Goal: Information Seeking & Learning: Learn about a topic

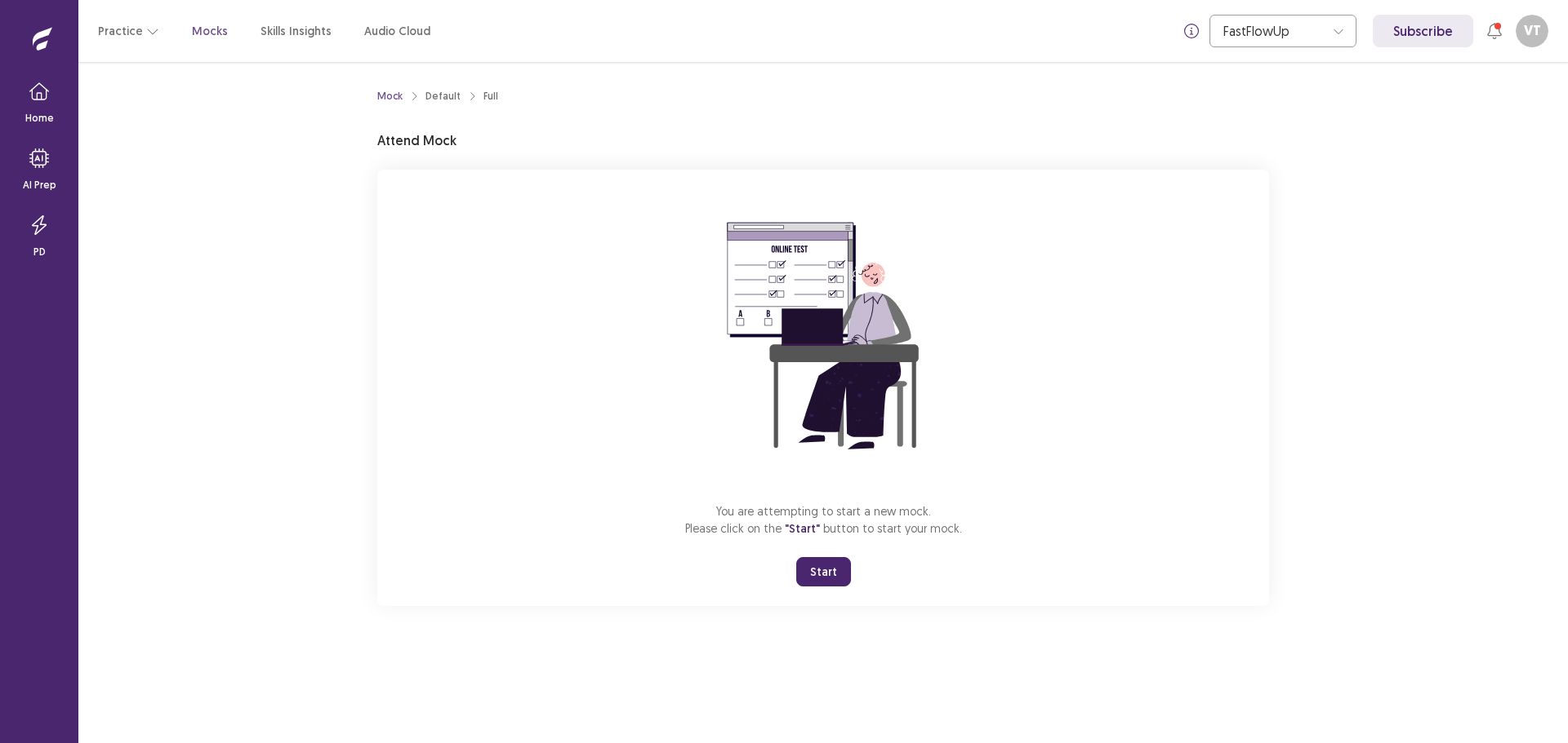
click at [821, 563] on button "Start" at bounding box center [823, 571] width 55 height 30
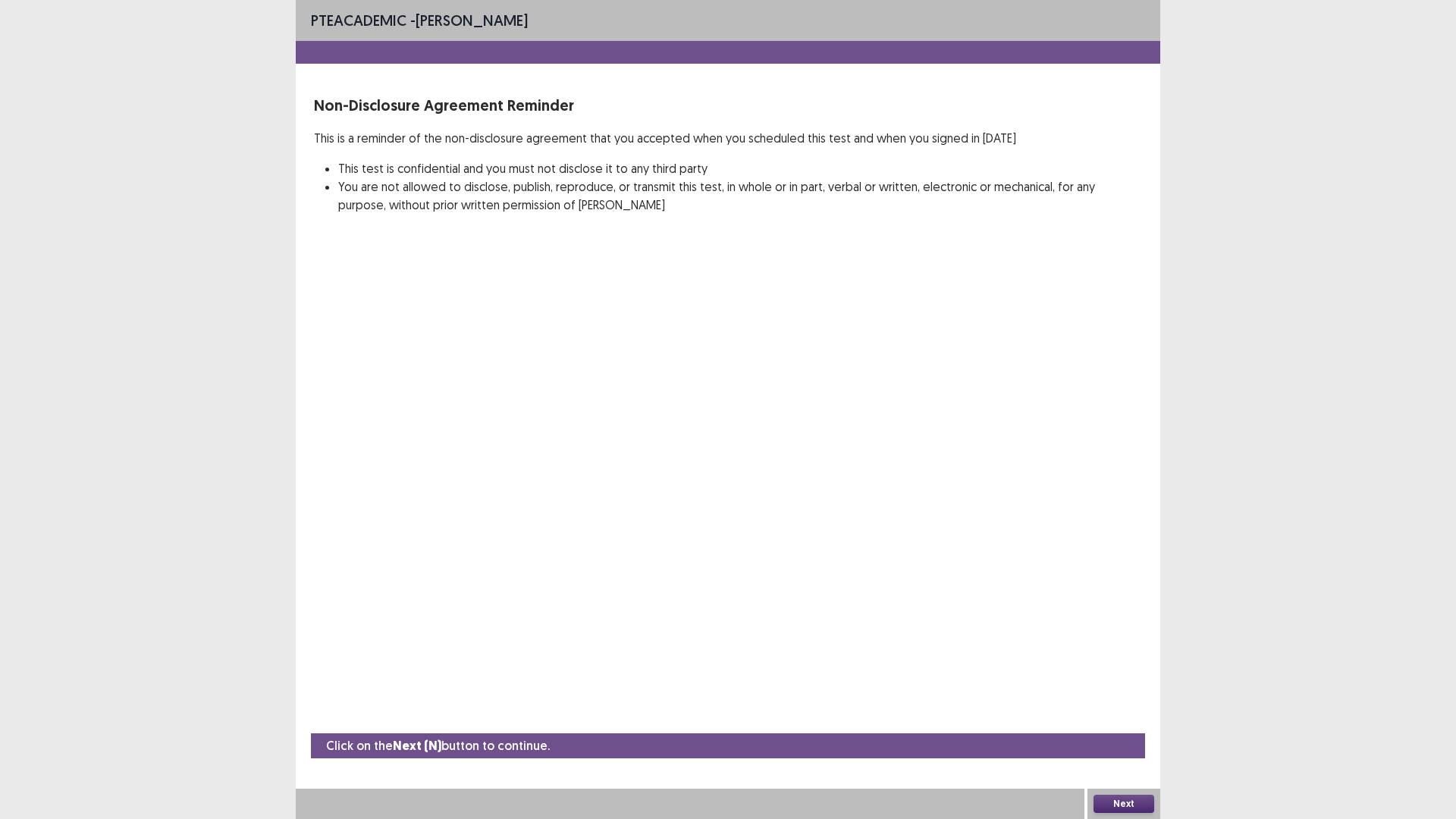
click at [1143, 691] on button "Next" at bounding box center [1123, 804] width 60 height 18
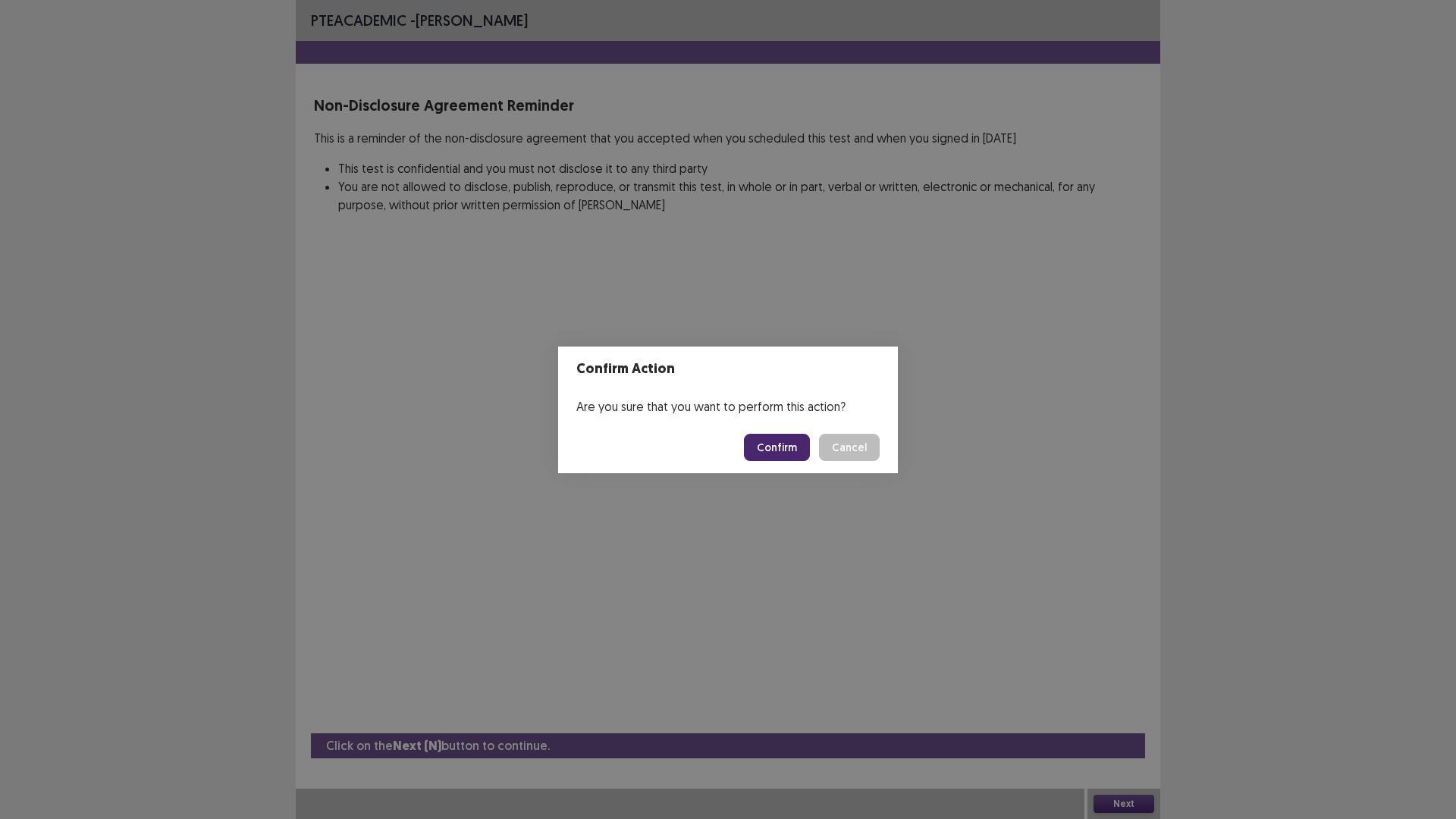
click at [783, 448] on button "Confirm" at bounding box center [777, 447] width 66 height 28
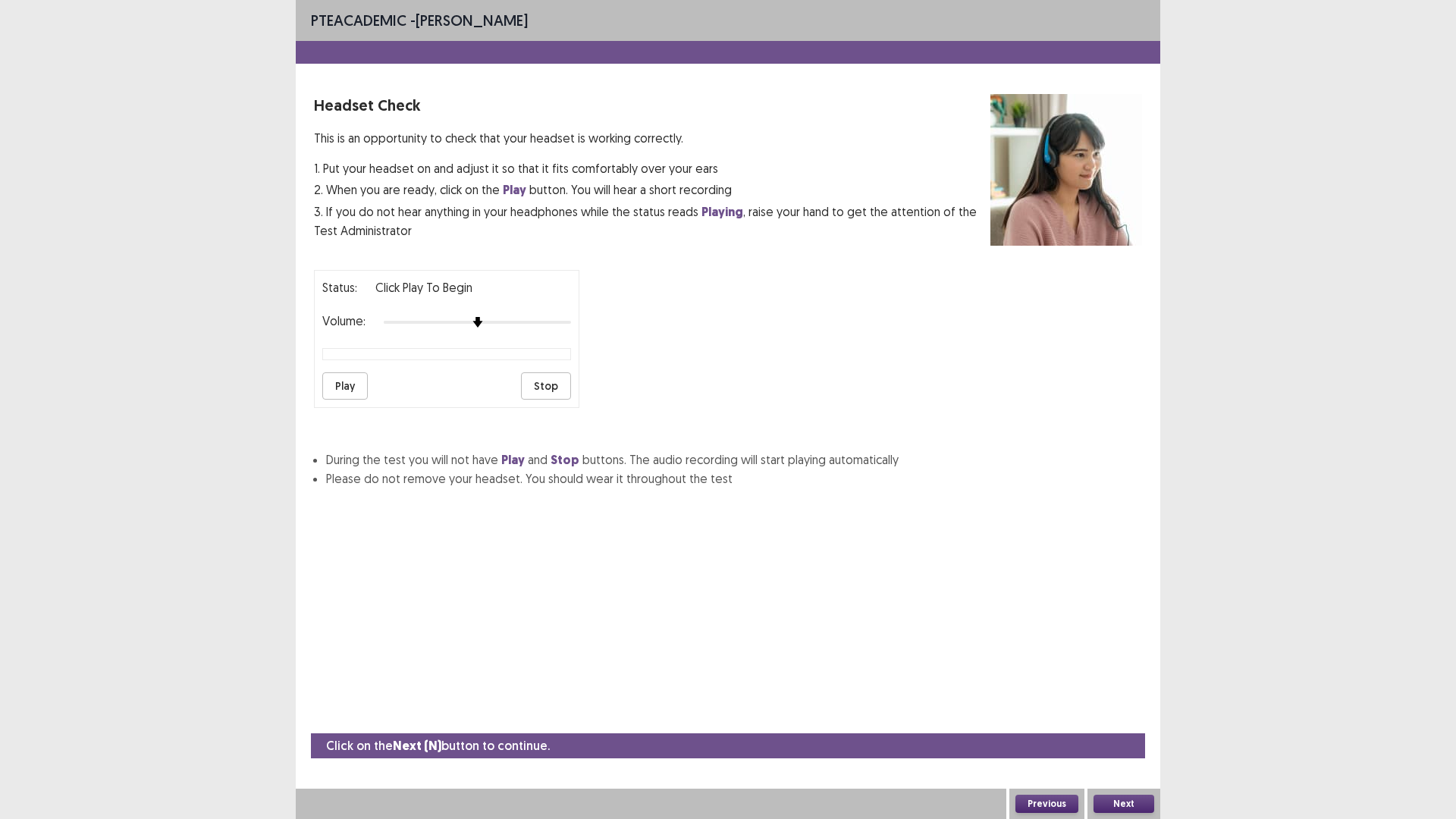
click at [333, 386] on button "Play" at bounding box center [345, 386] width 45 height 28
click at [338, 384] on button "Play" at bounding box center [345, 386] width 45 height 28
click at [343, 389] on button "Play" at bounding box center [345, 386] width 45 height 28
click at [461, 326] on img at bounding box center [459, 322] width 12 height 12
click at [549, 388] on button "Stop" at bounding box center [546, 386] width 50 height 28
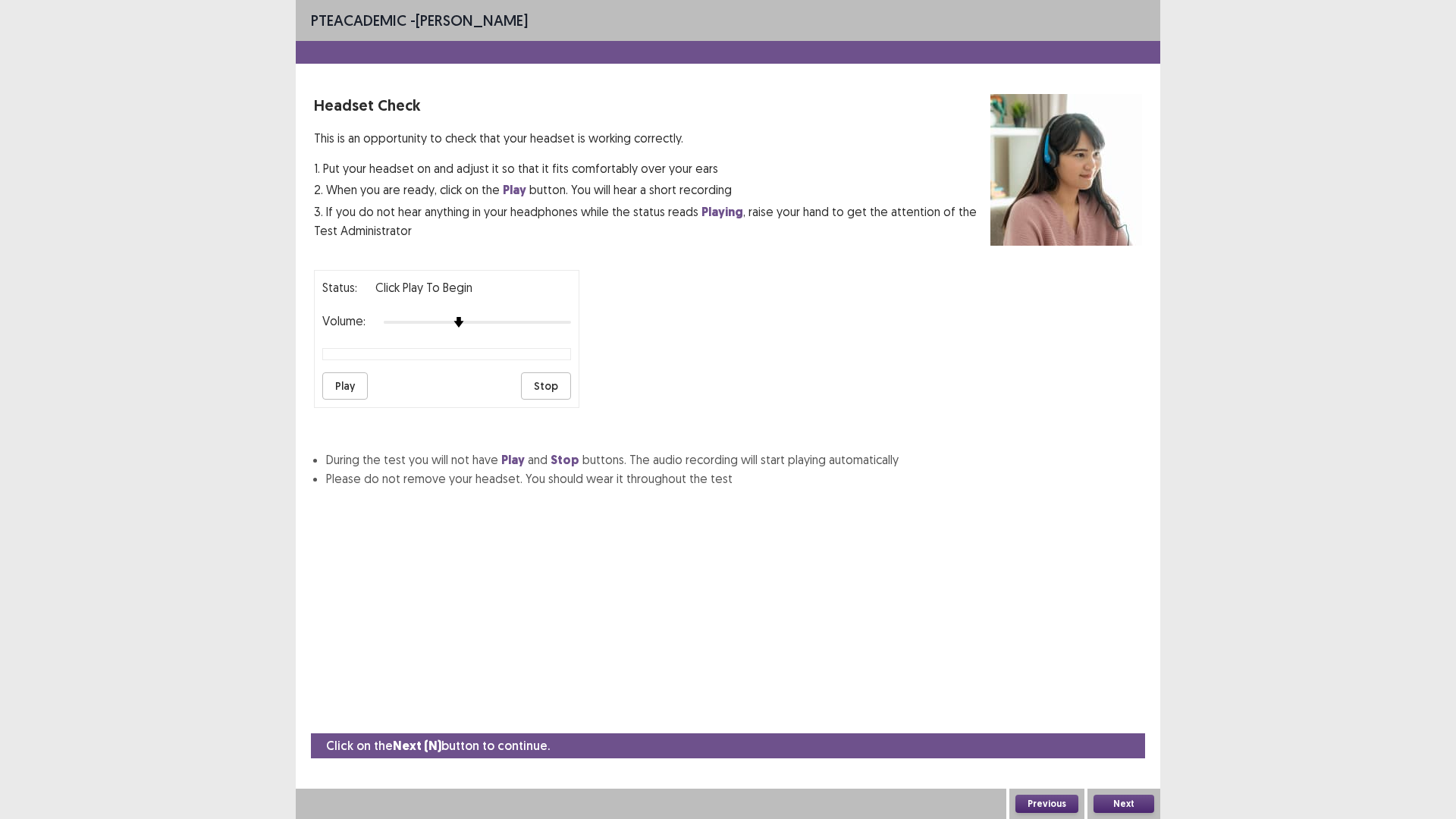
click at [353, 390] on button "Play" at bounding box center [345, 386] width 45 height 28
click at [1147, 691] on button "Next" at bounding box center [1123, 804] width 60 height 18
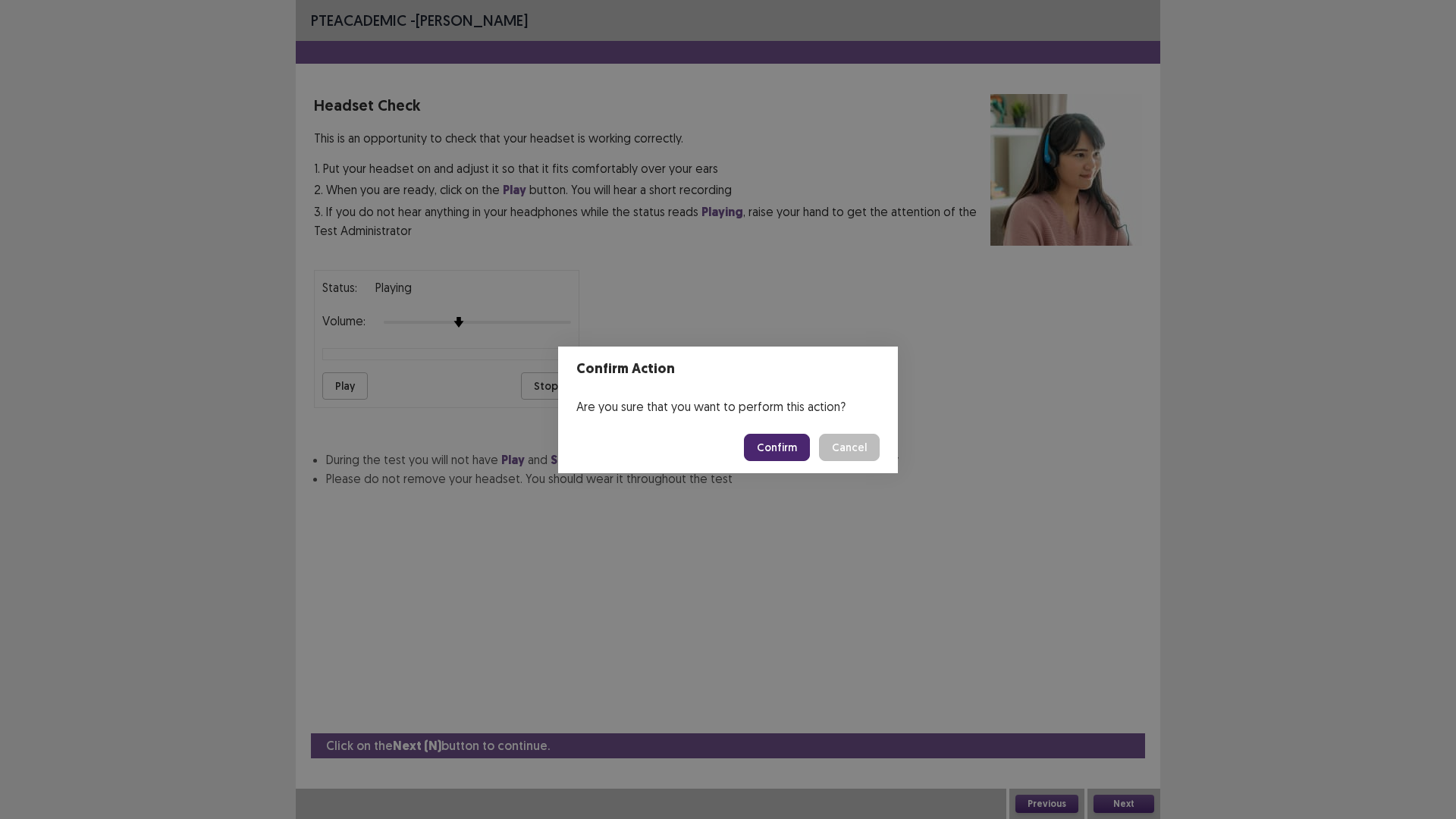
click at [777, 440] on button "Confirm" at bounding box center [777, 447] width 66 height 28
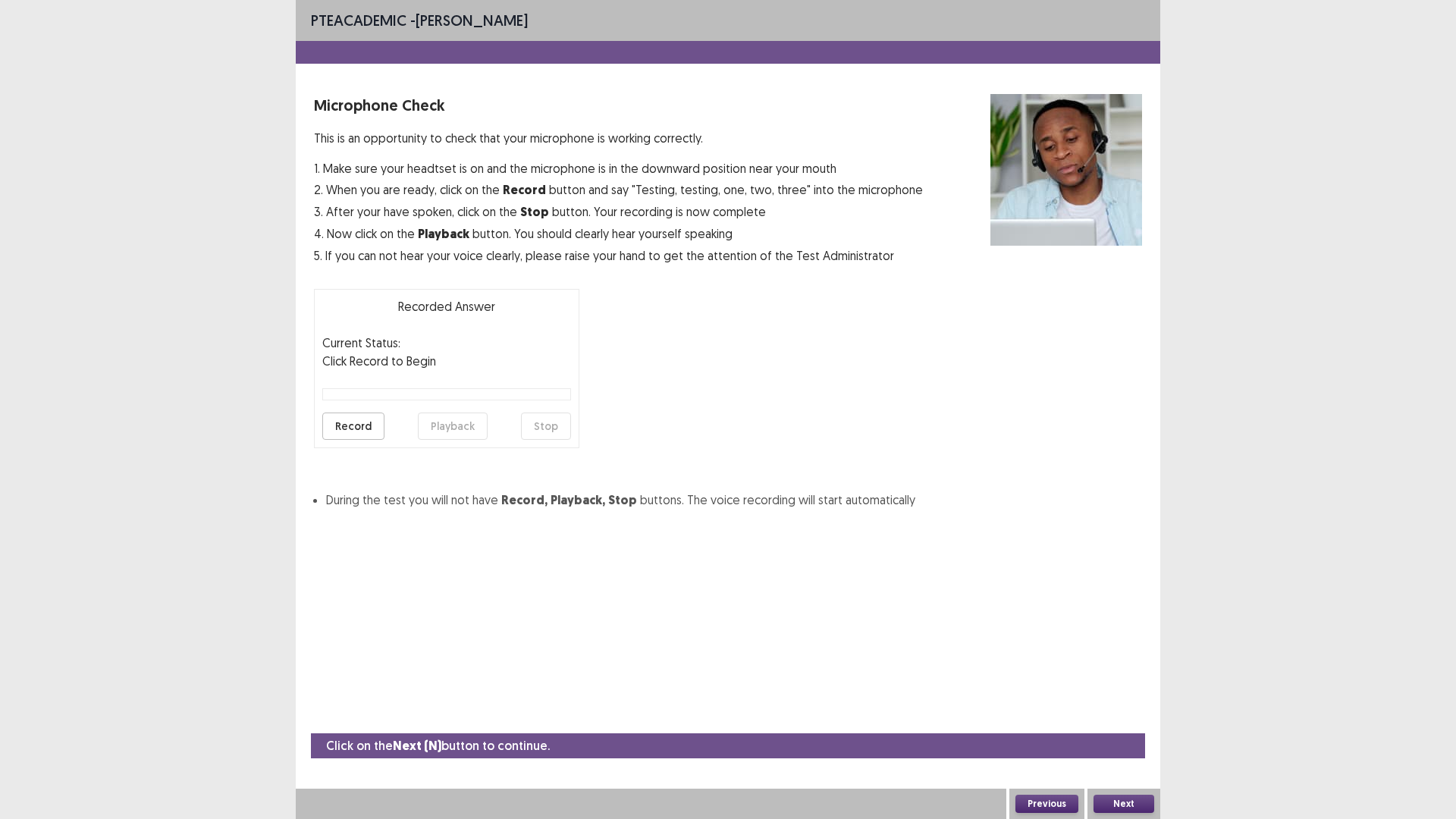
click at [367, 432] on button "Record" at bounding box center [353, 426] width 62 height 28
click at [460, 429] on button "Playback" at bounding box center [452, 426] width 70 height 28
click at [1129, 691] on button "Next" at bounding box center [1123, 804] width 60 height 18
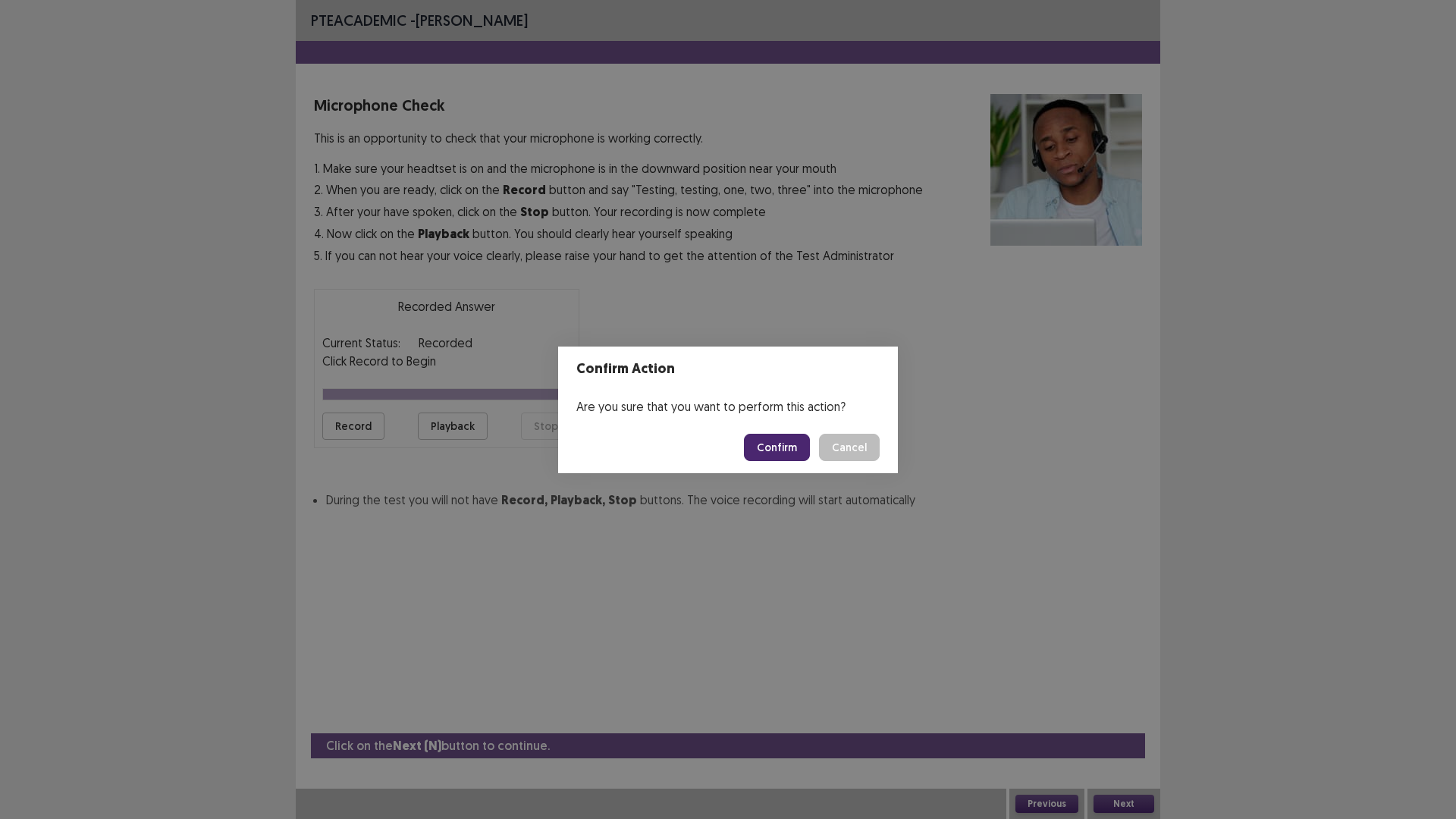
click at [783, 446] on button "Confirm" at bounding box center [777, 447] width 66 height 28
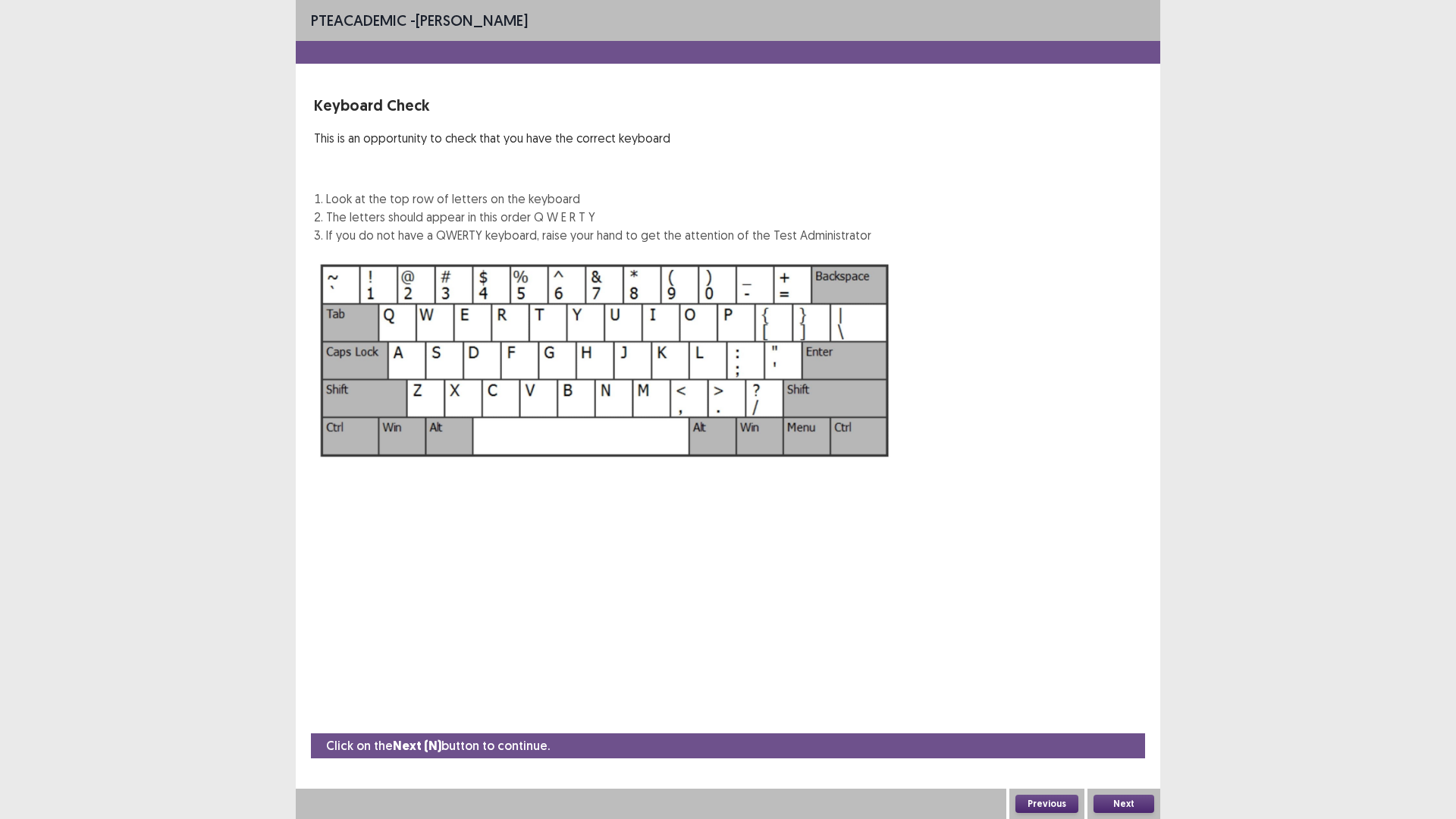
click at [1125, 691] on button "Next" at bounding box center [1123, 804] width 60 height 18
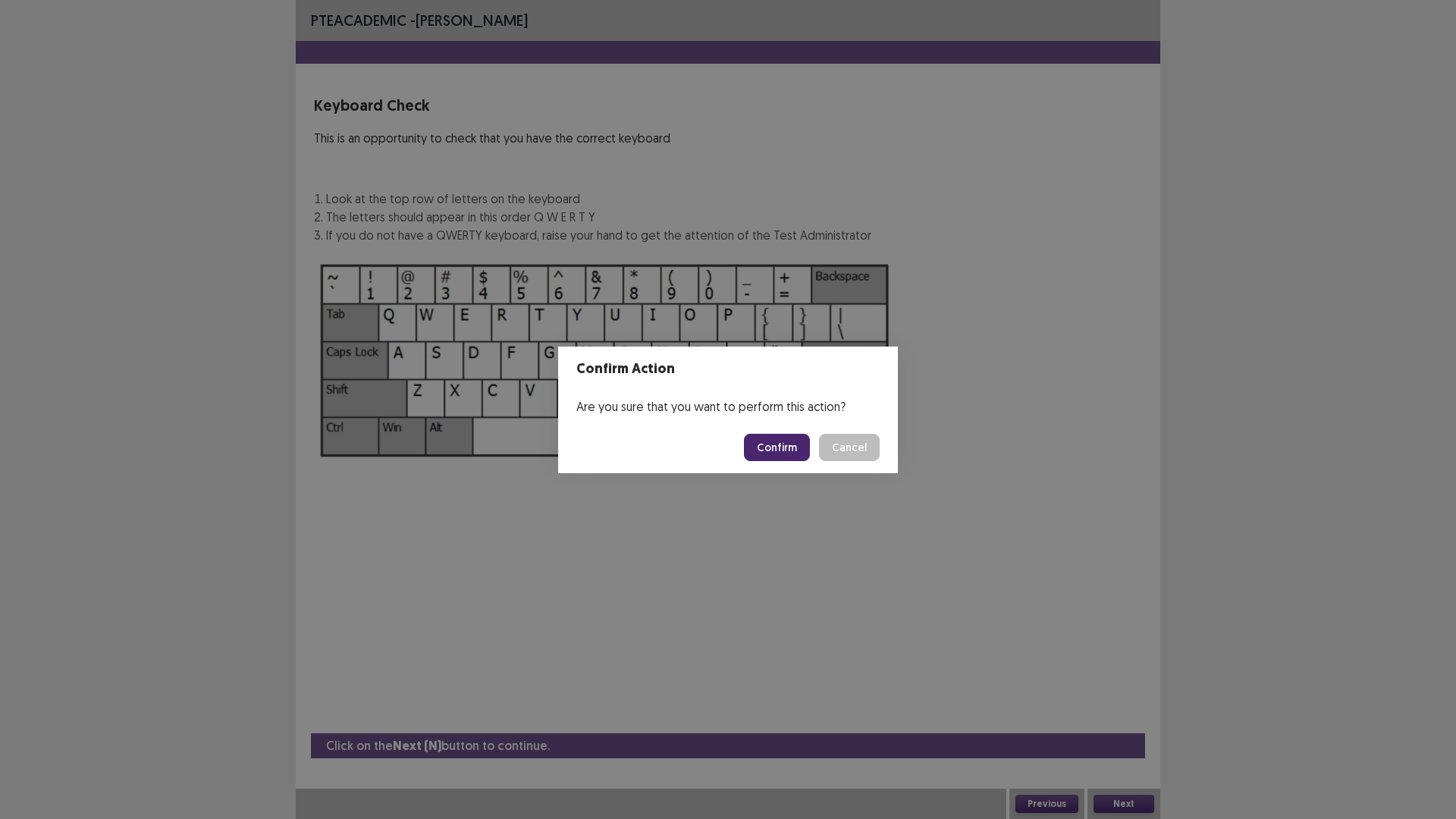
click at [798, 445] on button "Confirm" at bounding box center [777, 447] width 66 height 28
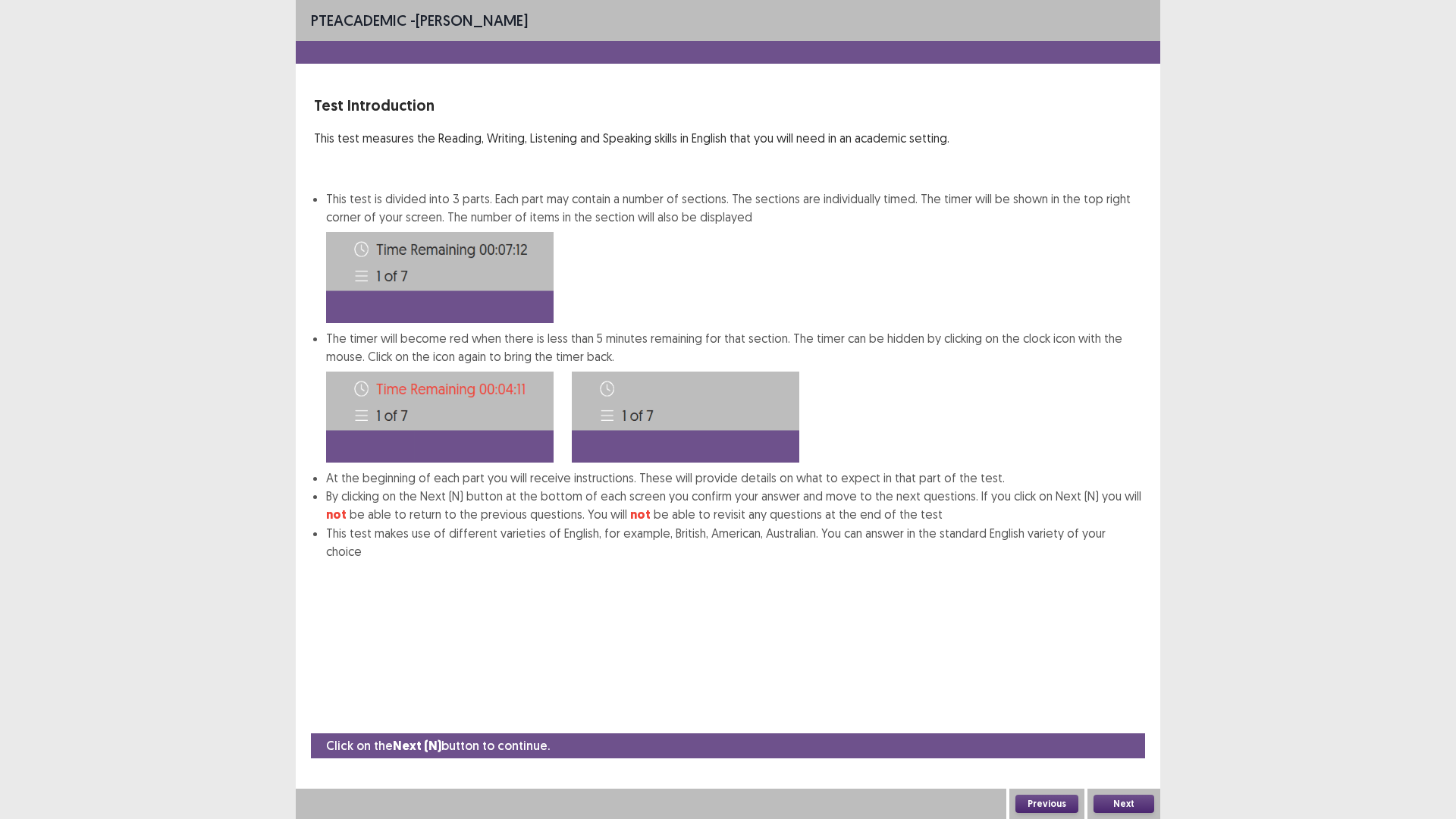
click at [1136, 691] on button "Next" at bounding box center [1123, 804] width 60 height 18
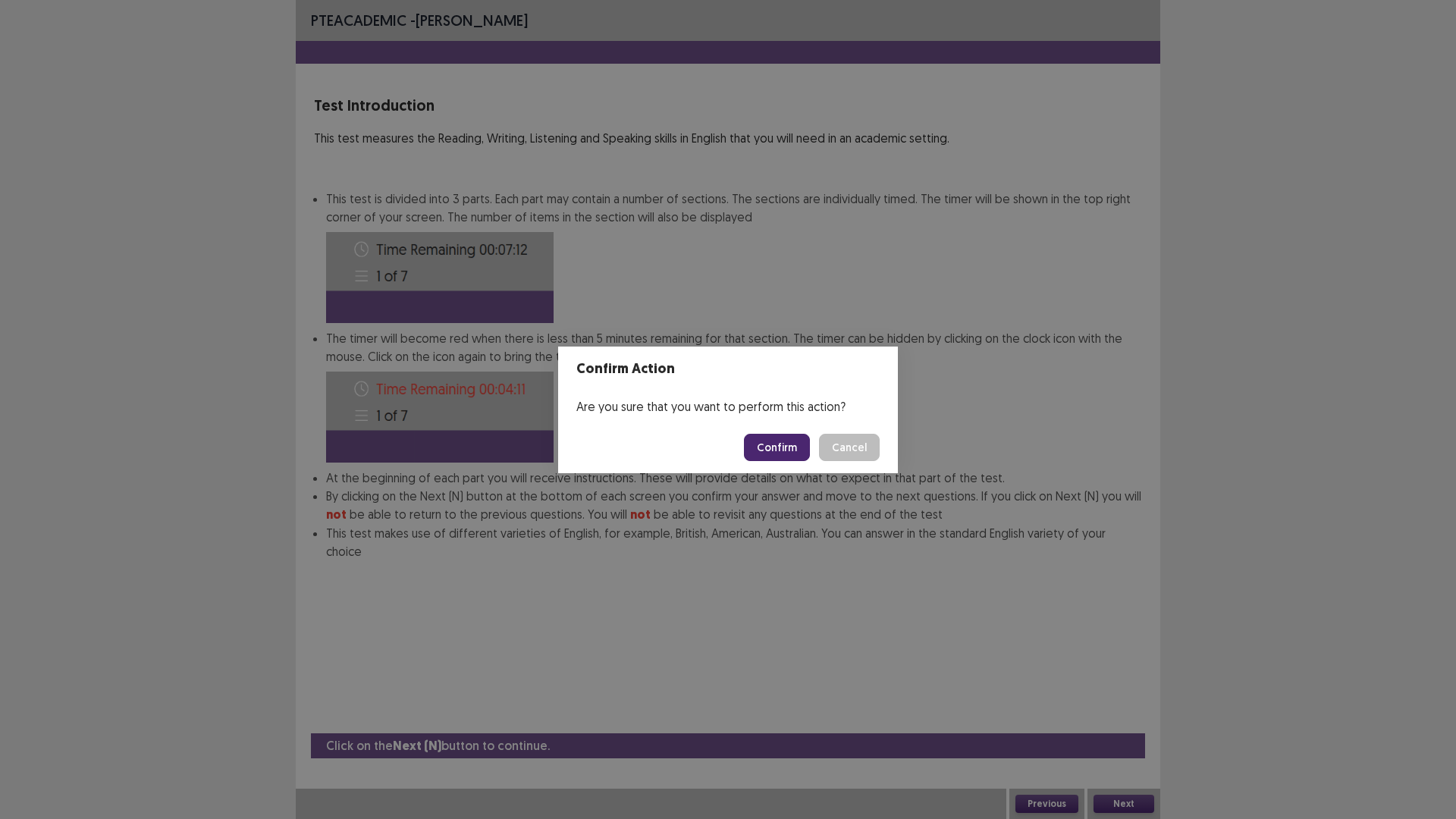
click at [767, 445] on button "Confirm" at bounding box center [777, 447] width 66 height 28
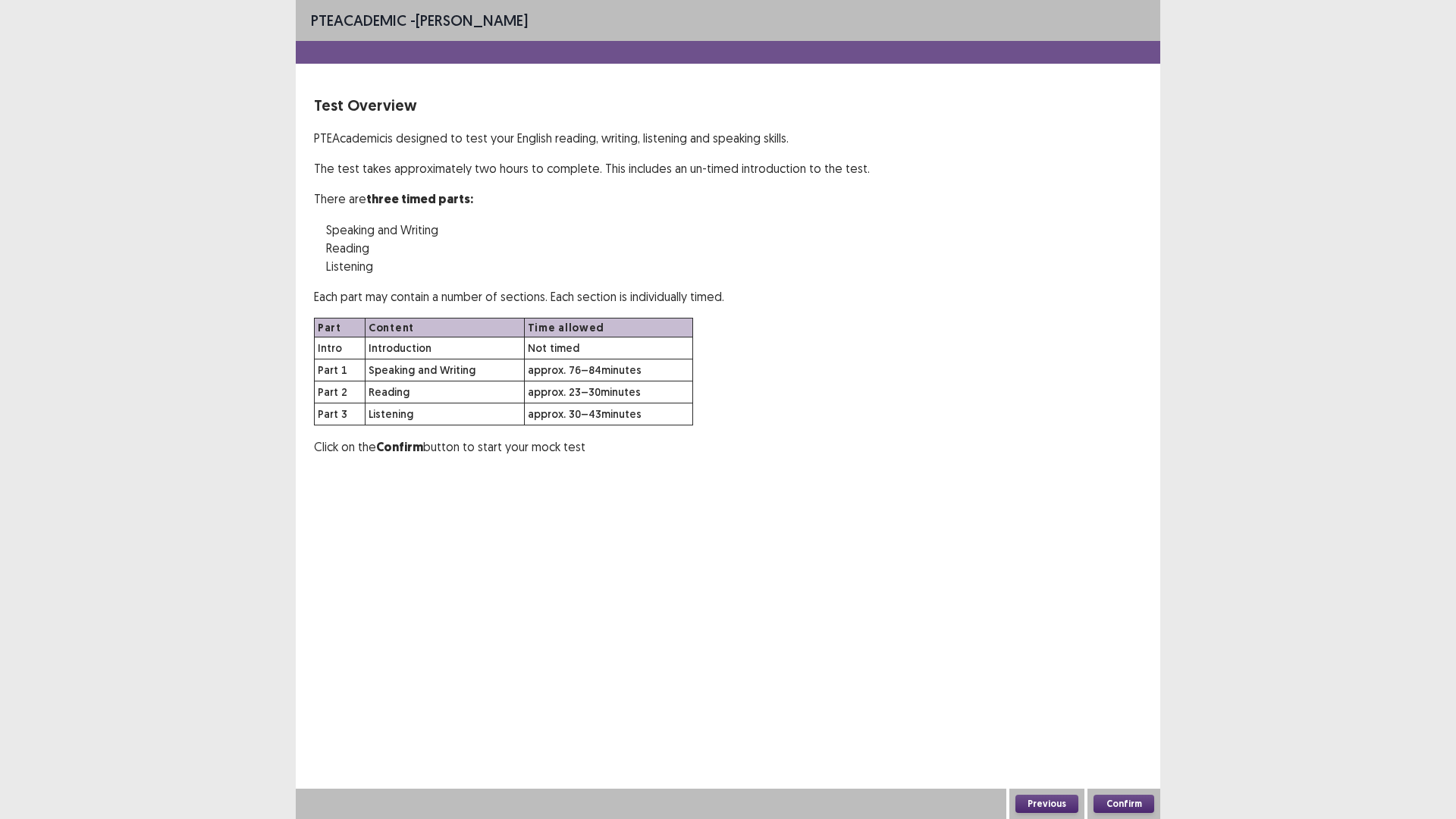
click at [1125, 691] on button "Confirm" at bounding box center [1123, 804] width 60 height 18
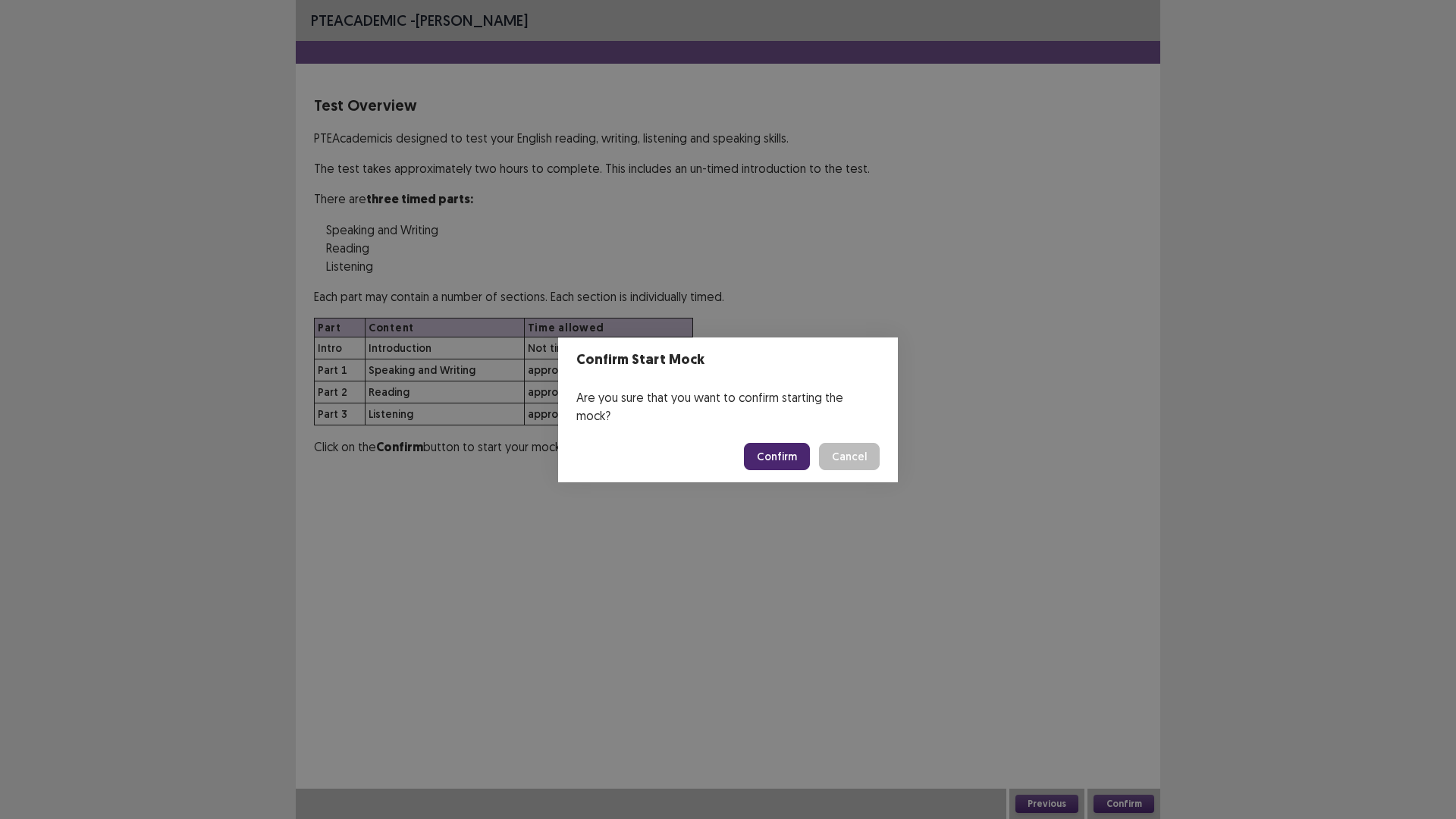
click at [794, 446] on button "Confirm" at bounding box center [777, 456] width 66 height 28
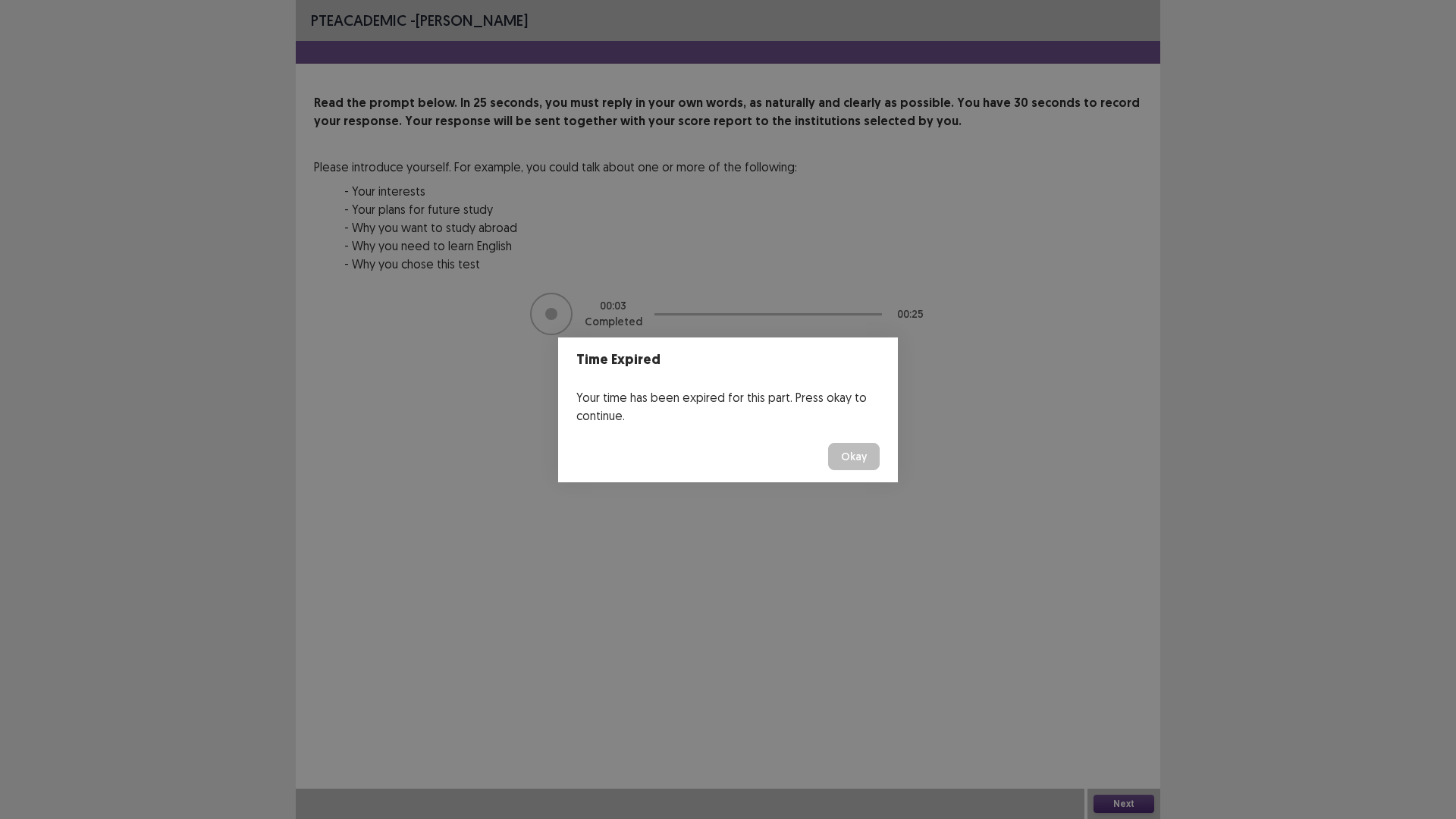
click at [848, 451] on button "Okay" at bounding box center [853, 456] width 51 height 28
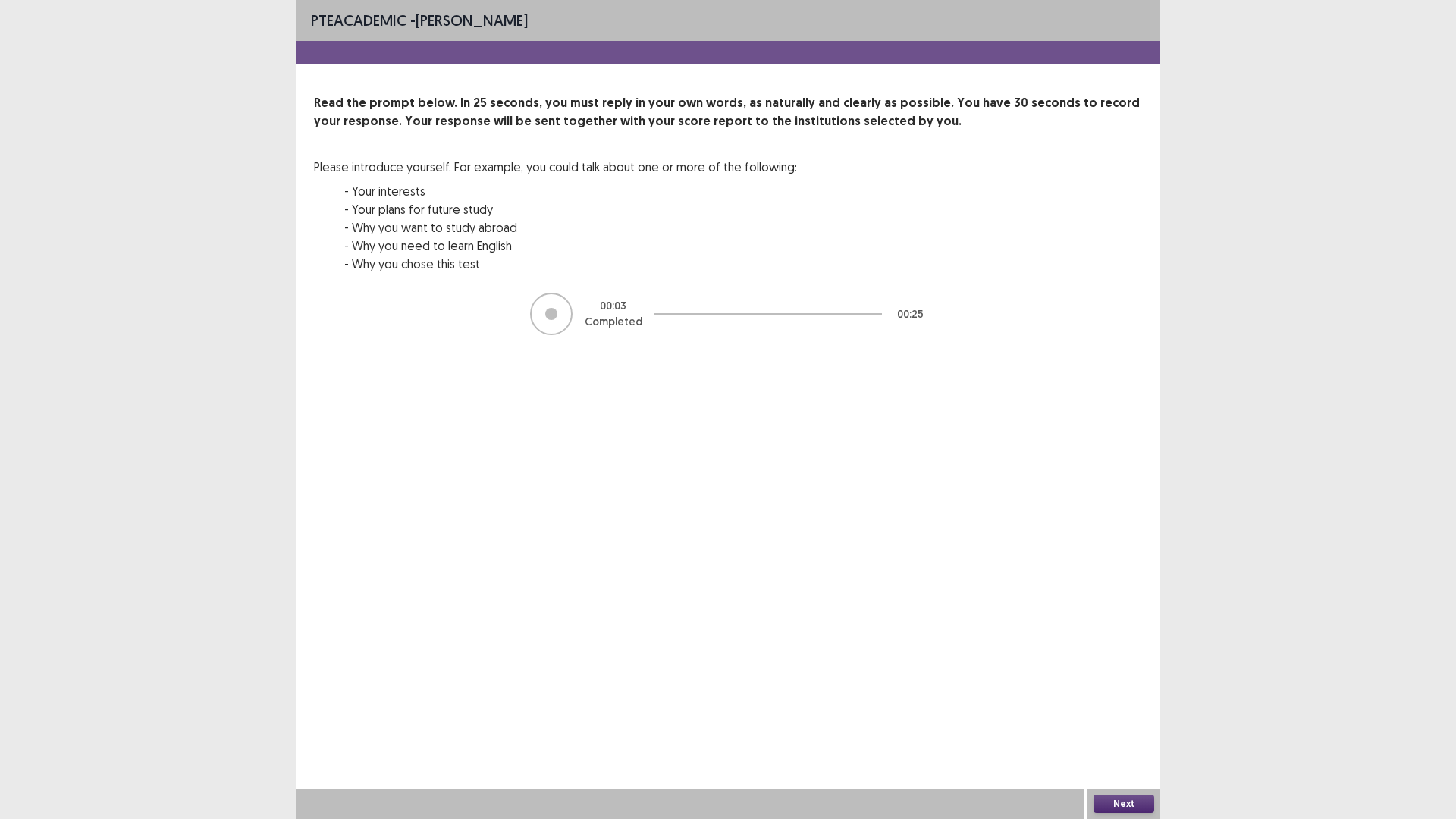
click at [1132, 691] on button "Next" at bounding box center [1123, 804] width 60 height 18
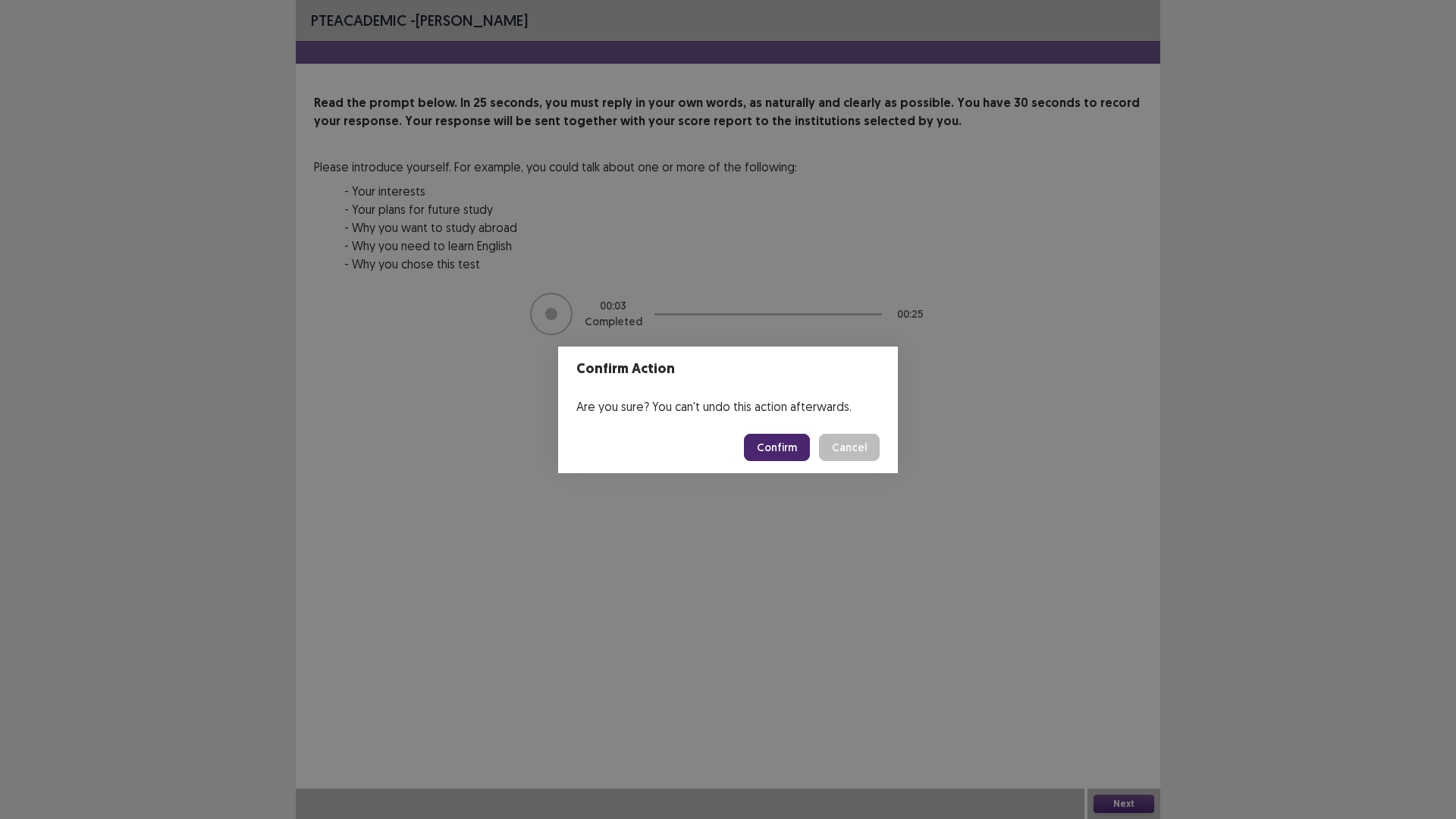
click at [772, 450] on button "Confirm" at bounding box center [777, 447] width 66 height 28
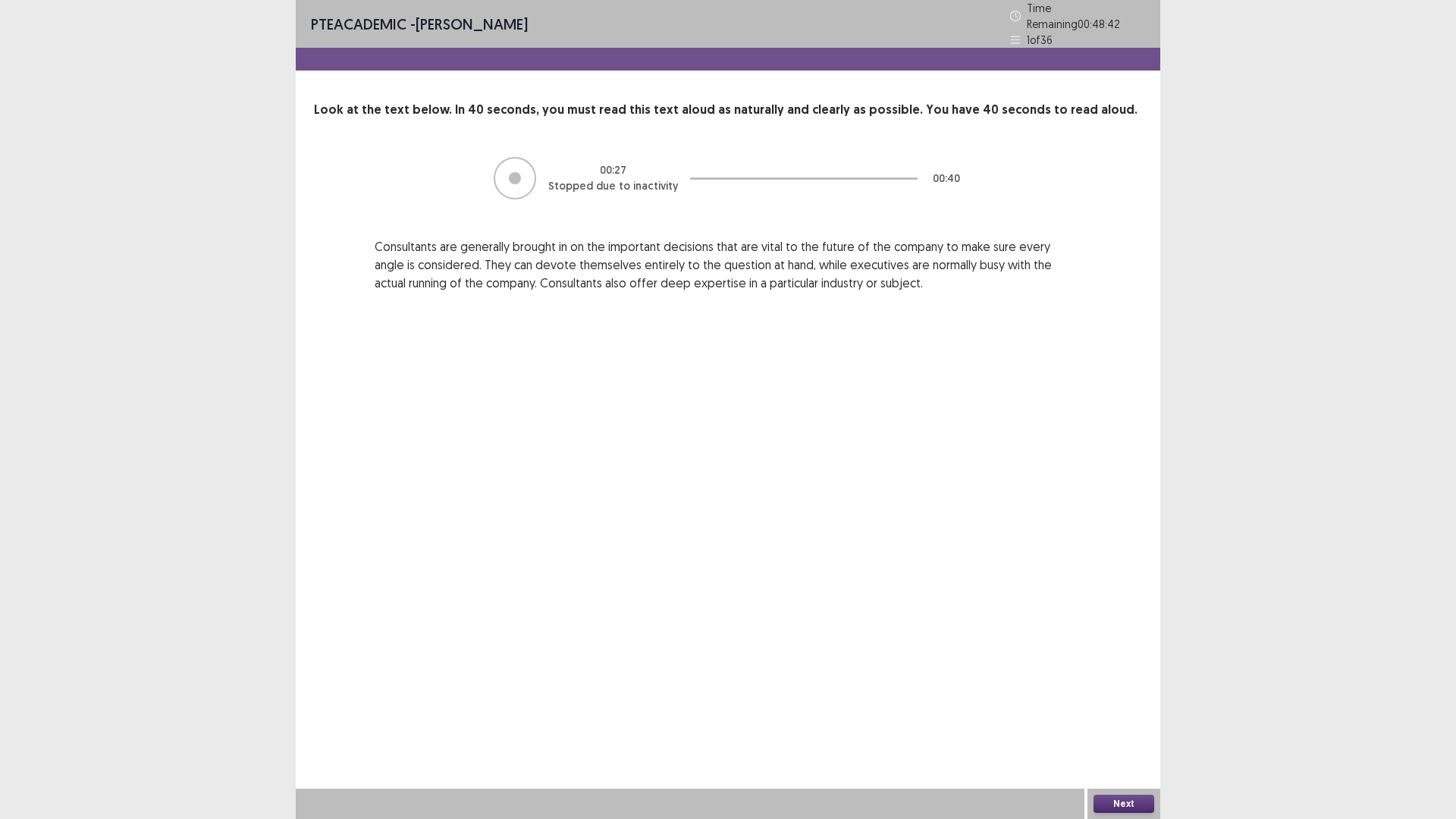
click at [521, 178] on div at bounding box center [514, 178] width 43 height 43
click at [1138, 691] on button "Next" at bounding box center [1123, 804] width 60 height 18
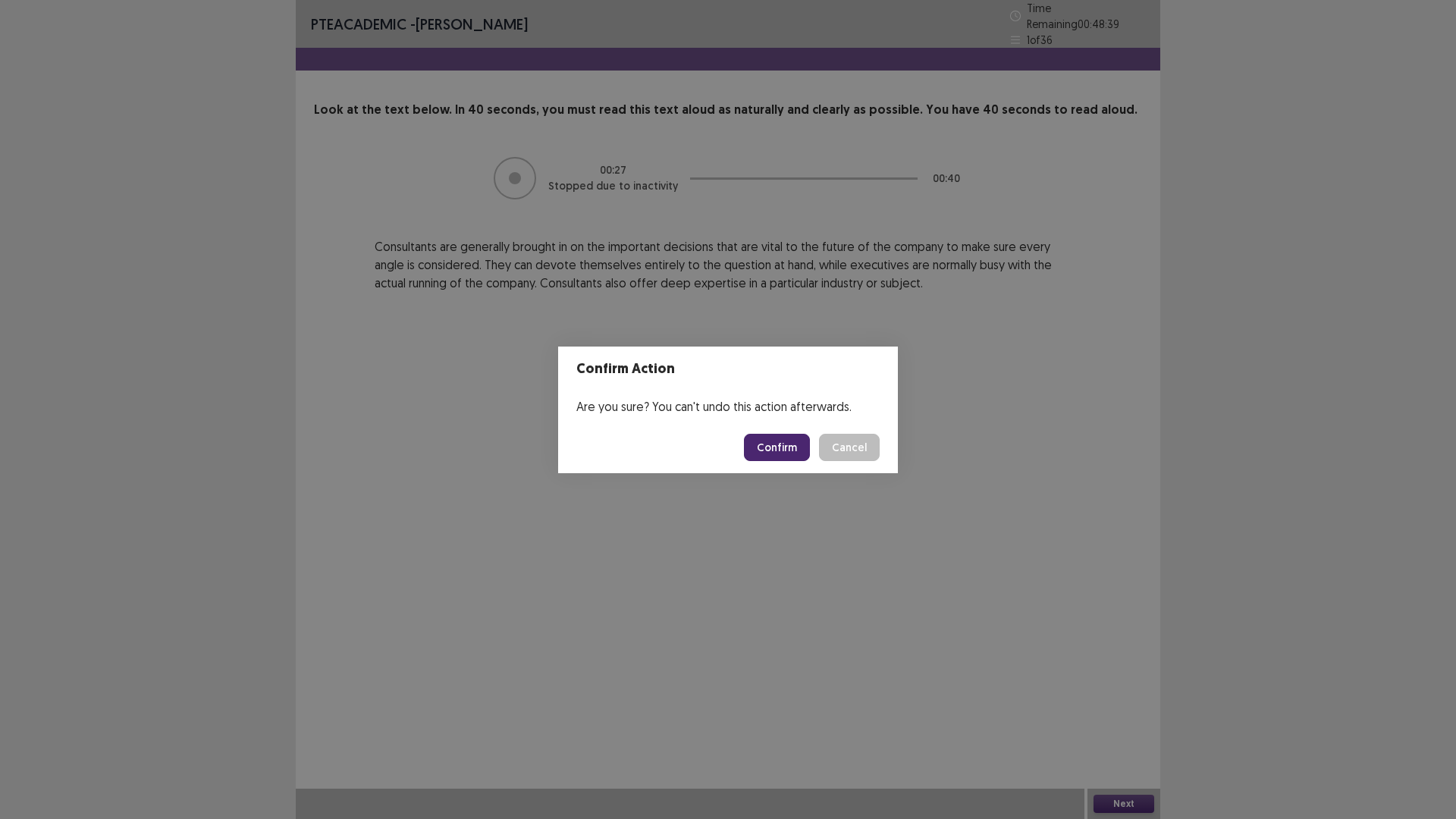
click at [788, 450] on button "Confirm" at bounding box center [777, 447] width 66 height 28
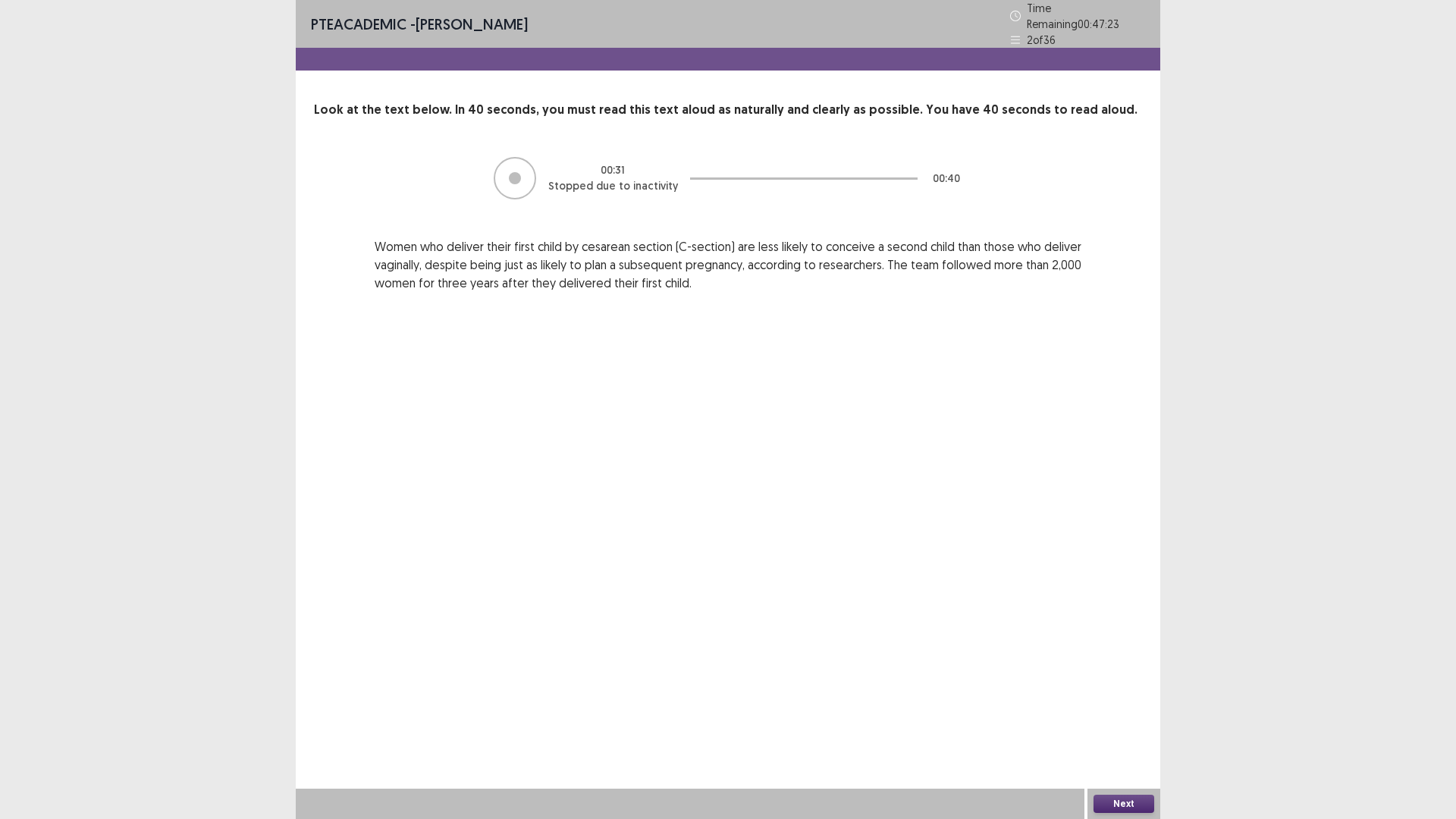
click at [1134, 691] on button "Next" at bounding box center [1123, 804] width 60 height 18
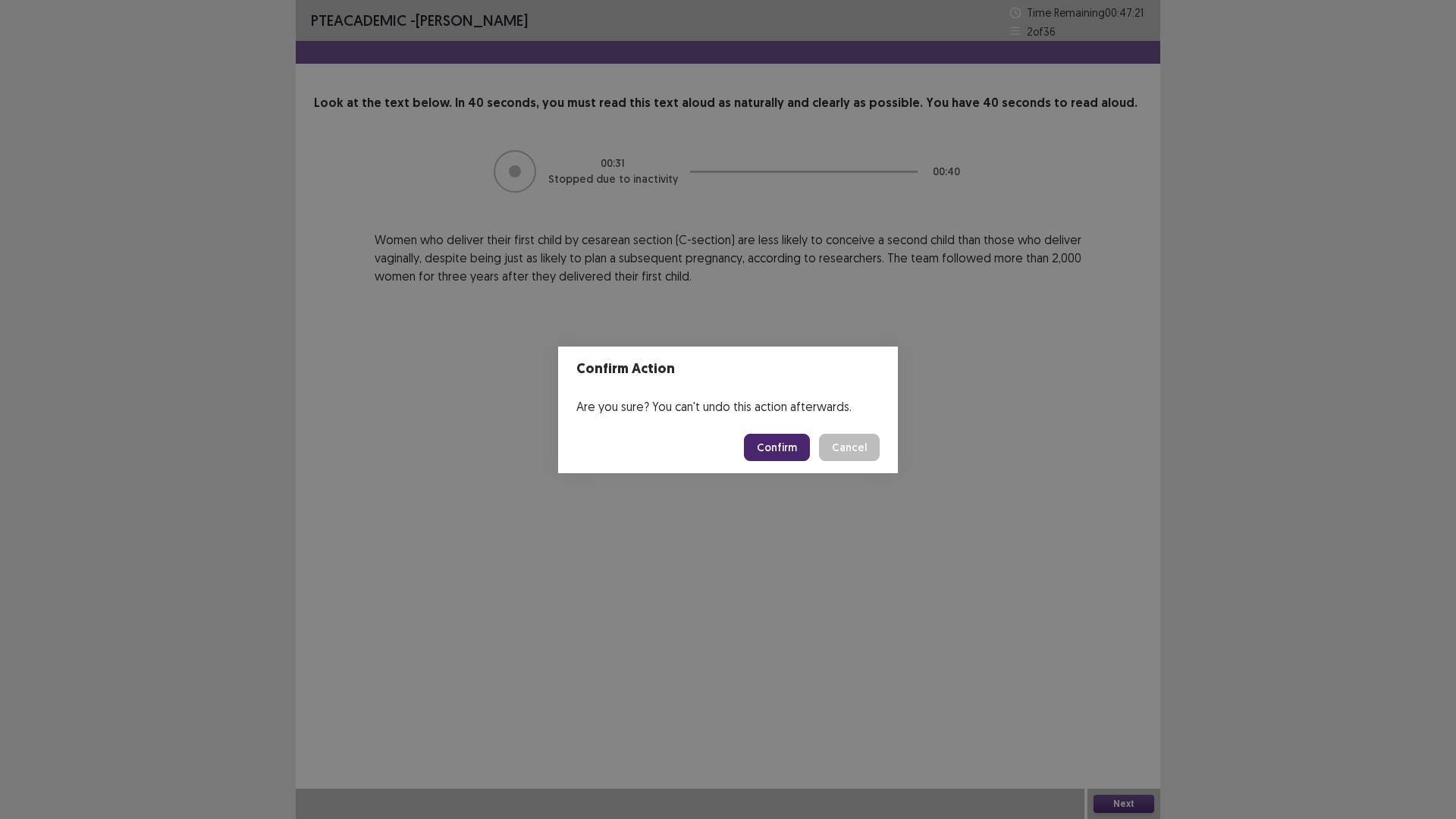
click at [773, 441] on button "Confirm" at bounding box center [777, 447] width 66 height 28
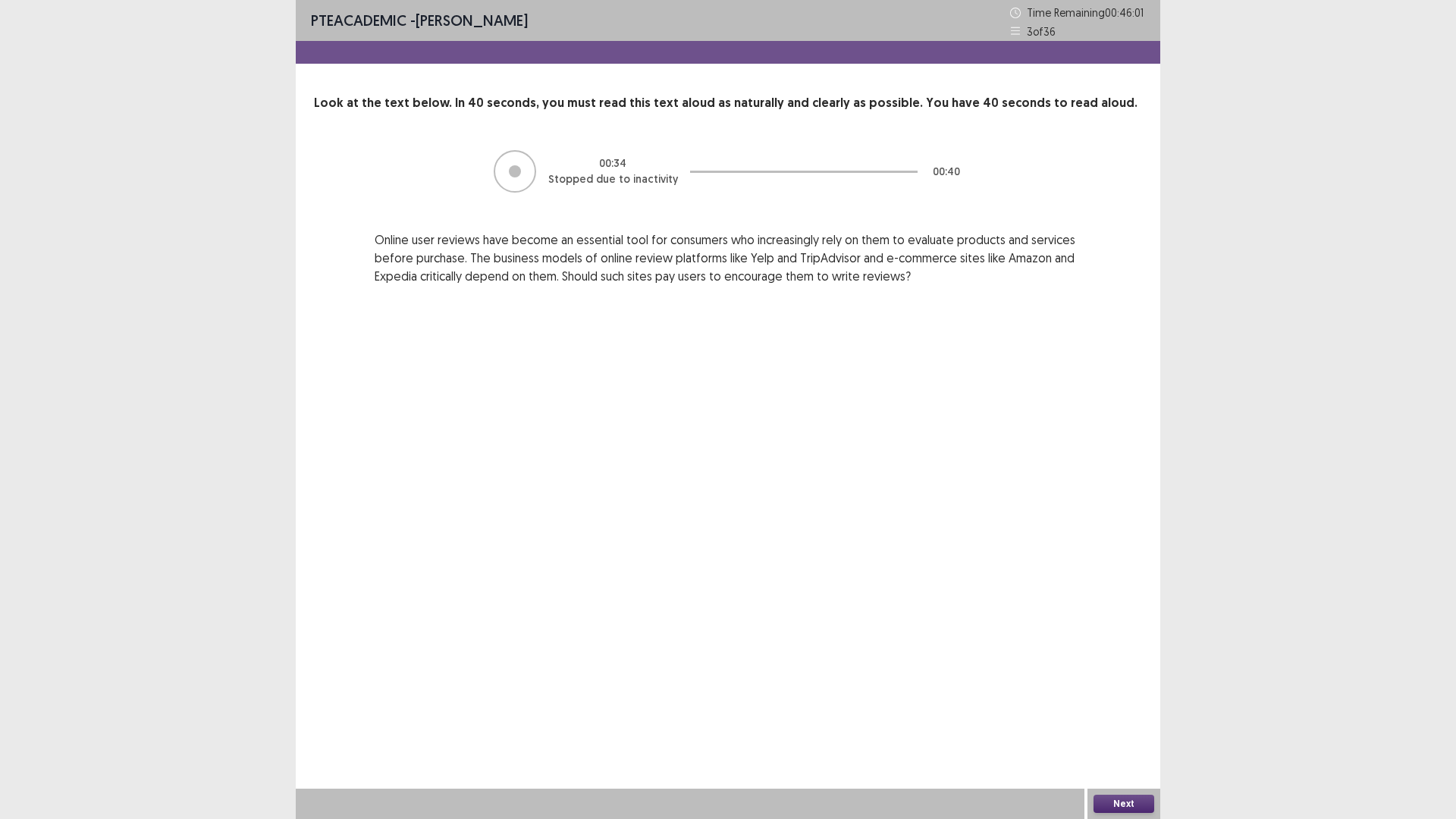
click at [1126, 691] on button "Next" at bounding box center [1123, 804] width 60 height 18
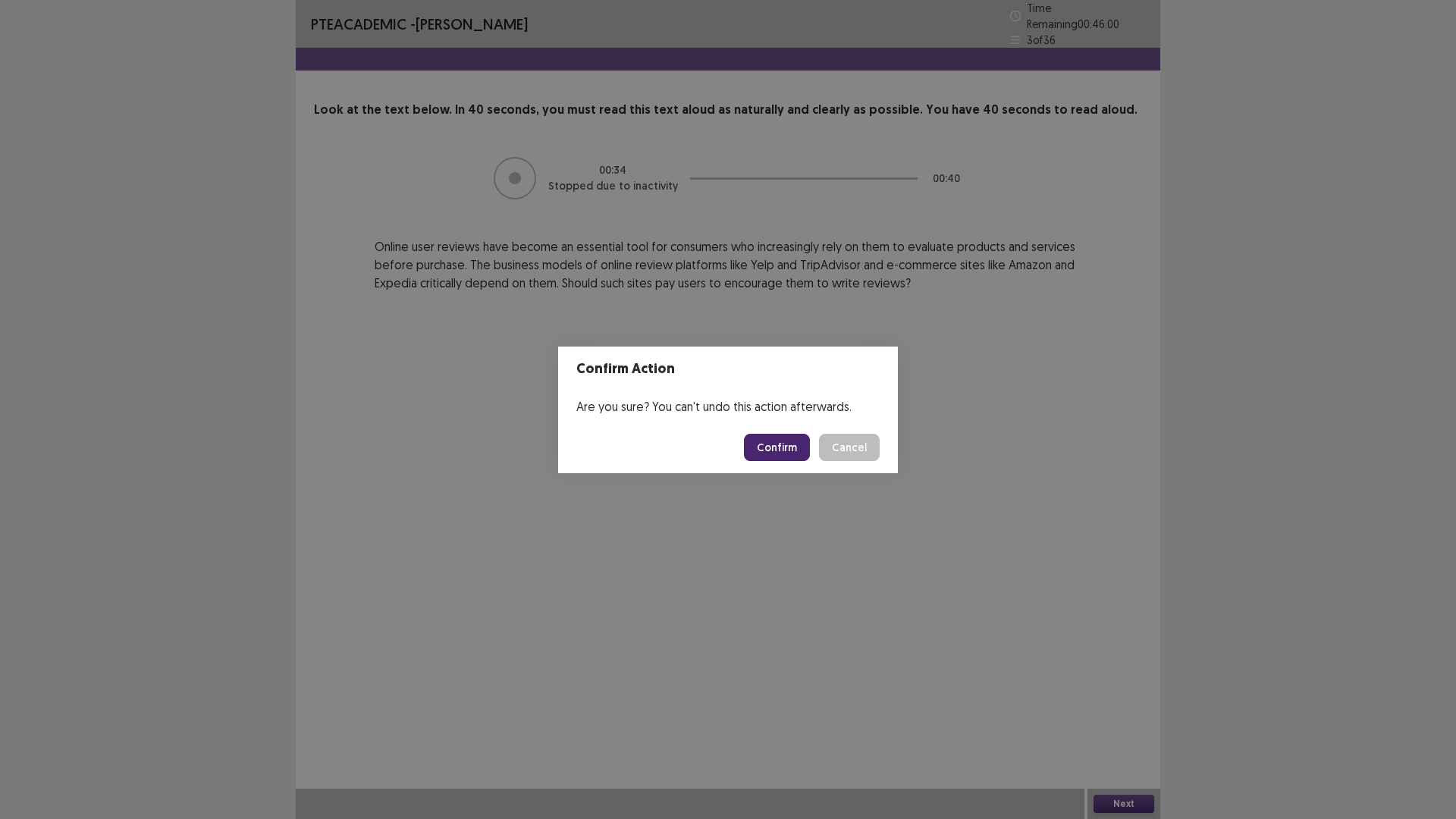
click at [794, 440] on button "Confirm" at bounding box center [777, 447] width 66 height 28
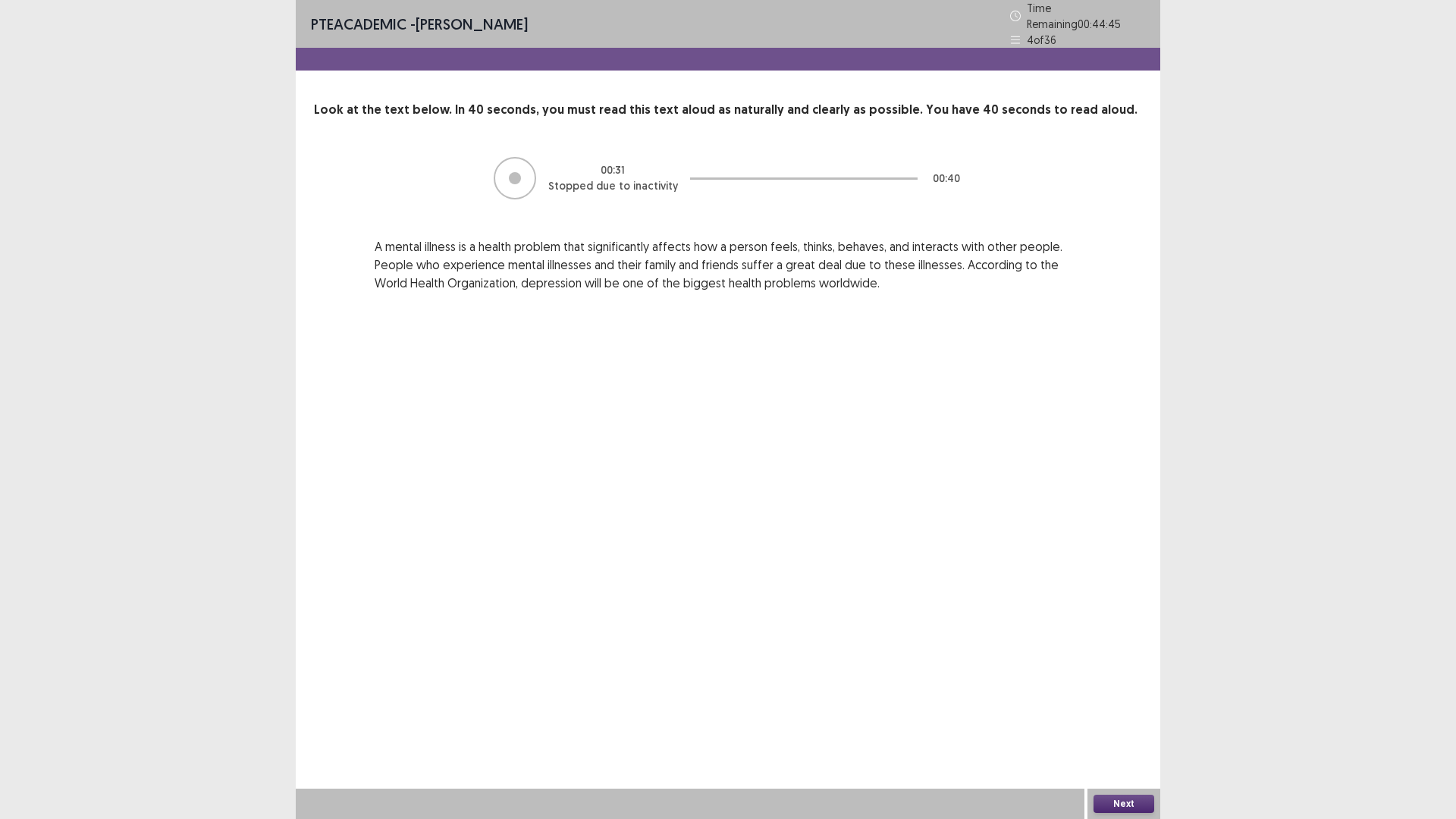
click at [875, 538] on div "PTE academic - [PERSON_NAME] Time Remaining 00 : 44 : 45 4 of 36 Look at the te…" at bounding box center [728, 410] width 864 height 819
click at [875, 538] on div "PTE academic - [PERSON_NAME] Time Remaining 00 : 44 : 44 4 of 36 Look at the te…" at bounding box center [728, 410] width 864 height 819
click at [1106, 691] on button "Next" at bounding box center [1123, 804] width 60 height 18
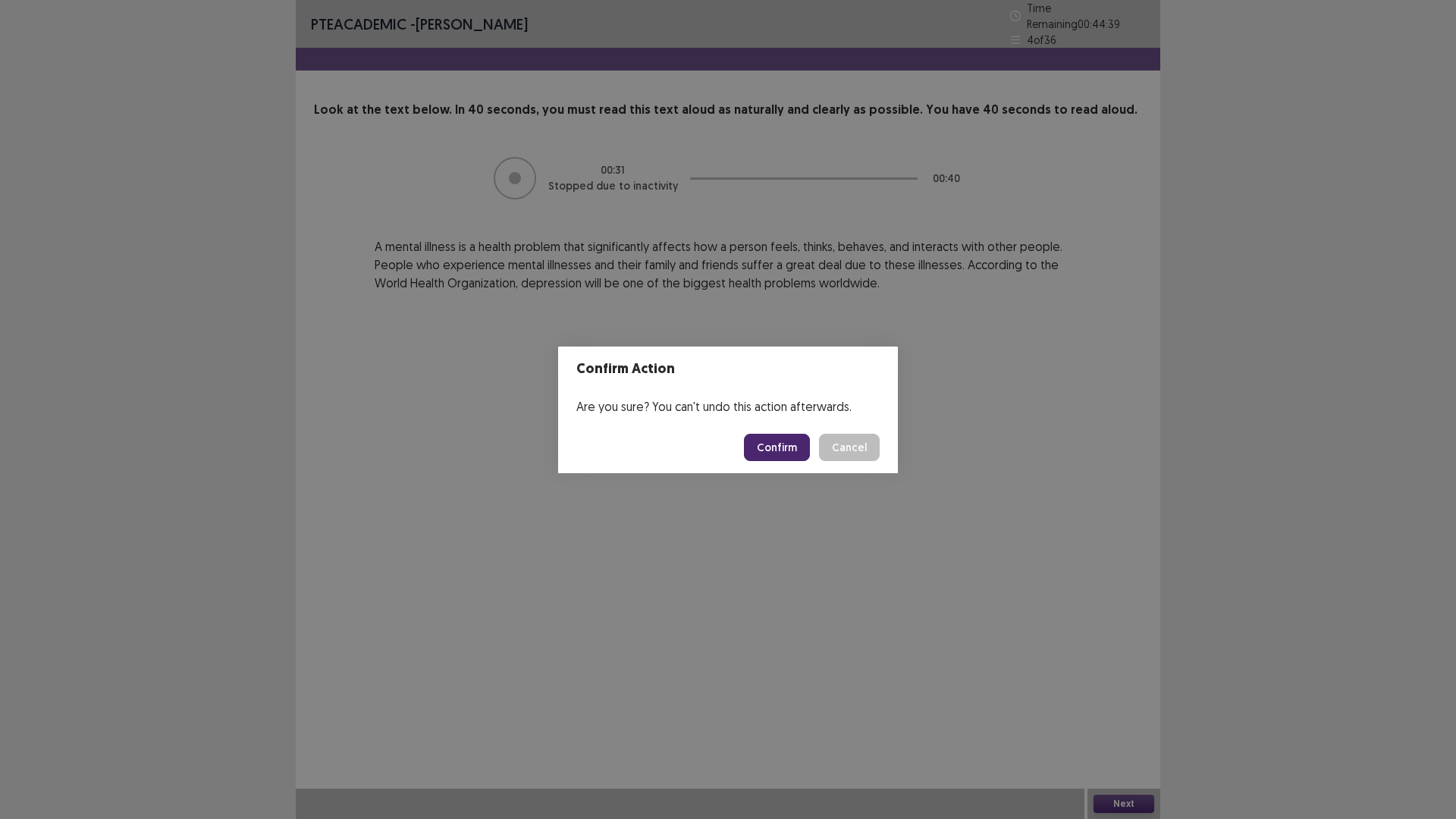
click at [757, 445] on button "Confirm" at bounding box center [777, 447] width 66 height 28
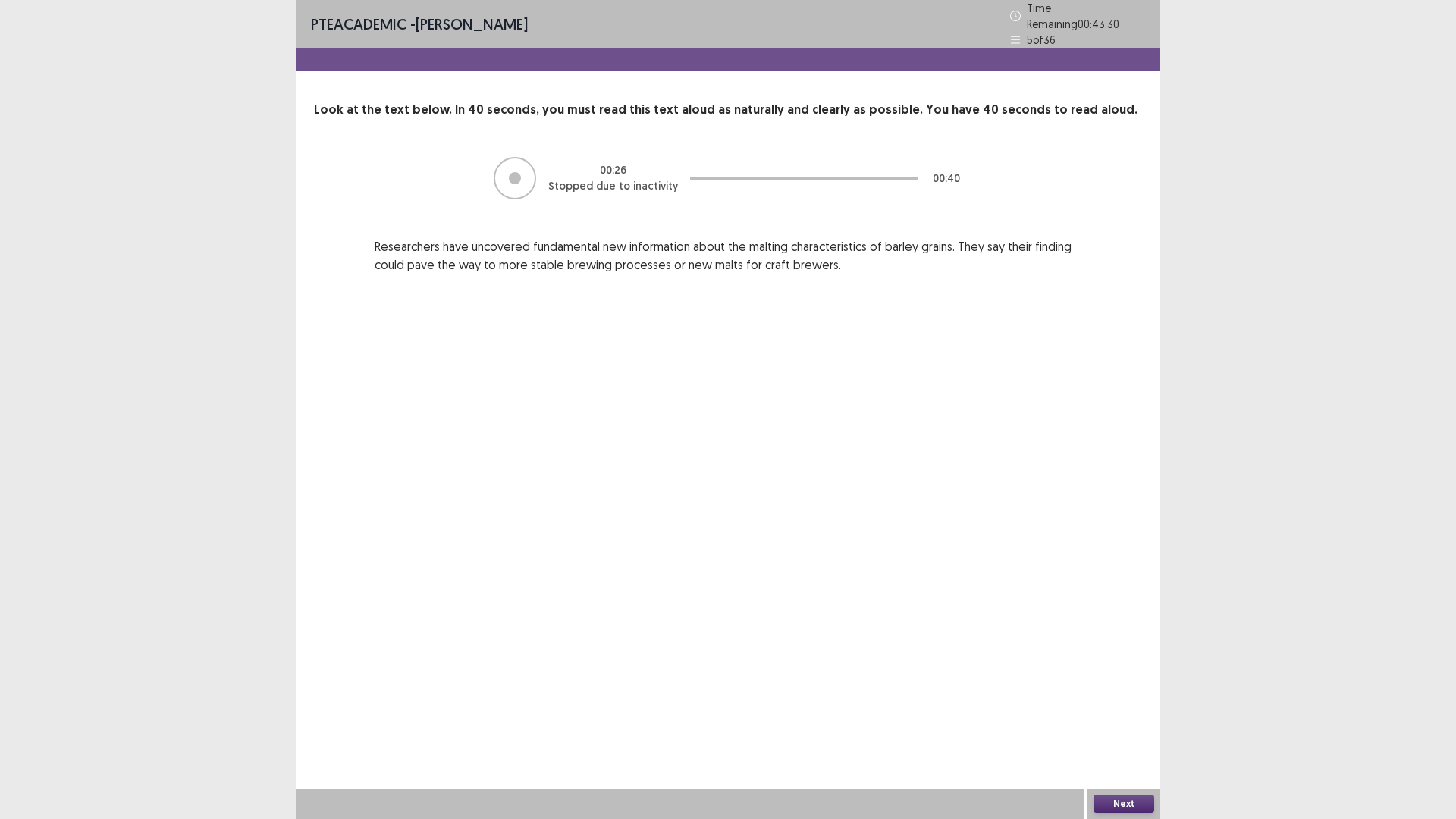
click at [1141, 691] on button "Next" at bounding box center [1123, 804] width 60 height 18
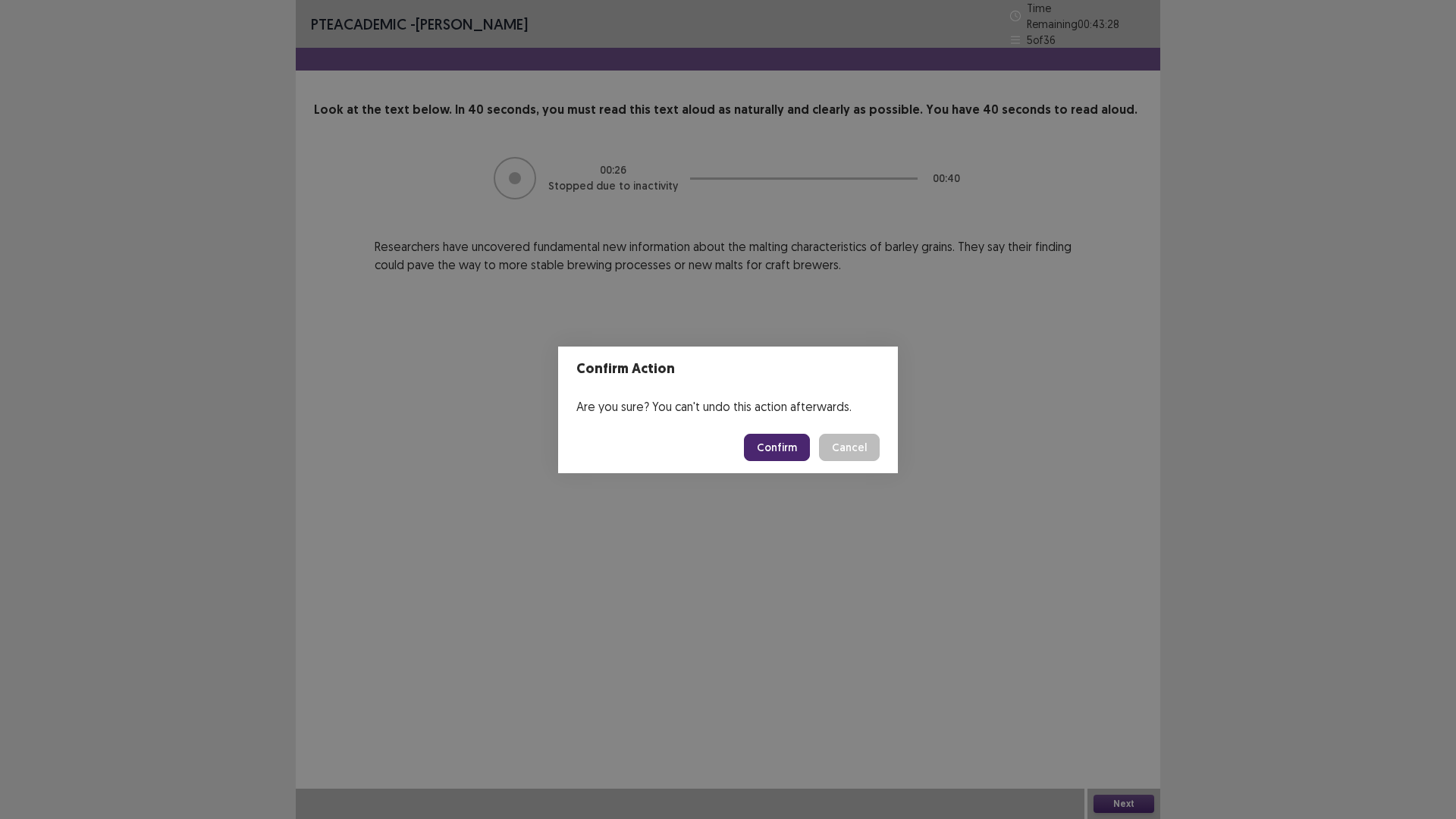
click at [789, 444] on button "Confirm" at bounding box center [777, 447] width 66 height 28
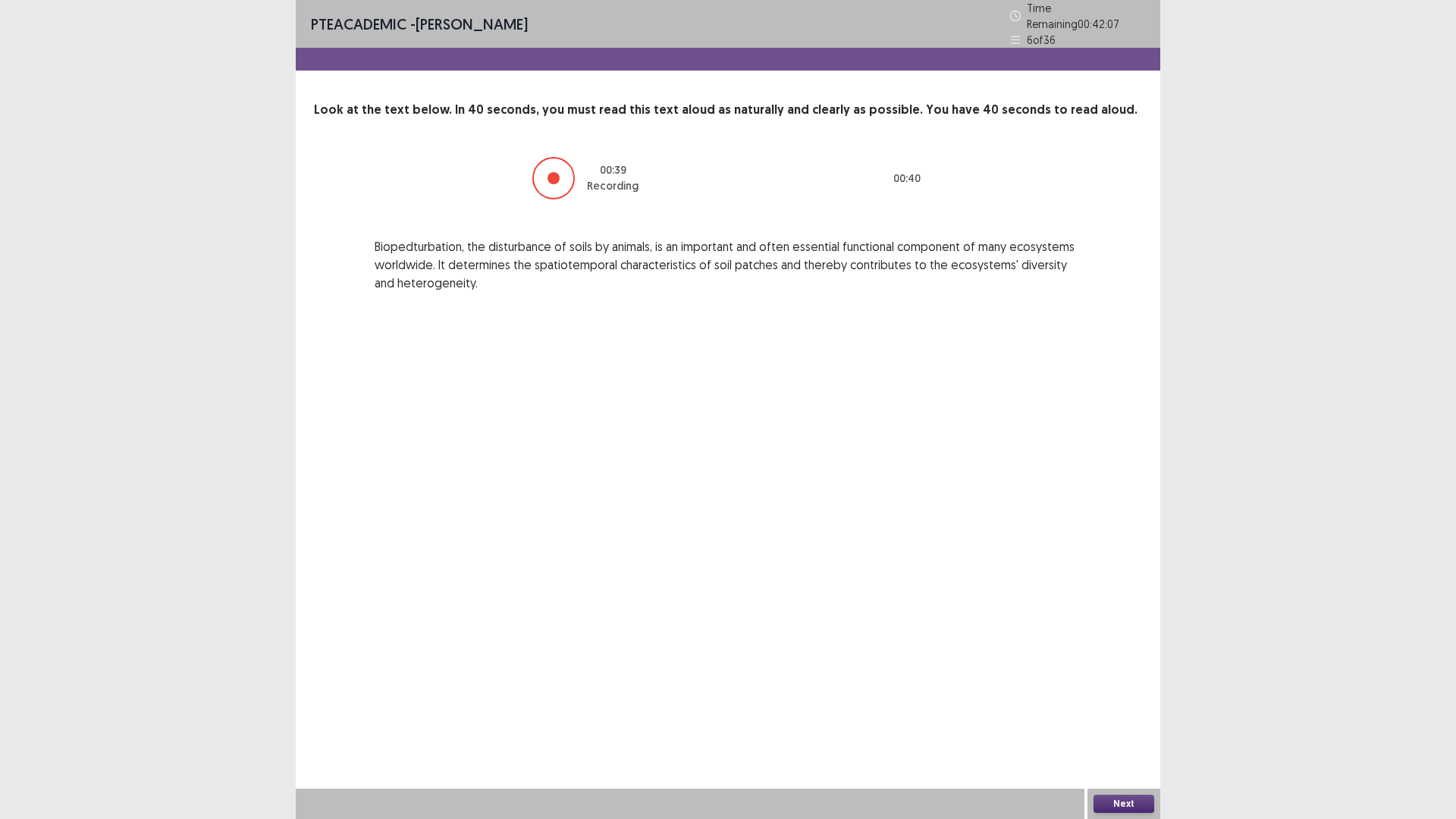
click at [1109, 691] on button "Next" at bounding box center [1123, 804] width 60 height 18
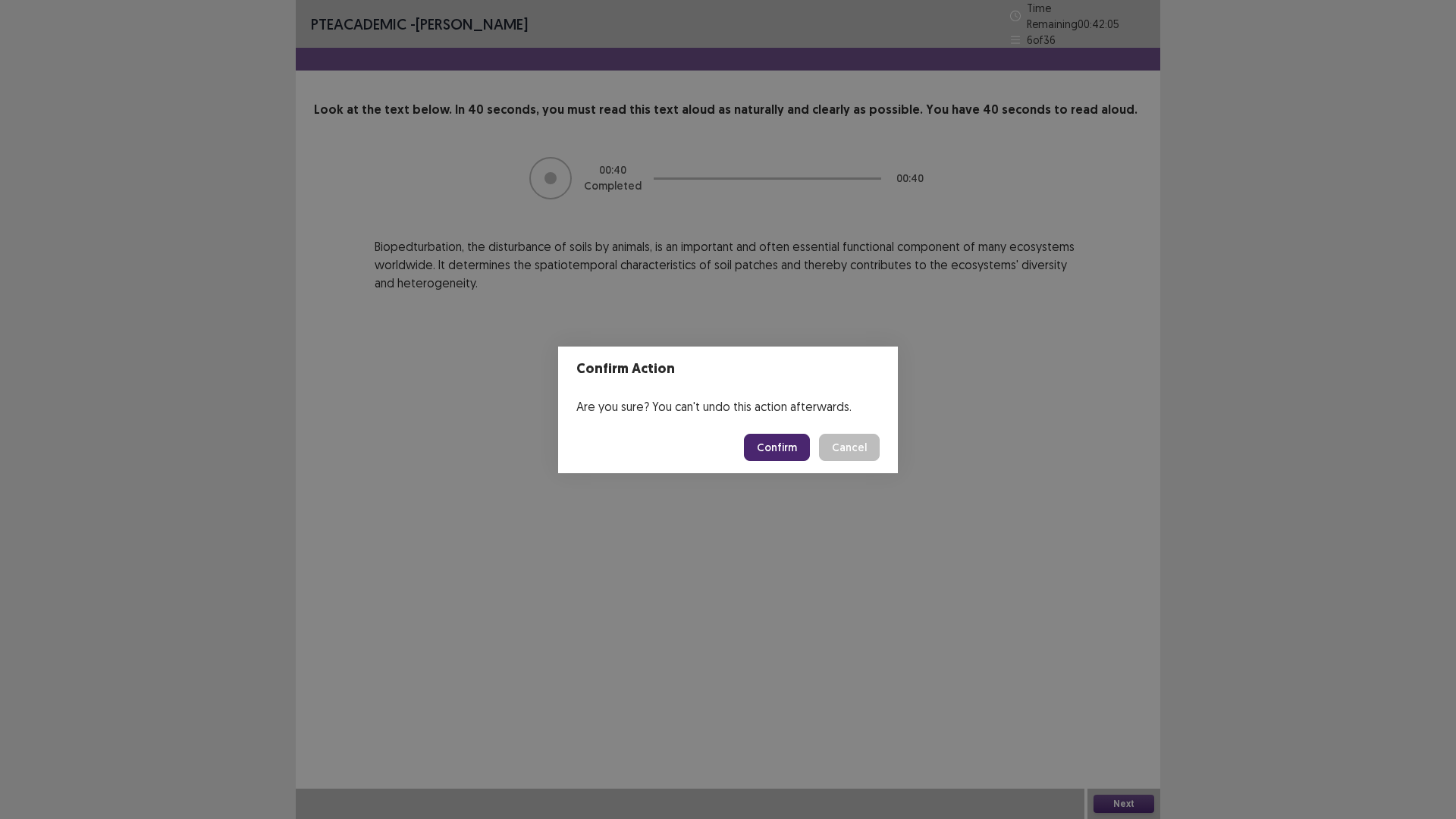
click at [772, 450] on button "Confirm" at bounding box center [777, 447] width 66 height 28
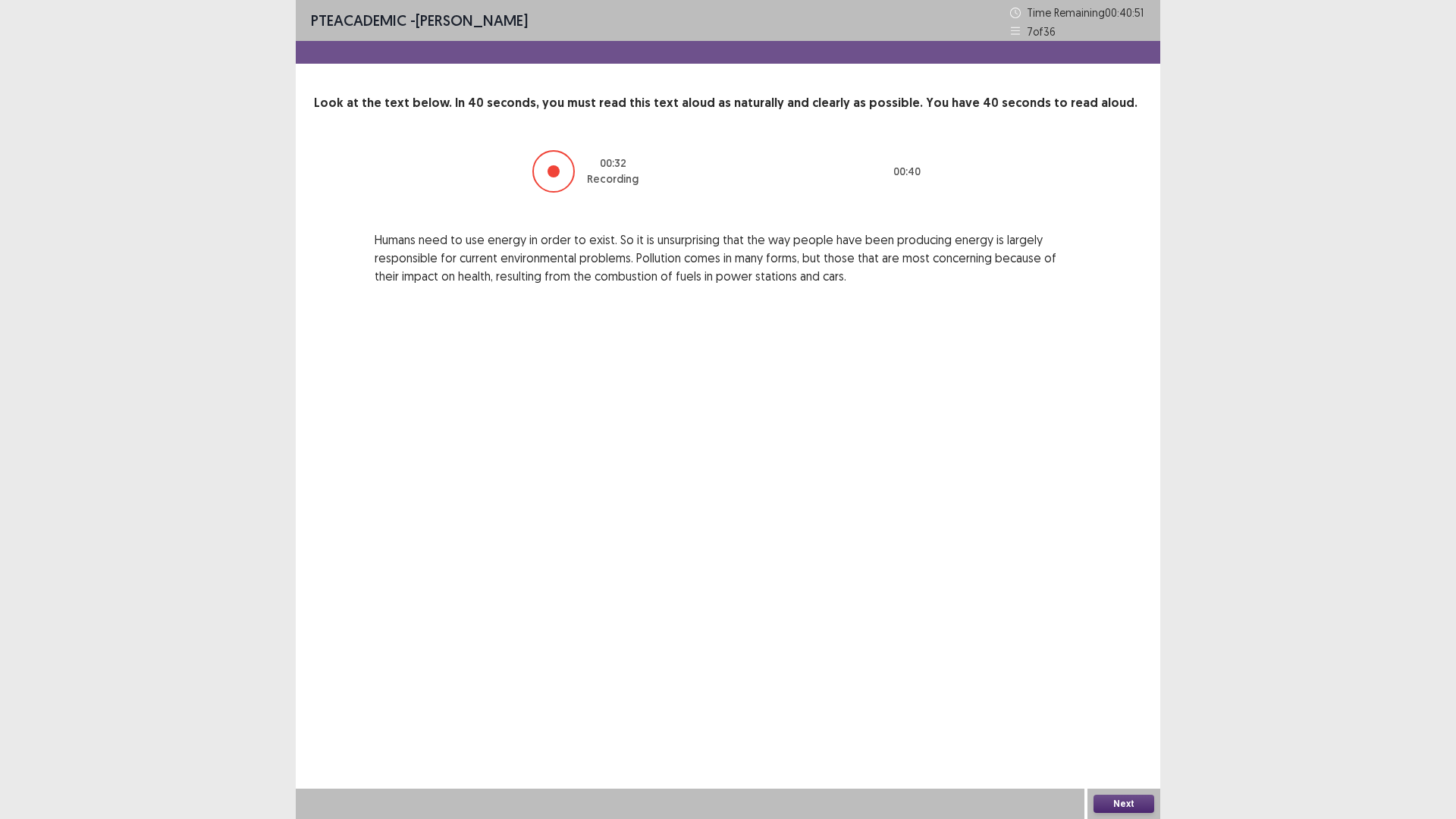
click at [1105, 691] on button "Next" at bounding box center [1123, 804] width 60 height 18
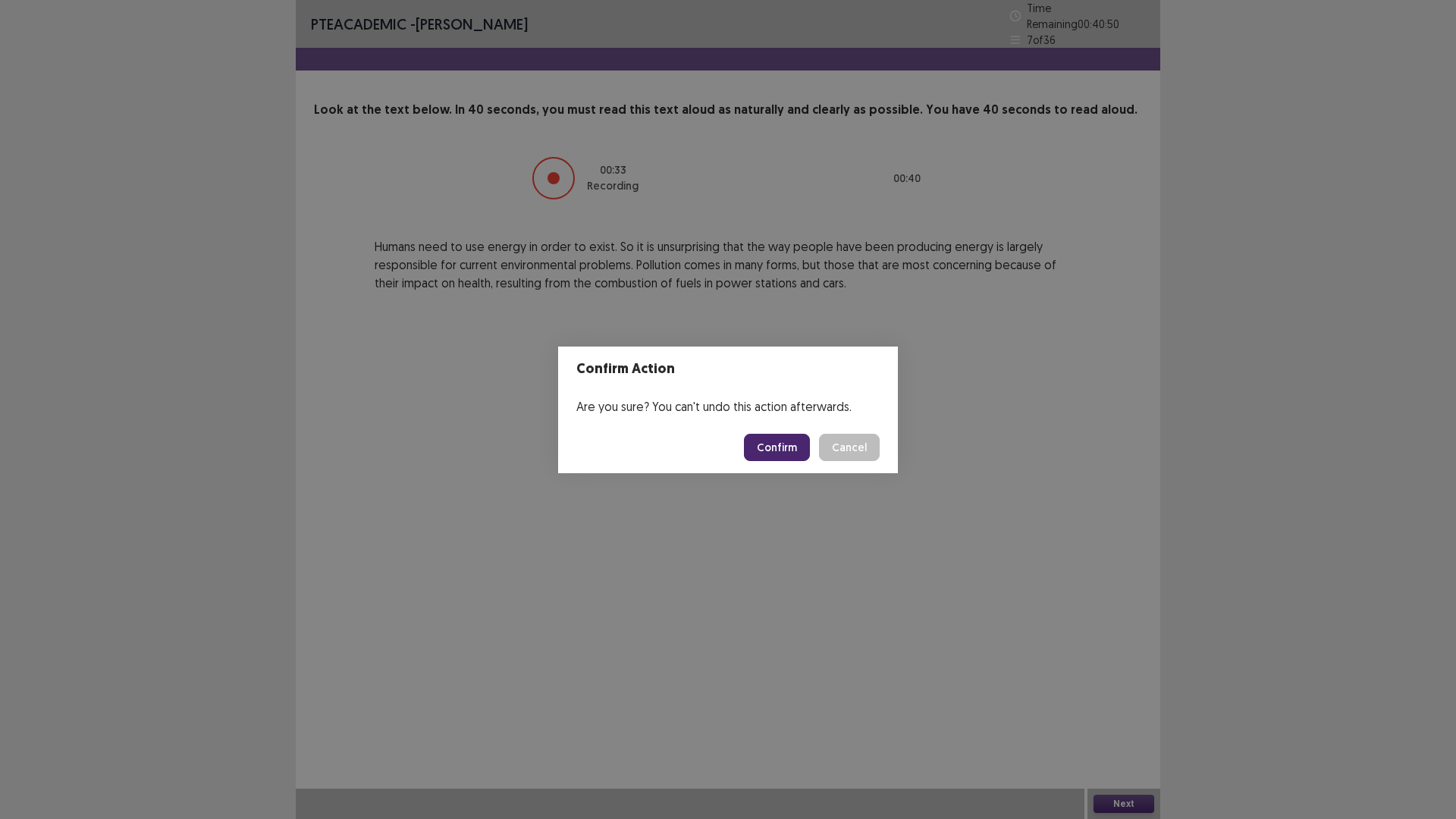
click at [772, 443] on button "Confirm" at bounding box center [777, 447] width 66 height 28
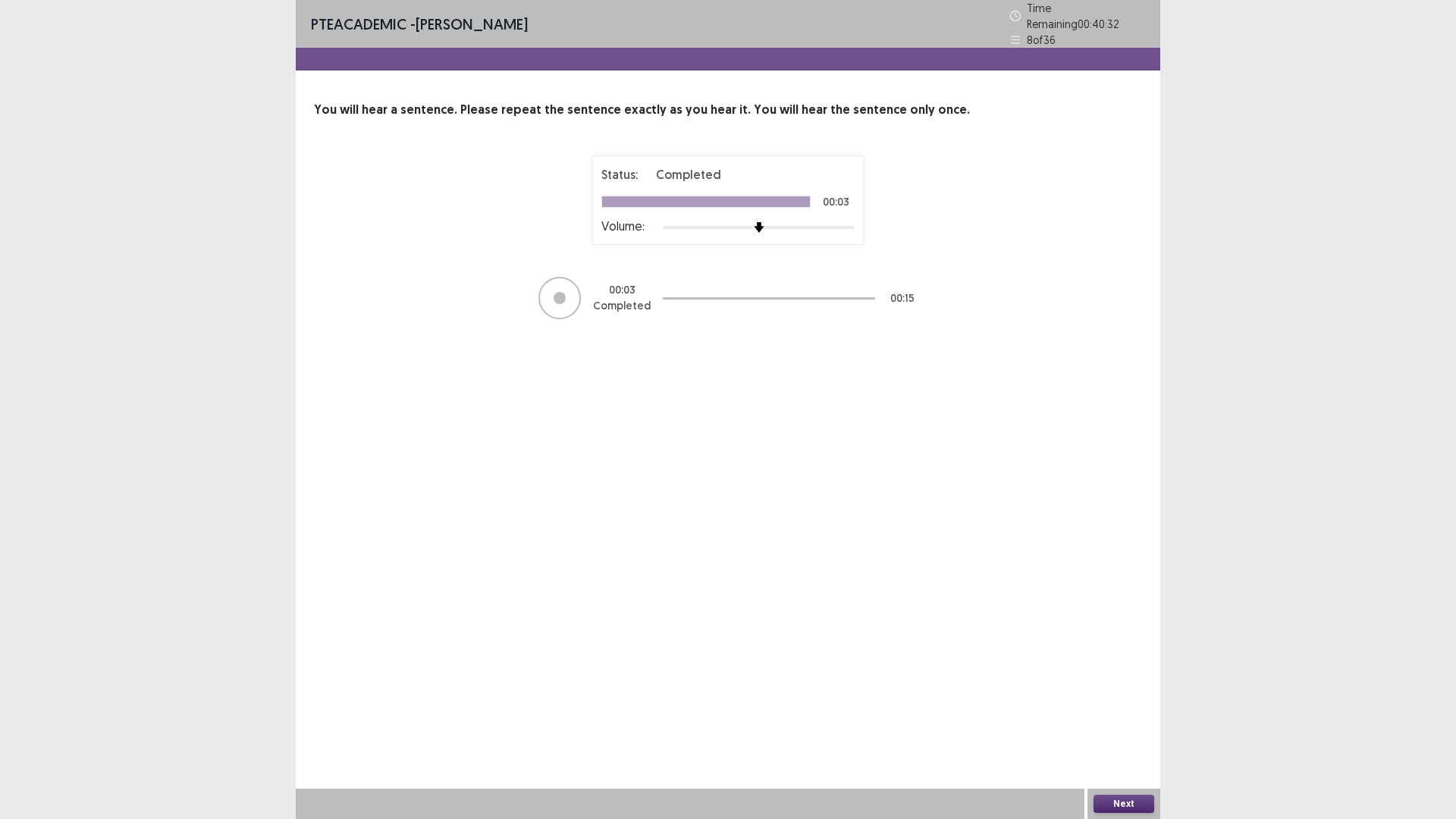
click at [1115, 691] on button "Next" at bounding box center [1123, 804] width 60 height 18
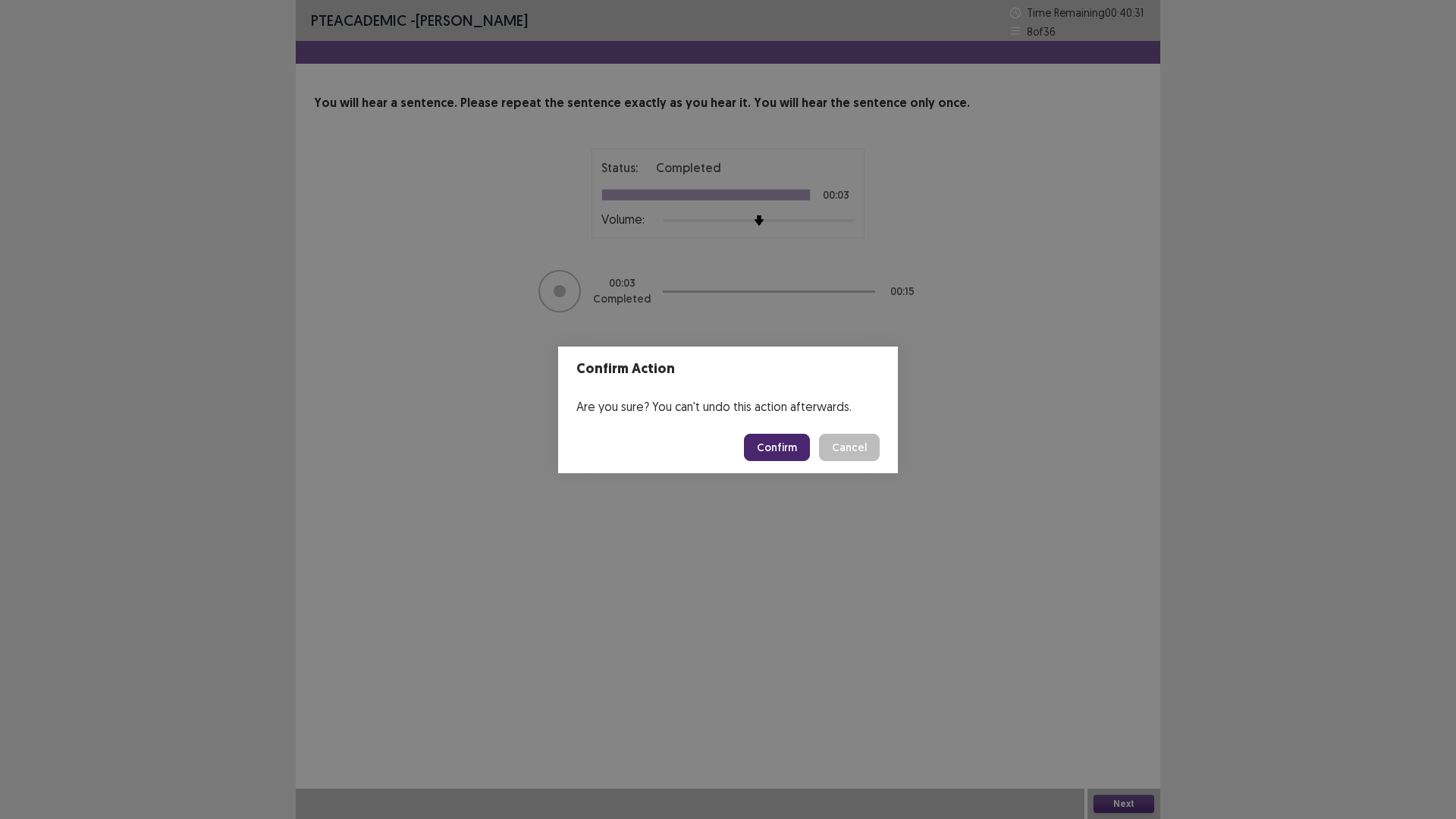
click at [795, 442] on button "Confirm" at bounding box center [777, 447] width 66 height 28
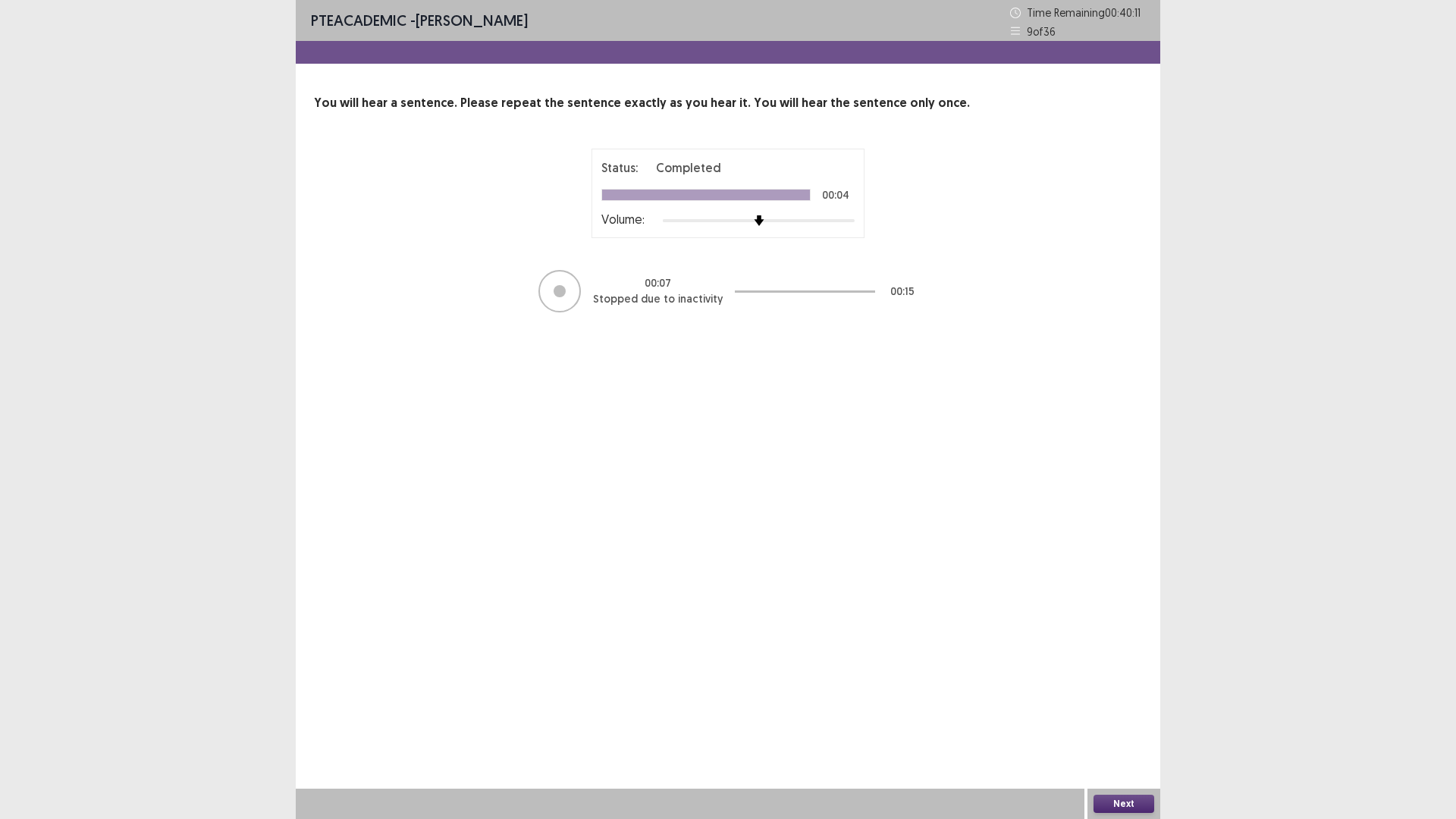
click at [1142, 691] on button "Next" at bounding box center [1123, 804] width 60 height 18
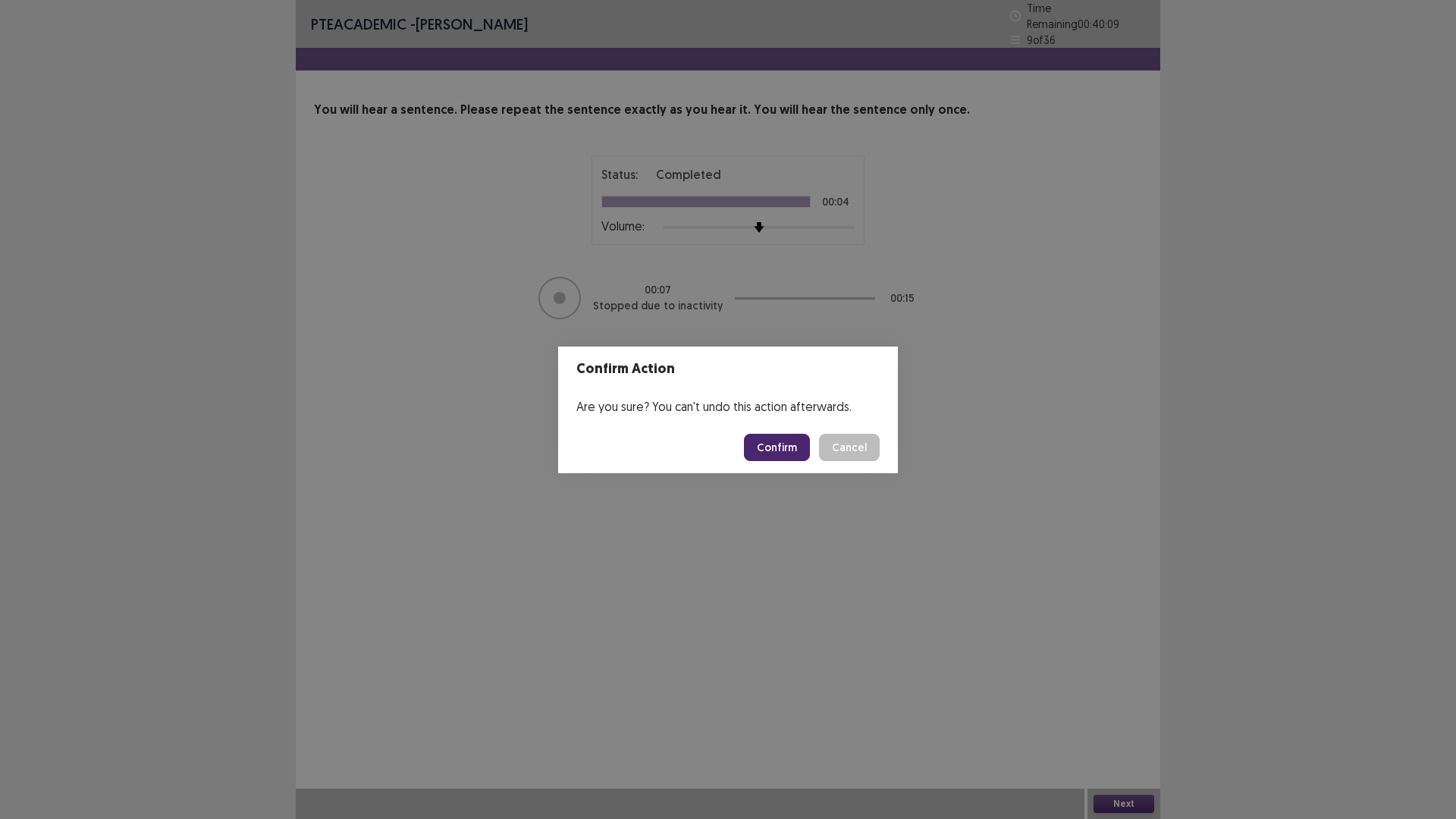
click at [793, 454] on button "Confirm" at bounding box center [777, 447] width 66 height 28
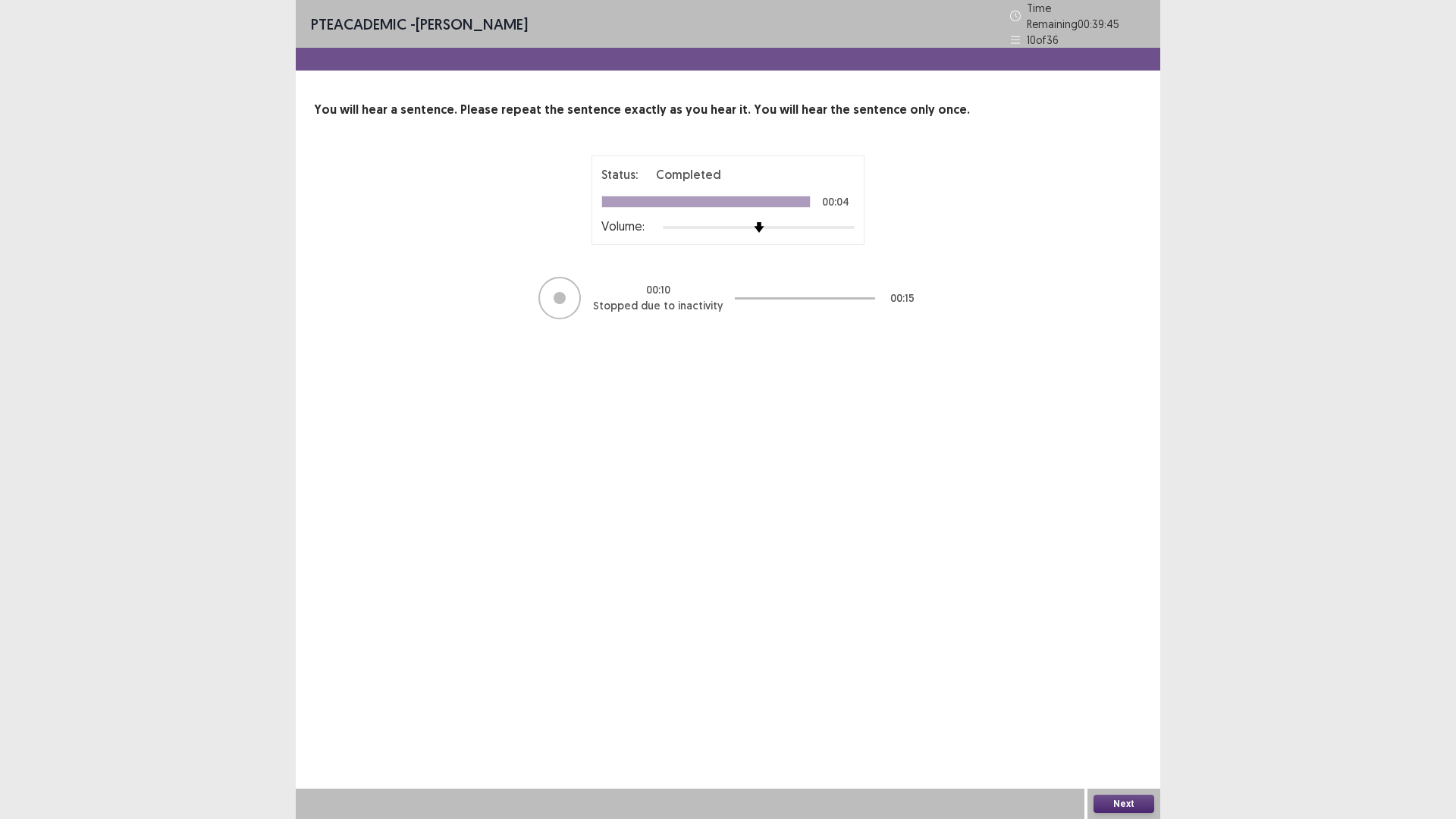
click at [1135, 691] on button "Next" at bounding box center [1123, 804] width 60 height 18
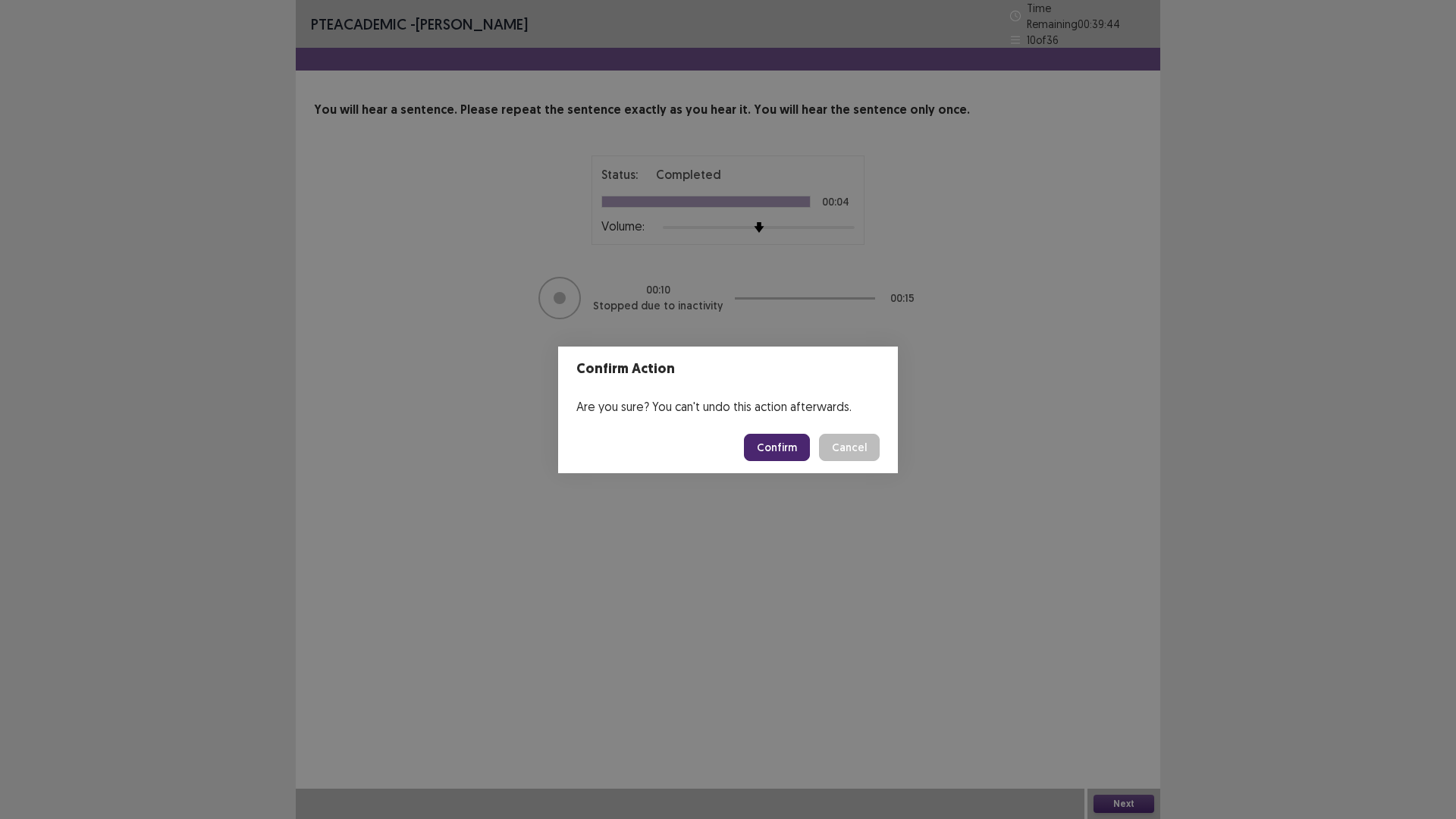
click at [793, 438] on button "Confirm" at bounding box center [777, 447] width 66 height 28
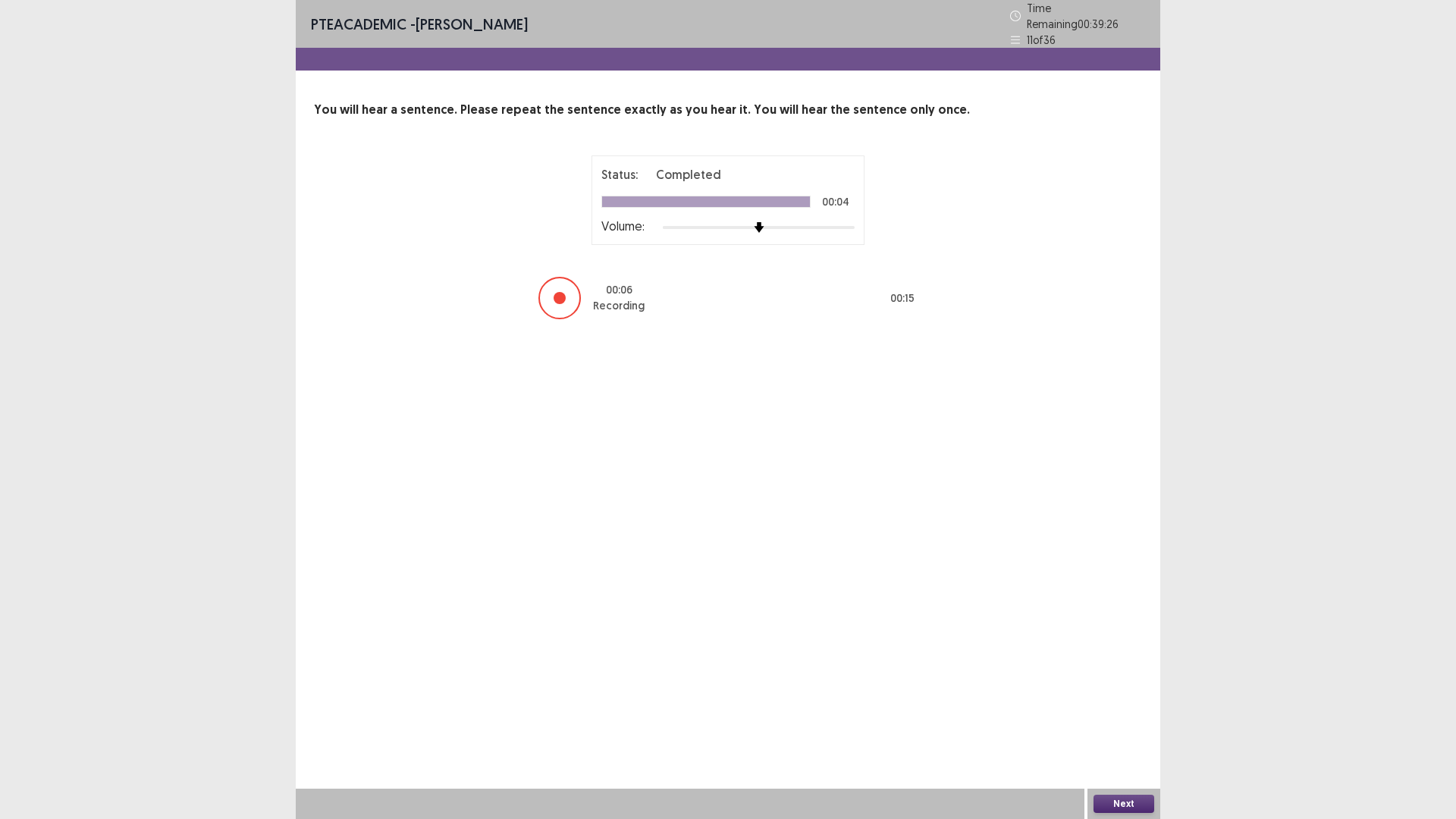
click at [1125, 691] on button "Next" at bounding box center [1123, 804] width 60 height 18
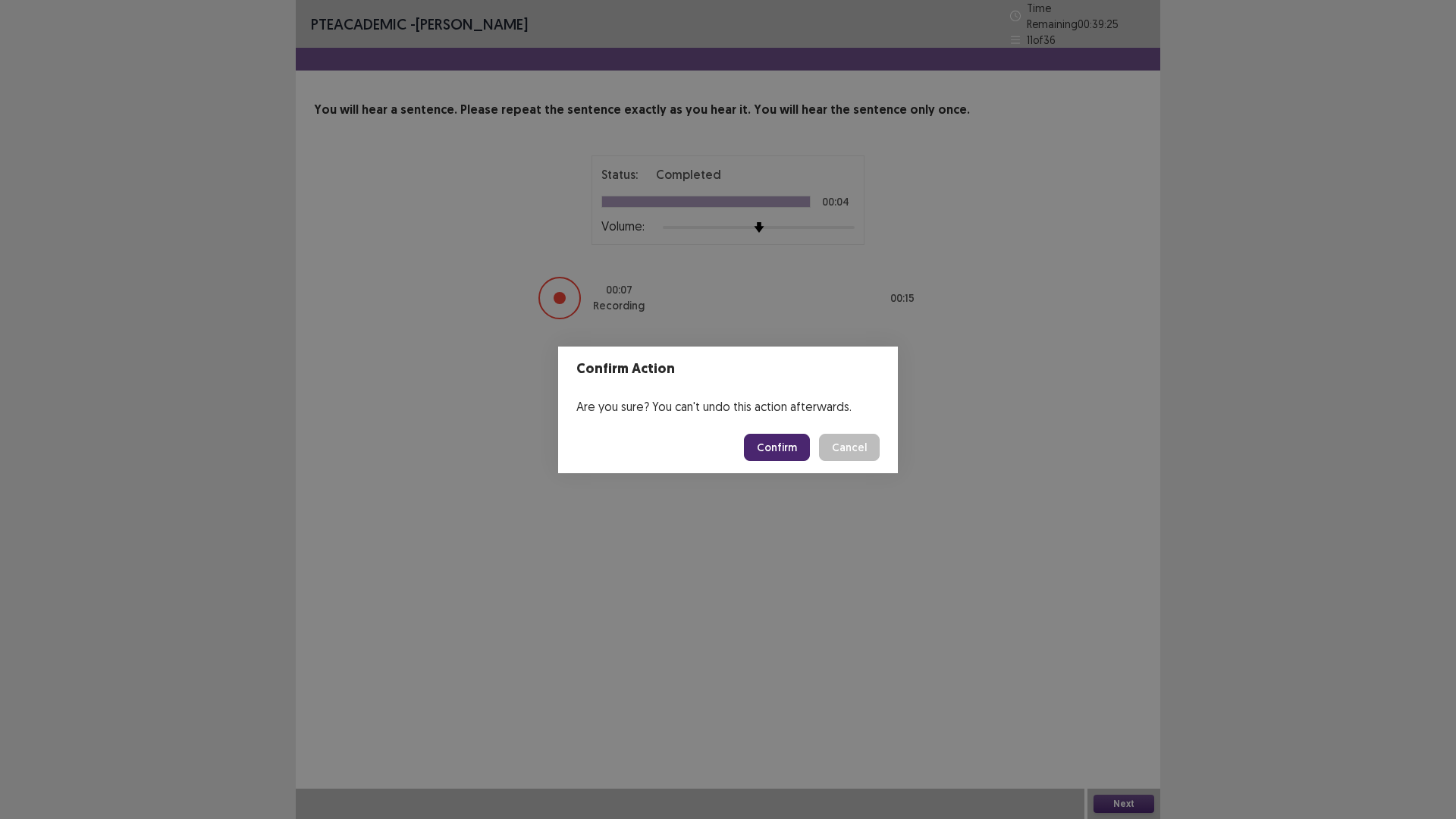
click at [798, 455] on button "Confirm" at bounding box center [777, 447] width 66 height 28
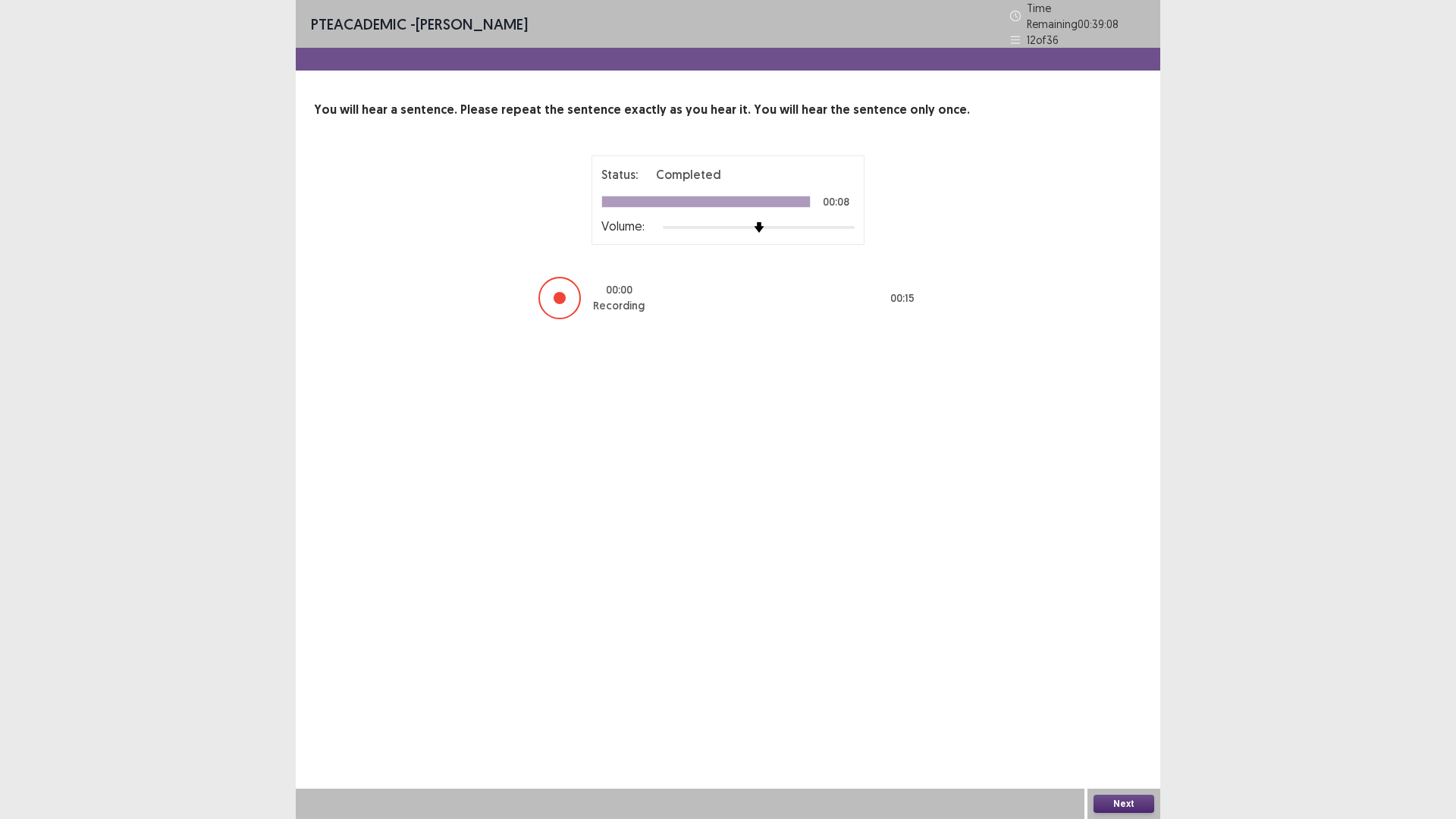
click at [1116, 691] on button "Next" at bounding box center [1123, 804] width 60 height 18
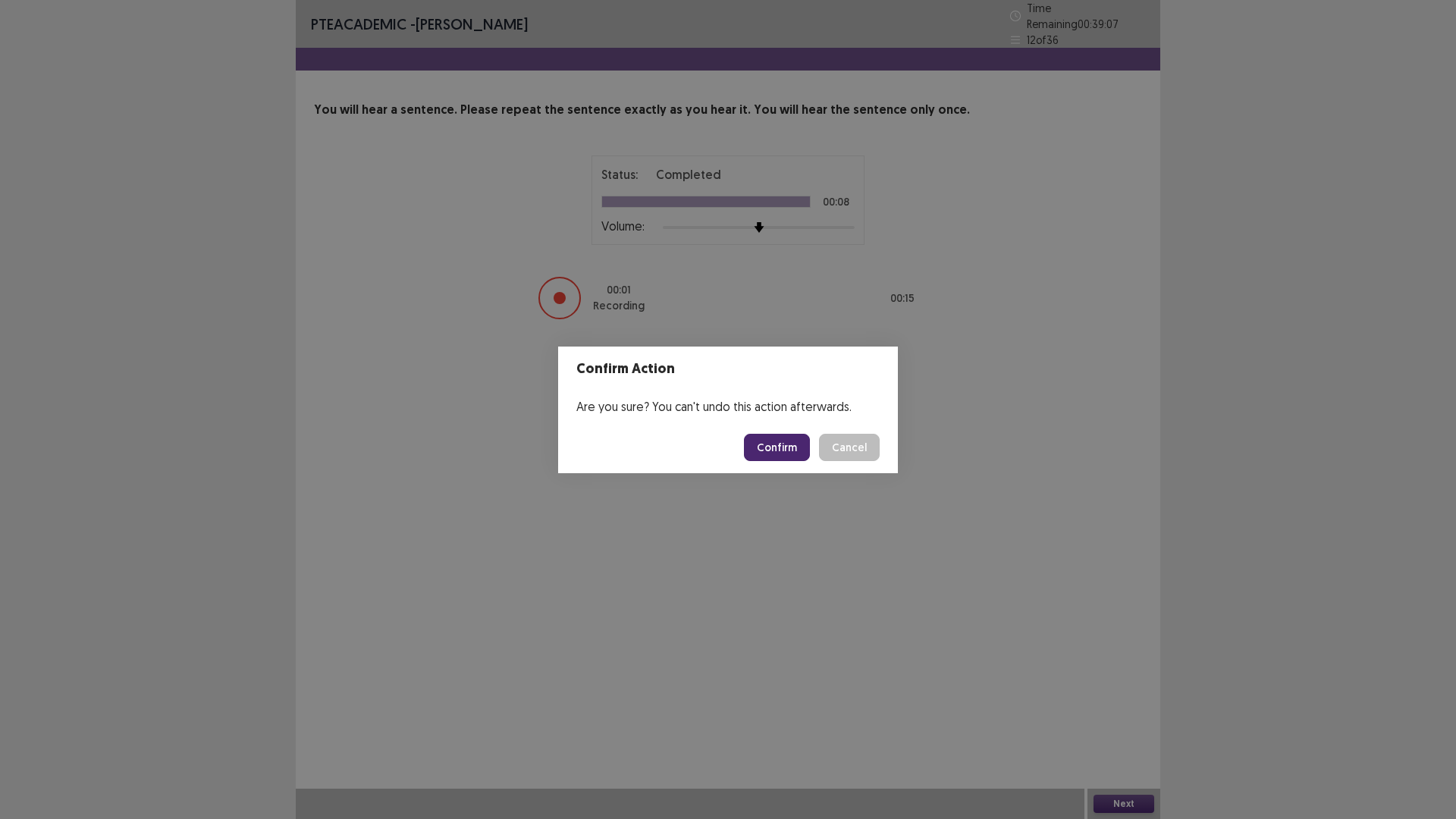
click at [764, 436] on button "Confirm" at bounding box center [777, 447] width 66 height 28
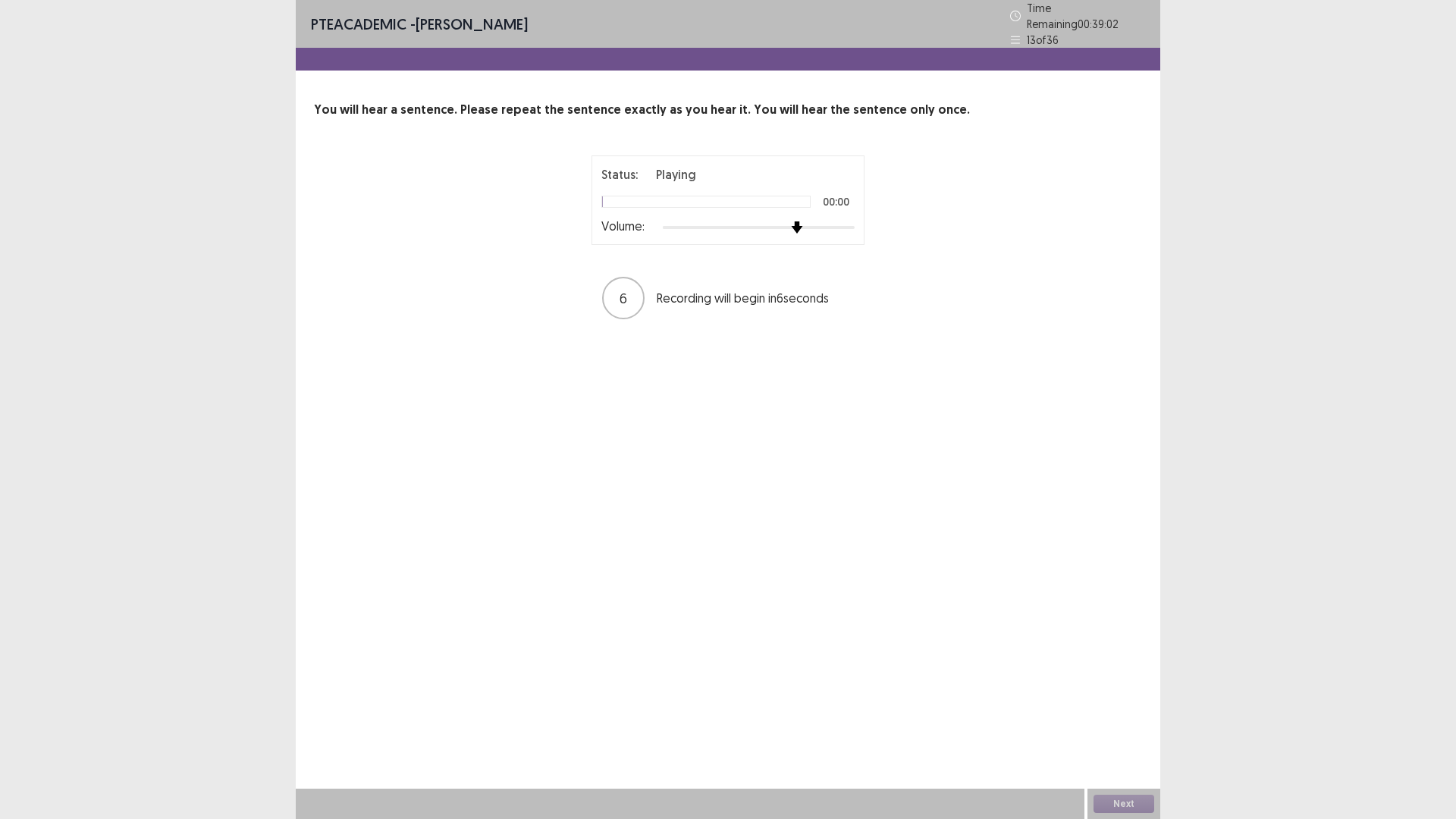
click at [800, 222] on div at bounding box center [758, 227] width 192 height 12
click at [1131, 691] on button "Next" at bounding box center [1123, 804] width 60 height 18
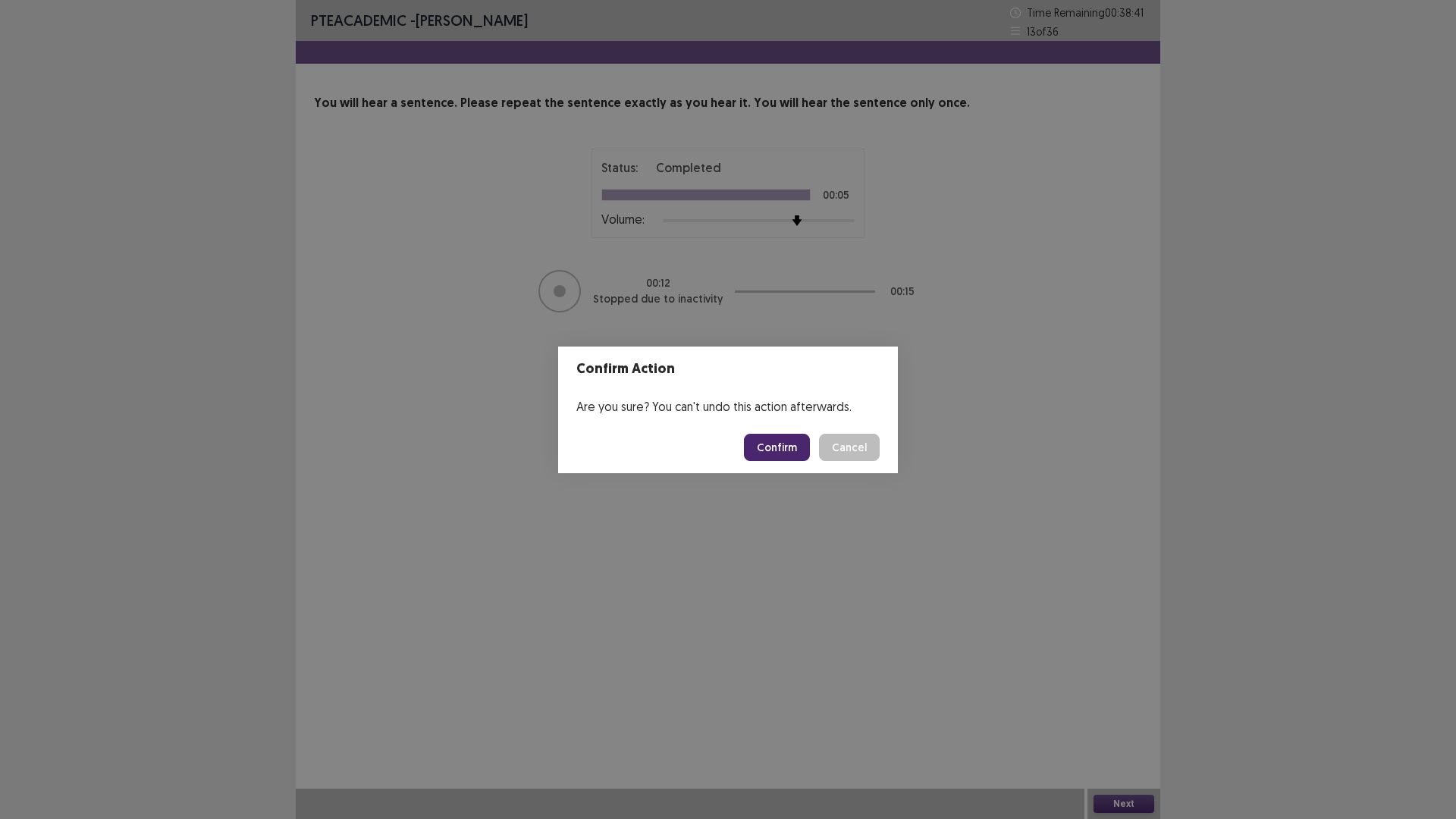
click at [794, 446] on button "Confirm" at bounding box center [777, 447] width 66 height 28
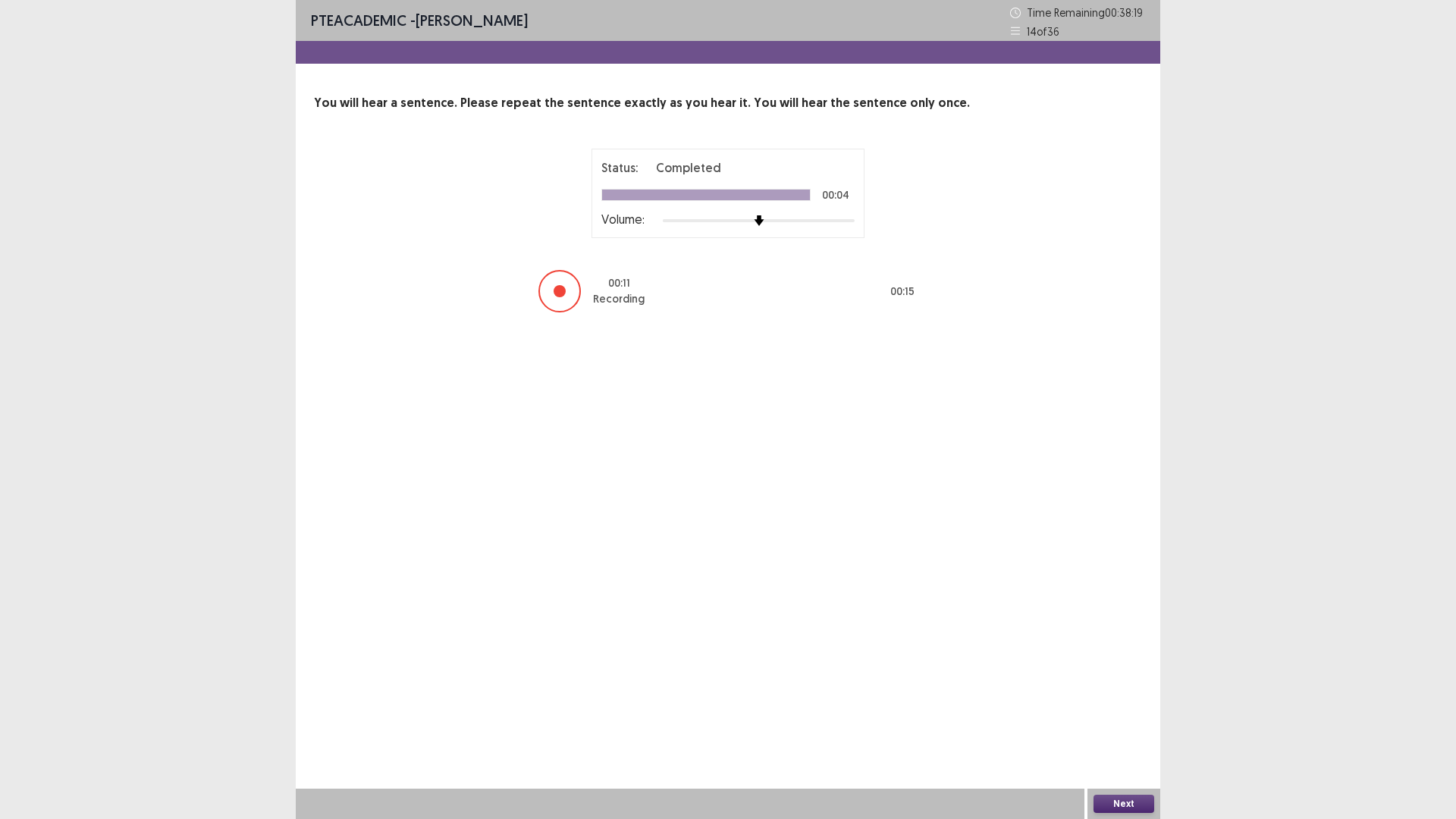
click at [1121, 691] on button "Next" at bounding box center [1123, 804] width 60 height 18
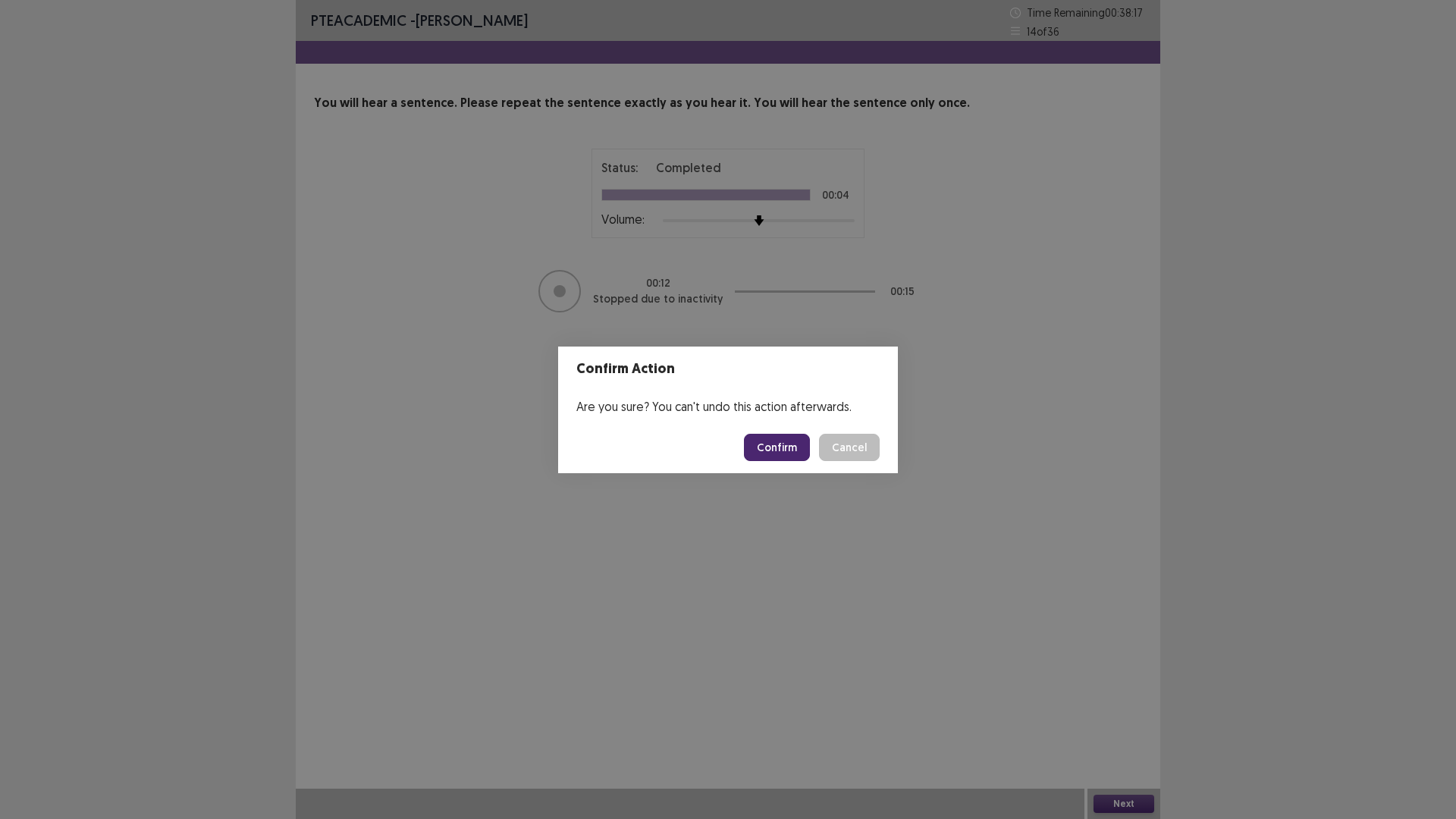
click at [777, 437] on button "Confirm" at bounding box center [777, 447] width 66 height 28
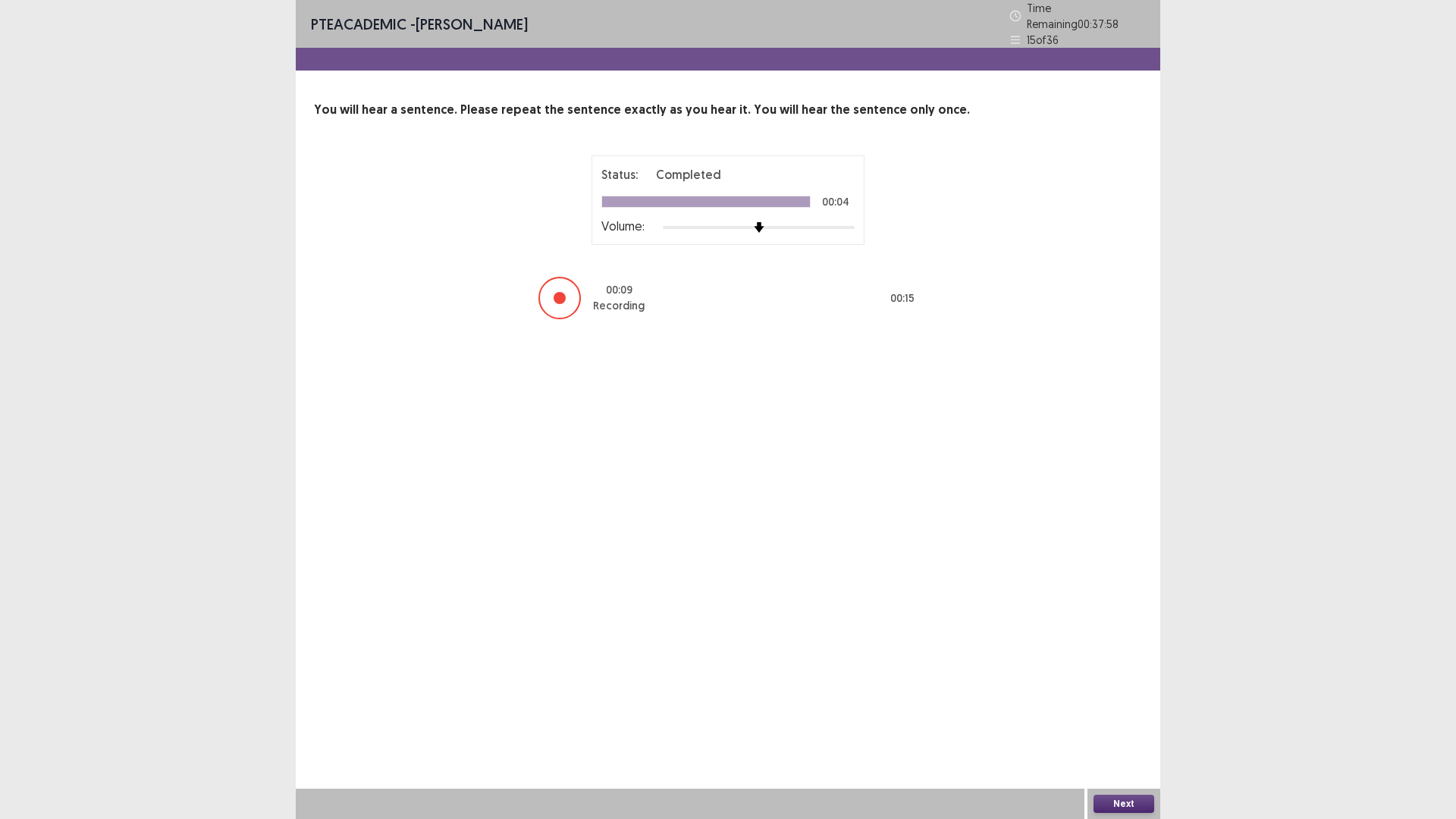
click at [1115, 691] on button "Next" at bounding box center [1123, 804] width 60 height 18
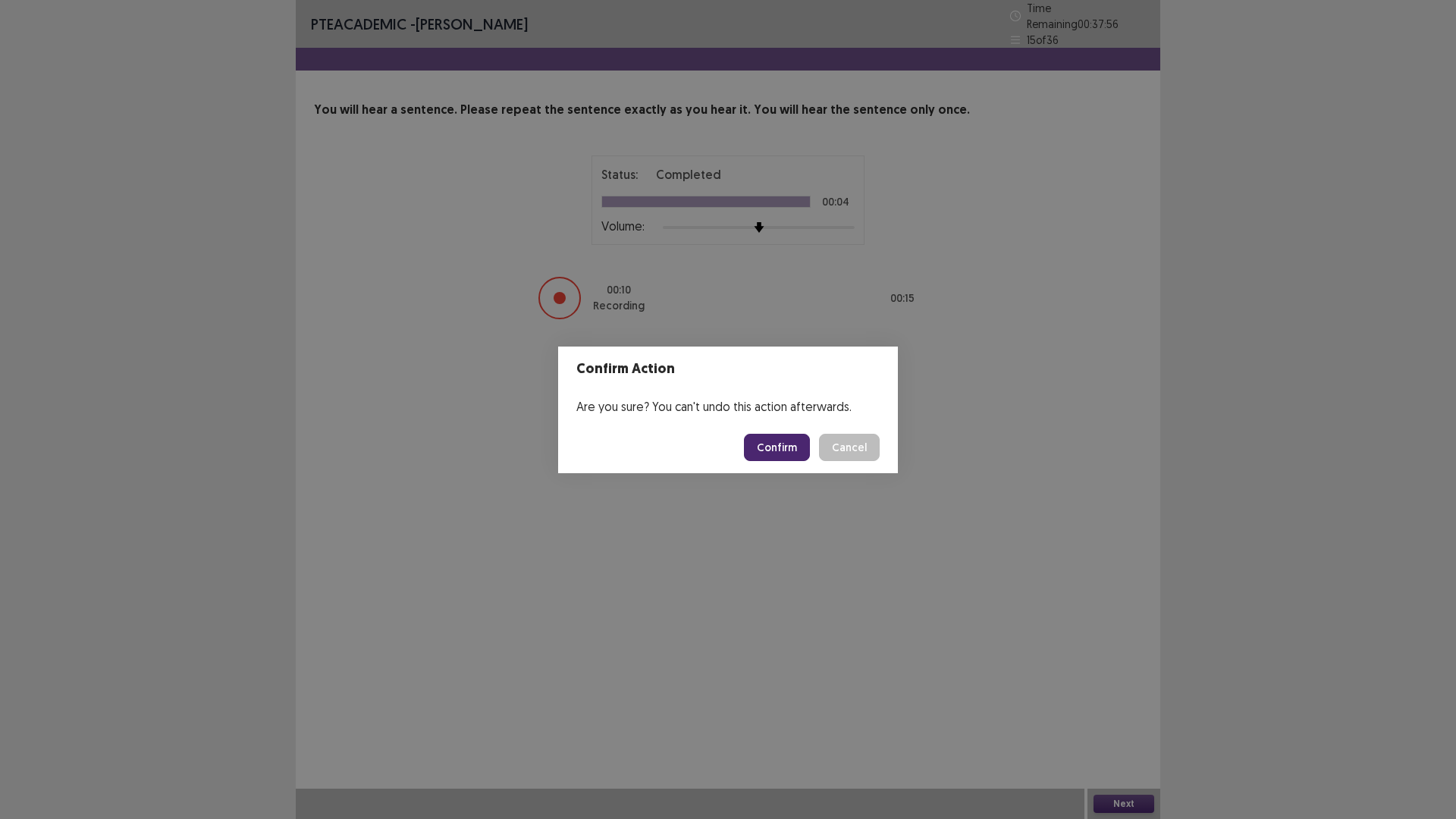
click at [782, 448] on button "Confirm" at bounding box center [777, 447] width 66 height 28
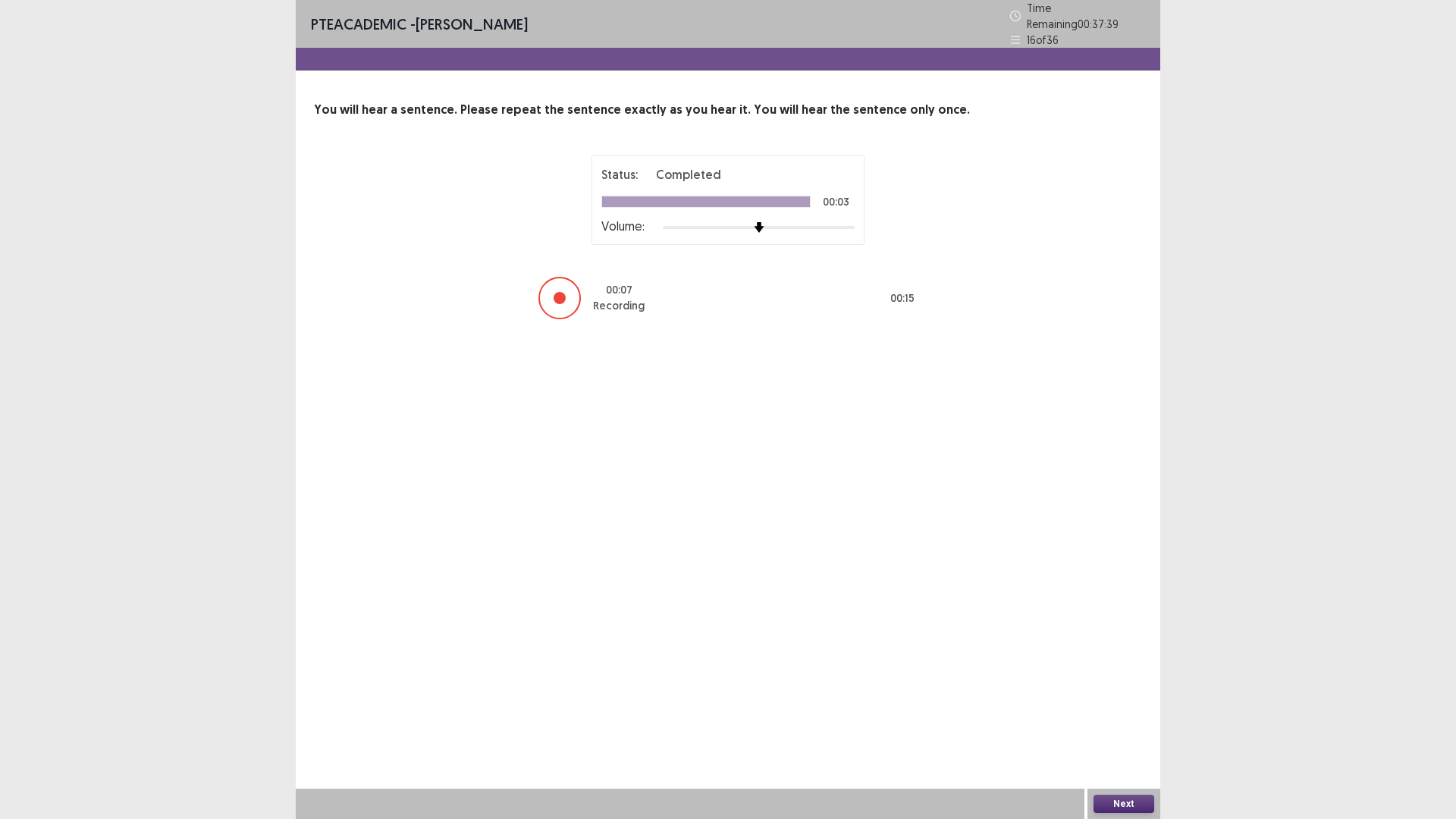
click at [1125, 691] on button "Next" at bounding box center [1123, 804] width 60 height 18
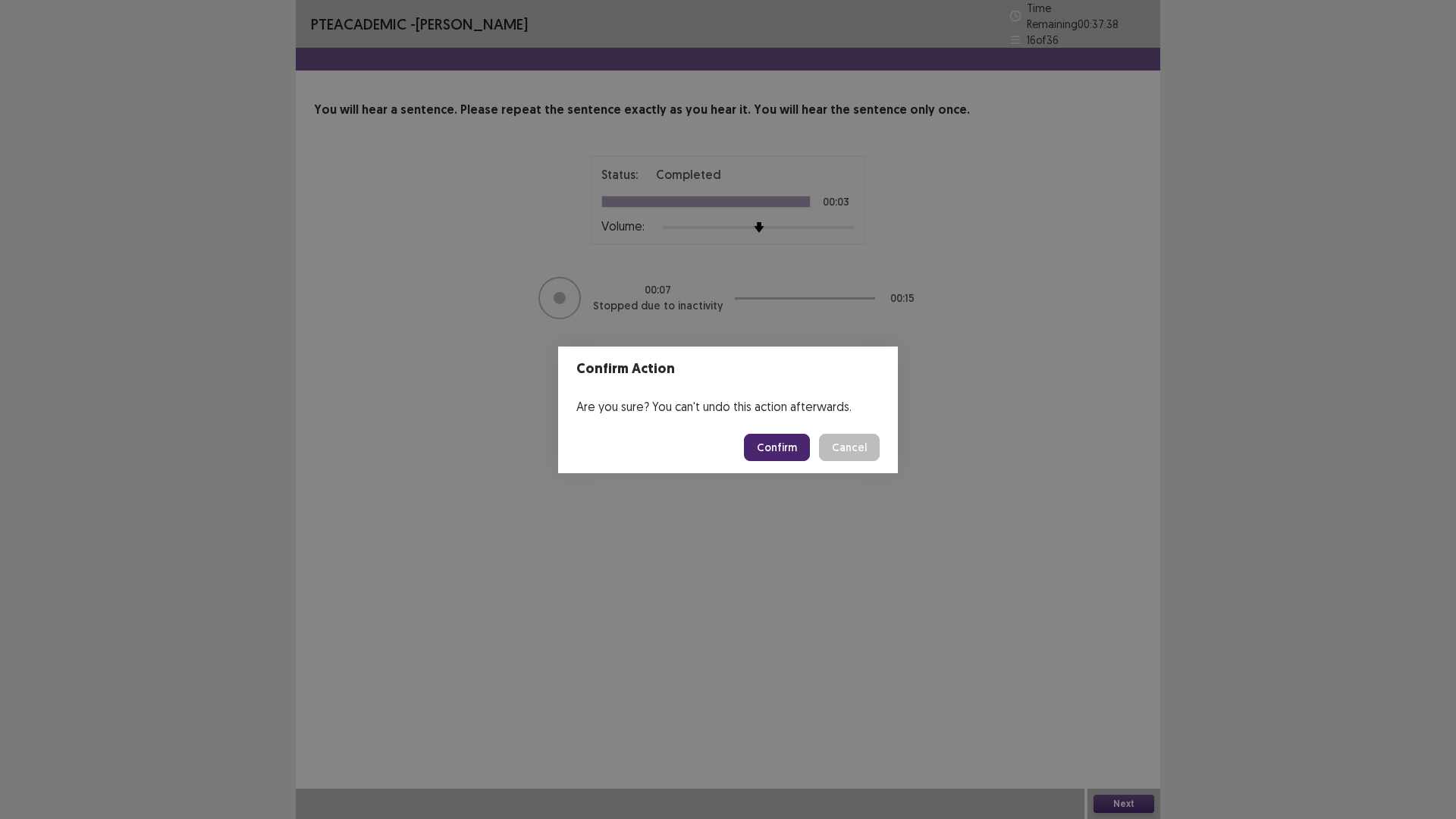
click at [789, 451] on button "Confirm" at bounding box center [777, 447] width 66 height 28
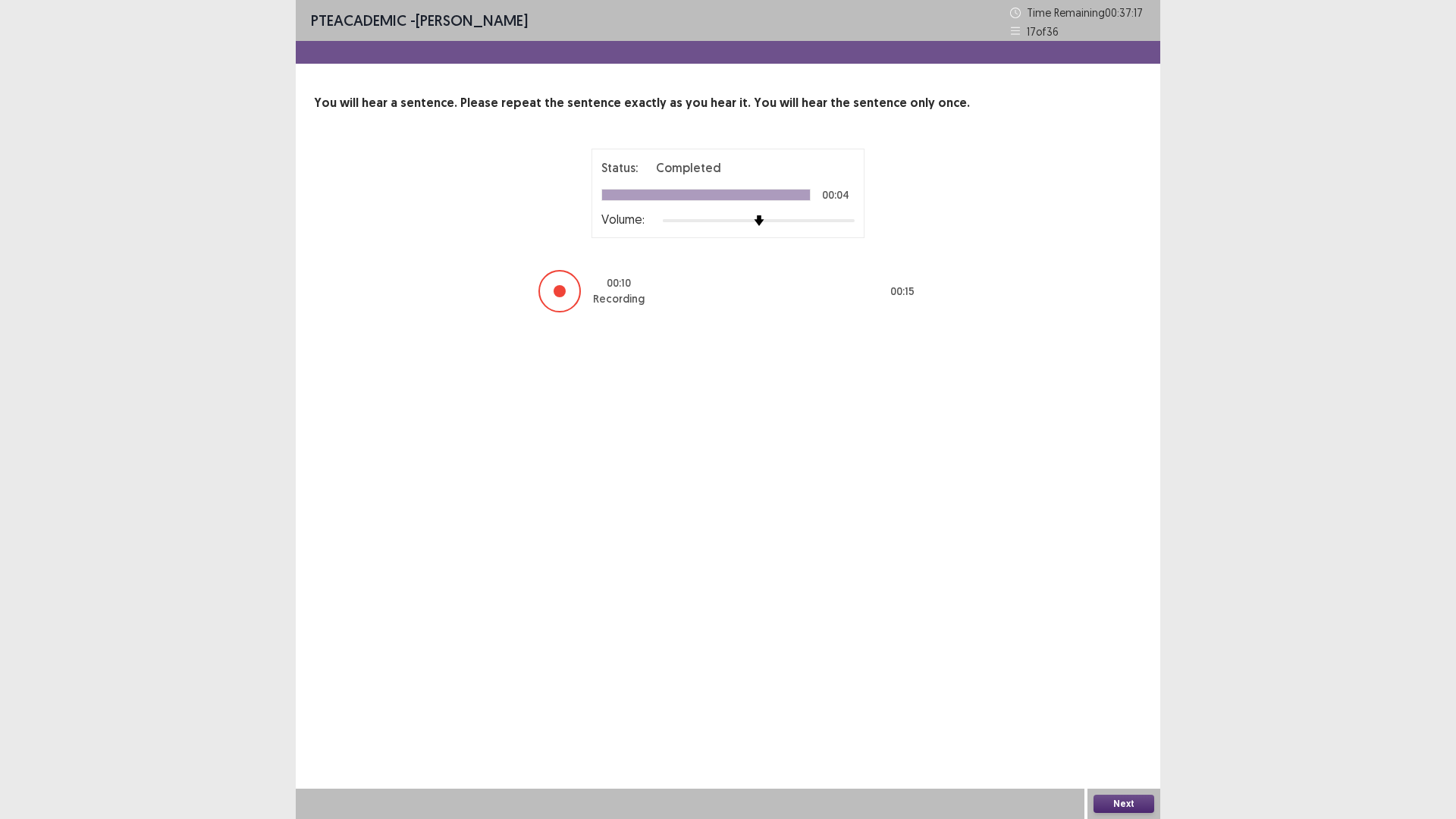
click at [1129, 691] on button "Next" at bounding box center [1123, 804] width 60 height 18
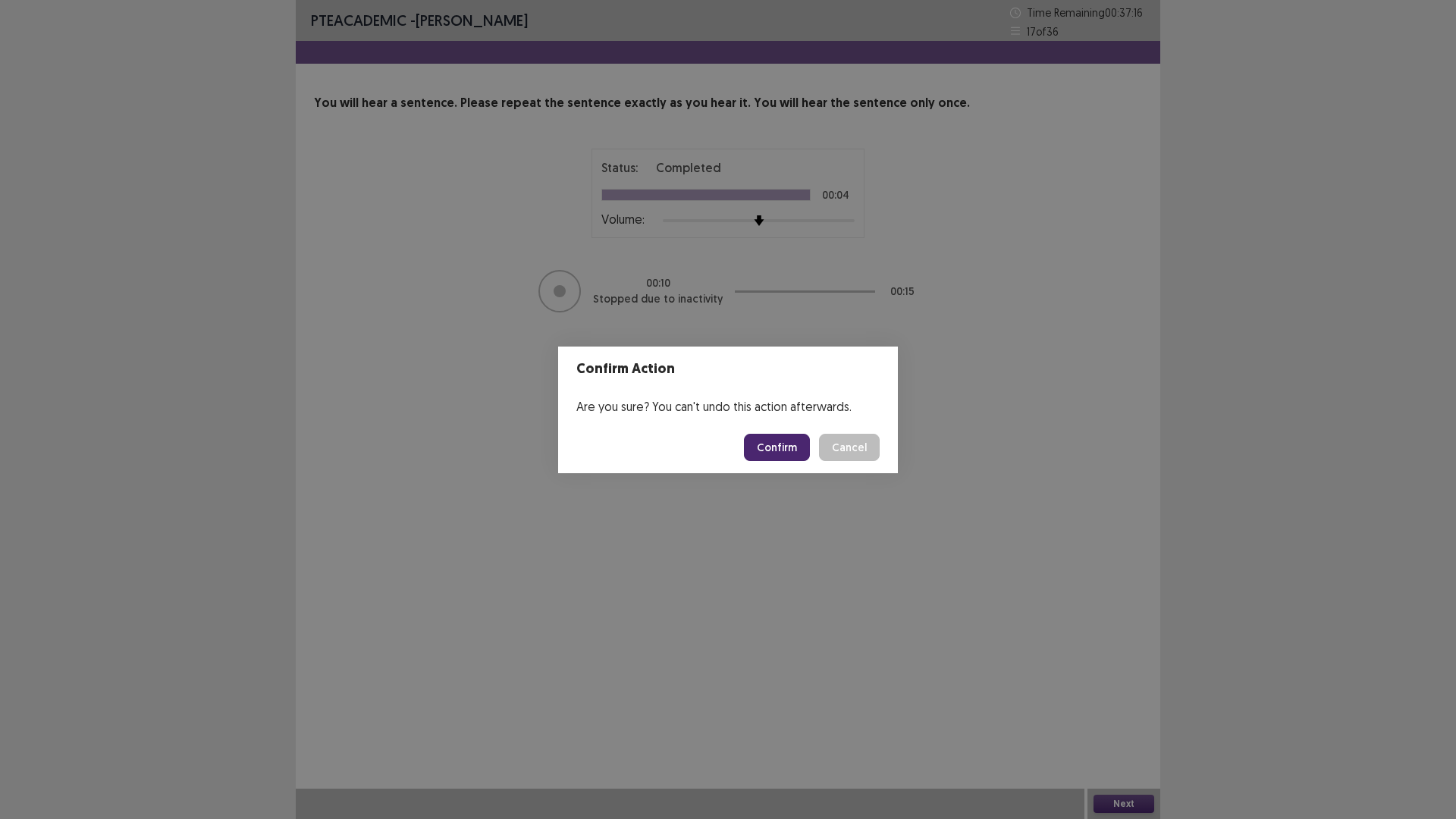
click at [785, 445] on button "Confirm" at bounding box center [777, 447] width 66 height 28
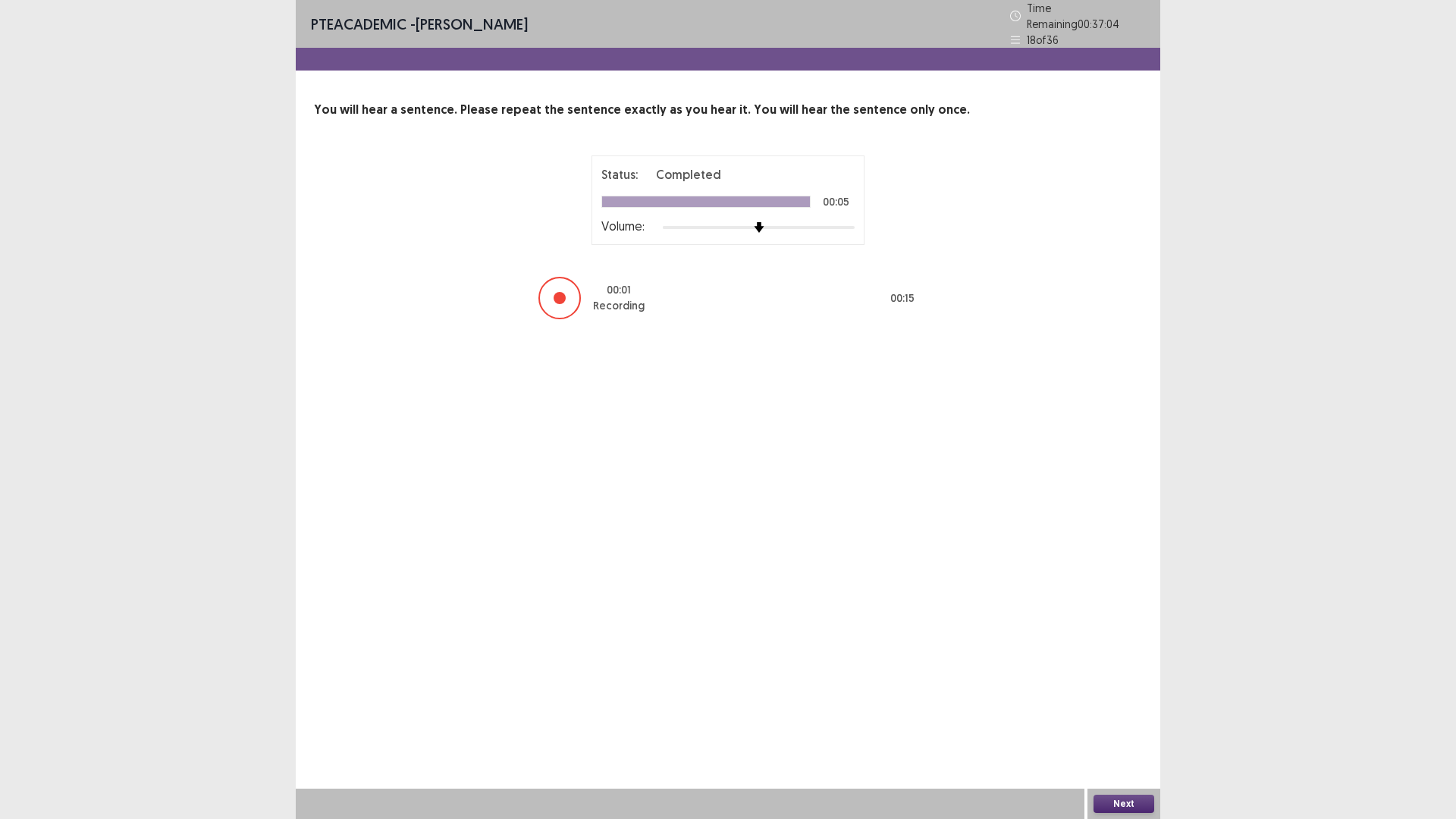
click at [1128, 691] on button "Next" at bounding box center [1123, 804] width 60 height 18
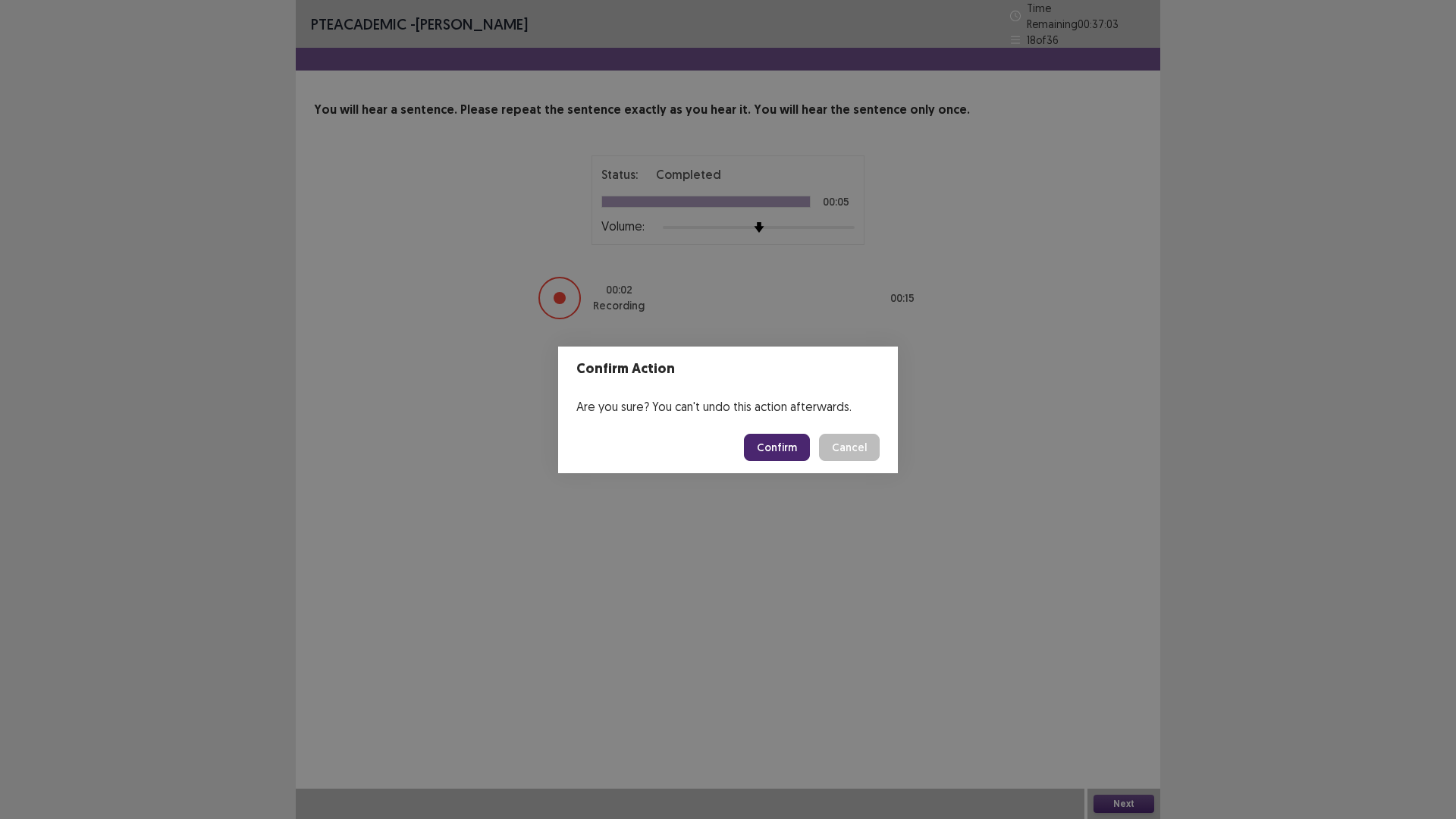
click at [786, 441] on button "Confirm" at bounding box center [777, 447] width 66 height 28
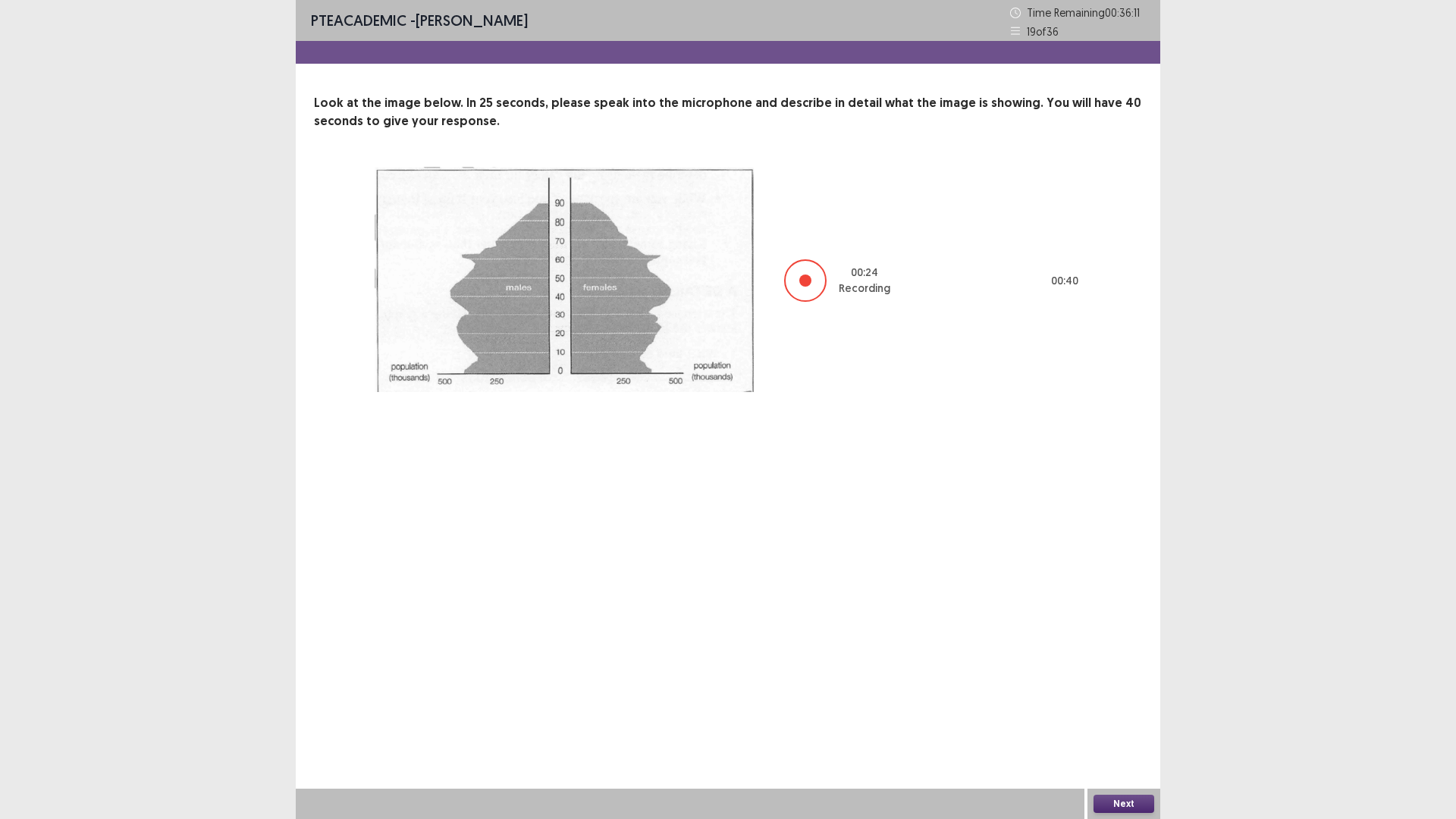
click at [1115, 691] on button "Next" at bounding box center [1123, 804] width 60 height 18
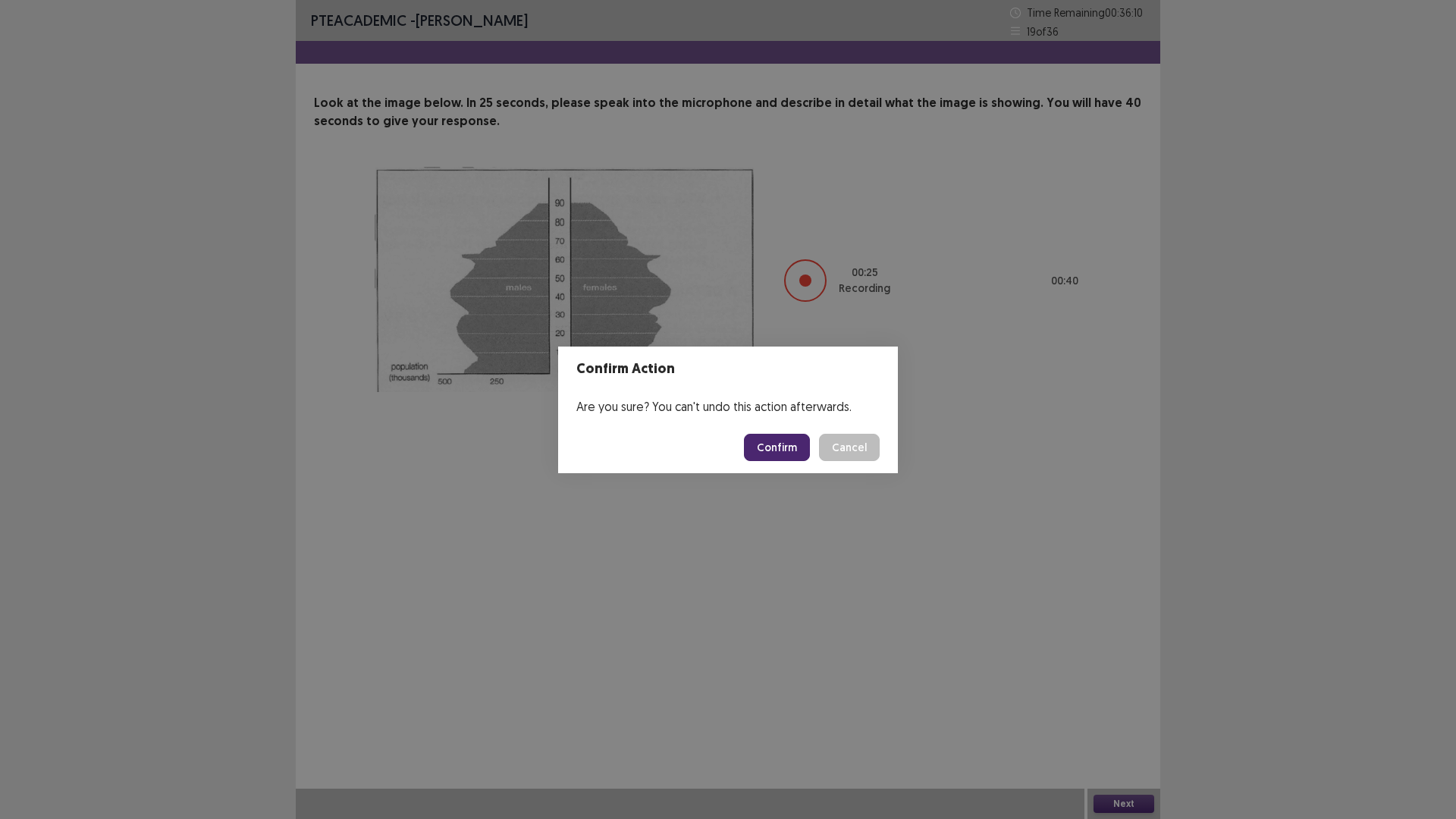
click at [768, 439] on button "Confirm" at bounding box center [777, 447] width 66 height 28
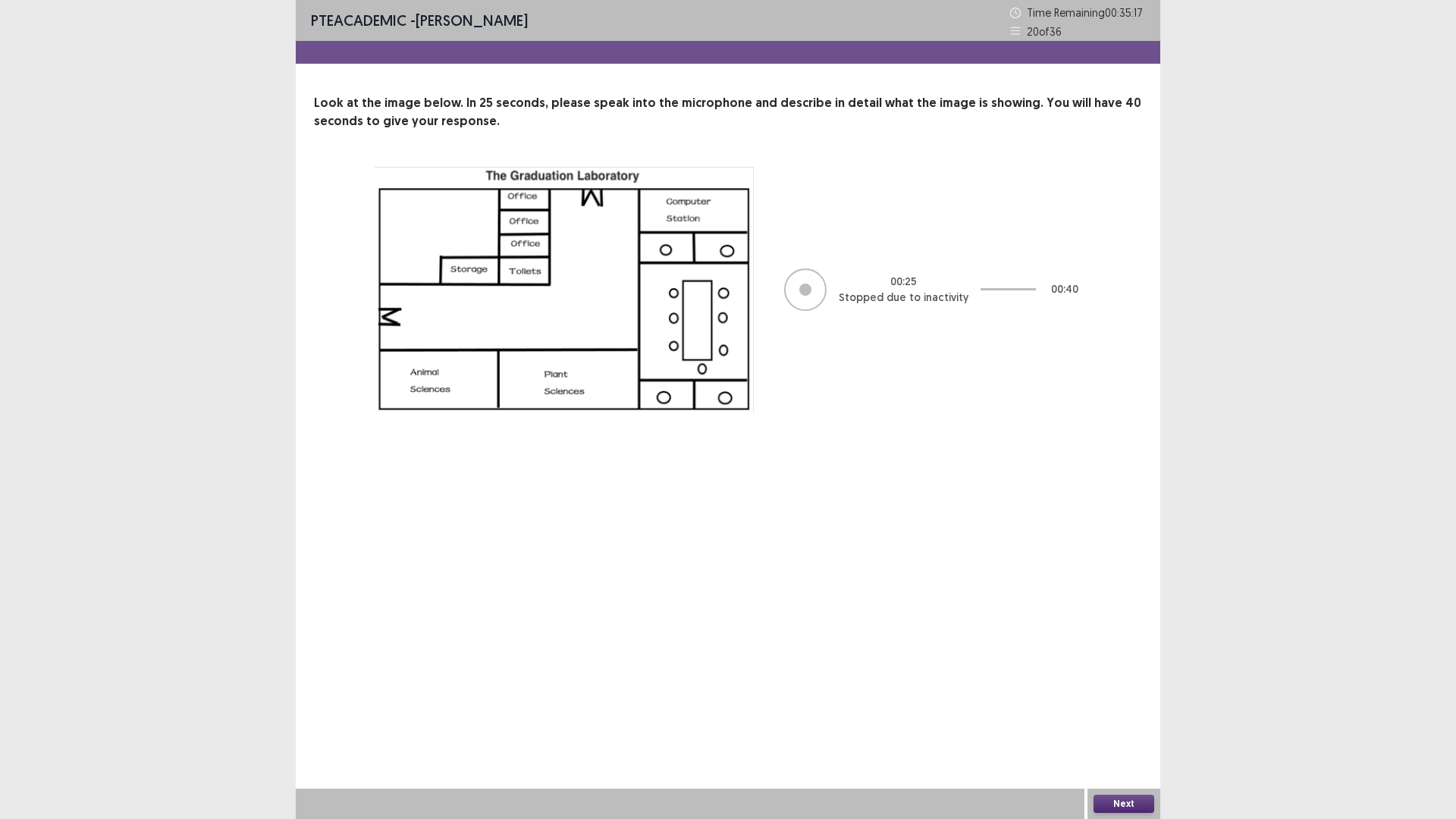
click at [1125, 691] on button "Next" at bounding box center [1123, 804] width 60 height 18
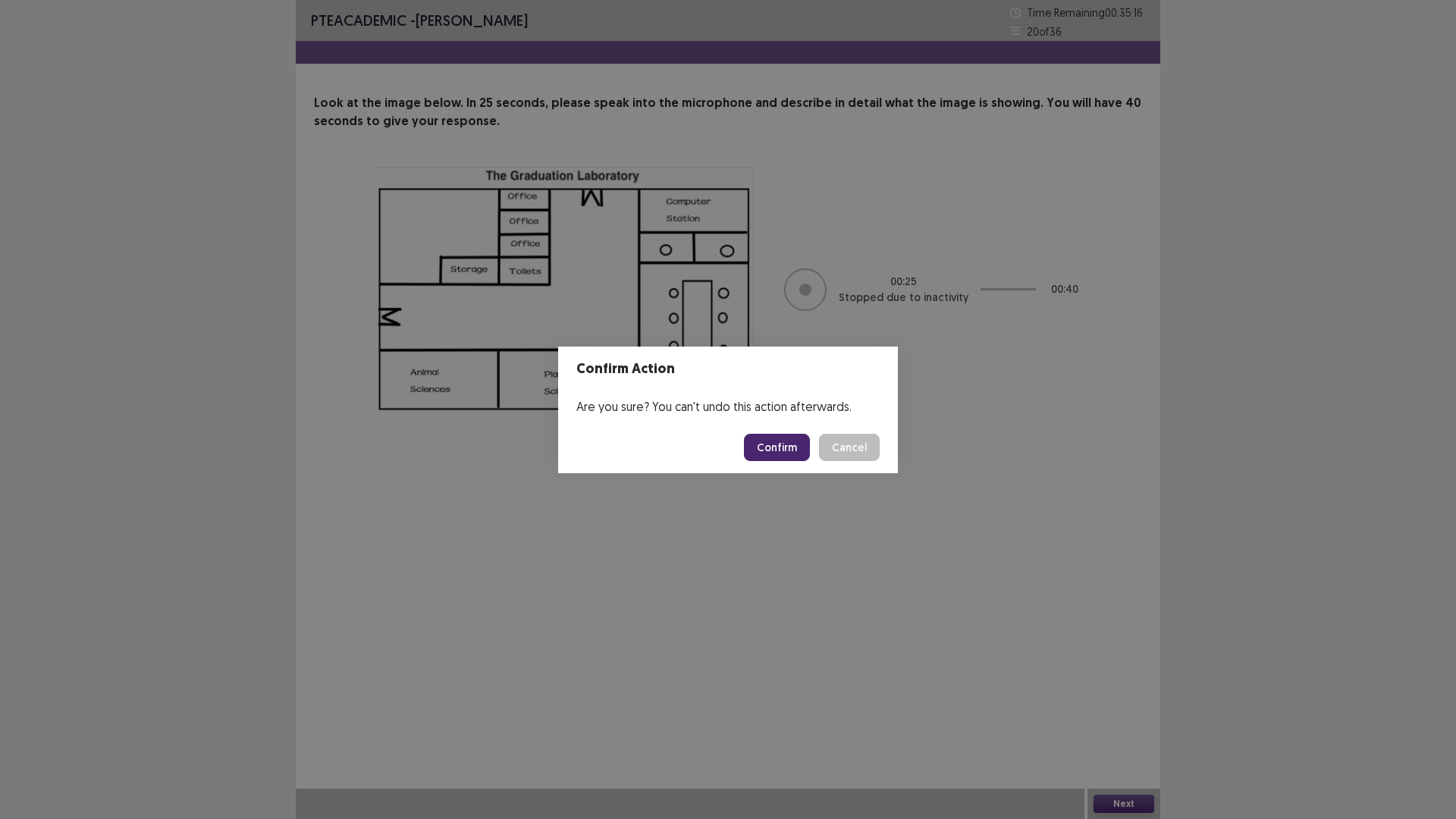
click at [795, 454] on button "Confirm" at bounding box center [777, 447] width 66 height 28
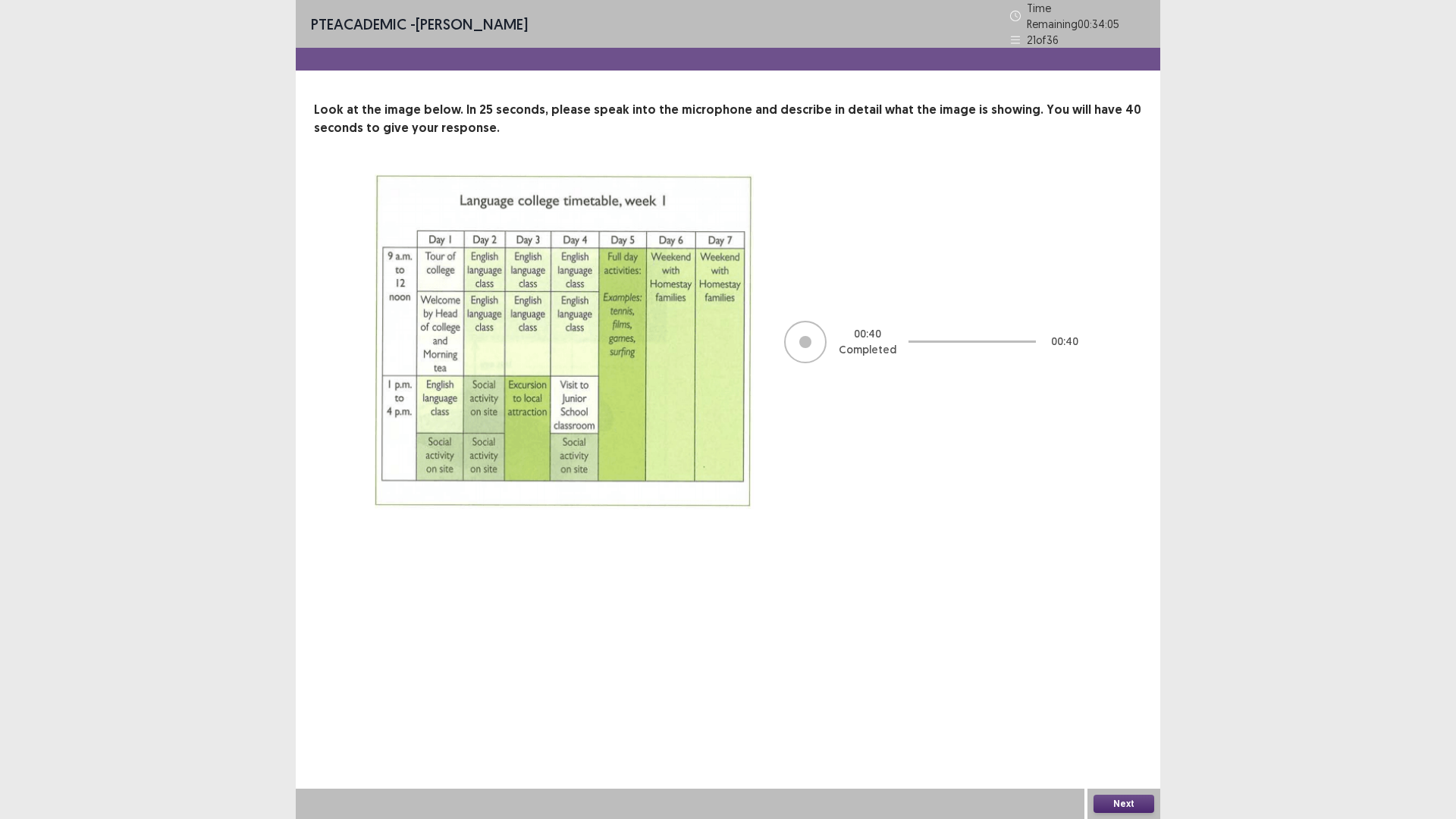
click at [1136, 691] on button "Next" at bounding box center [1123, 804] width 60 height 18
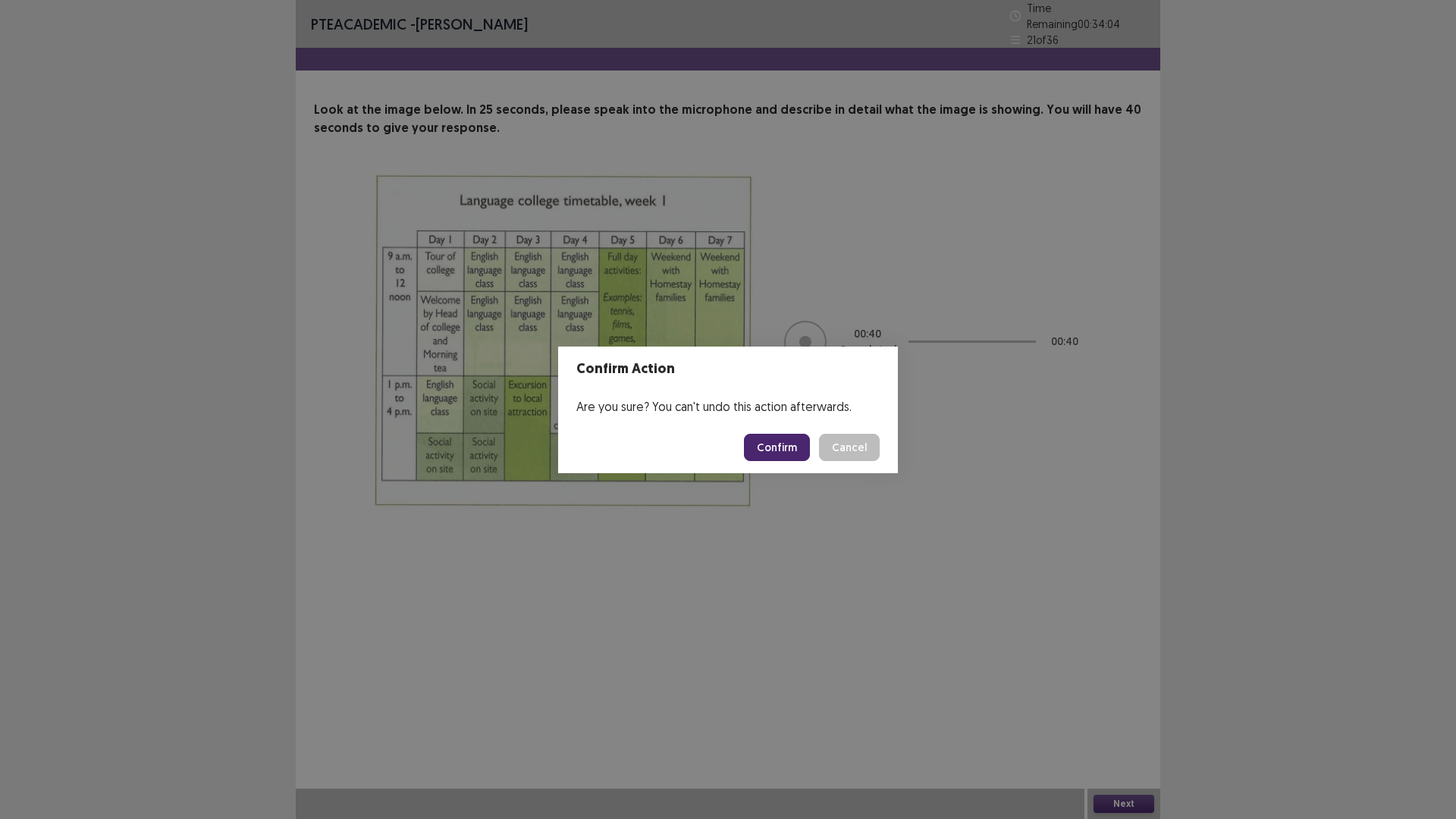
click at [792, 445] on button "Confirm" at bounding box center [777, 447] width 66 height 28
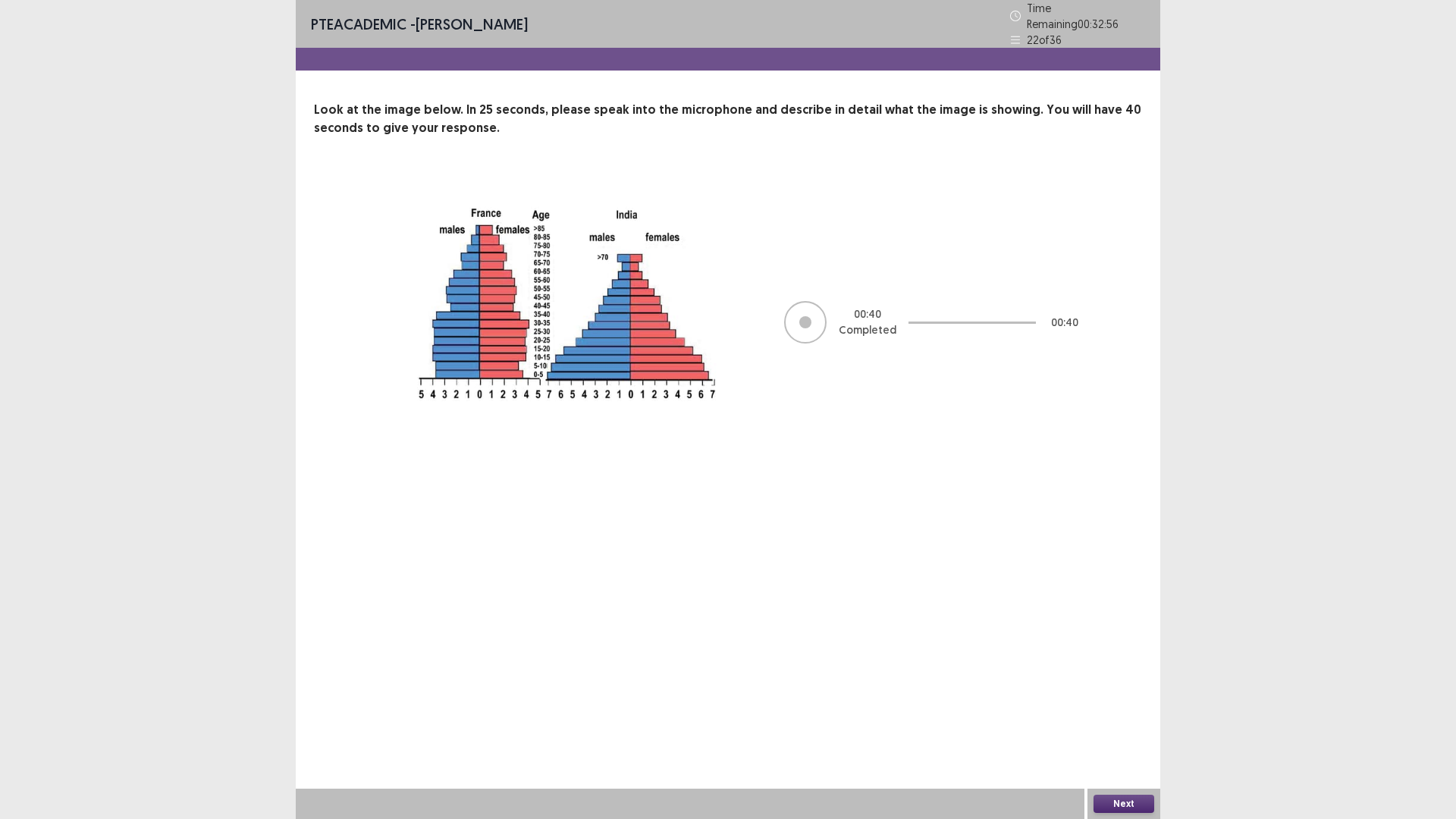
click at [1132, 691] on button "Next" at bounding box center [1123, 804] width 60 height 18
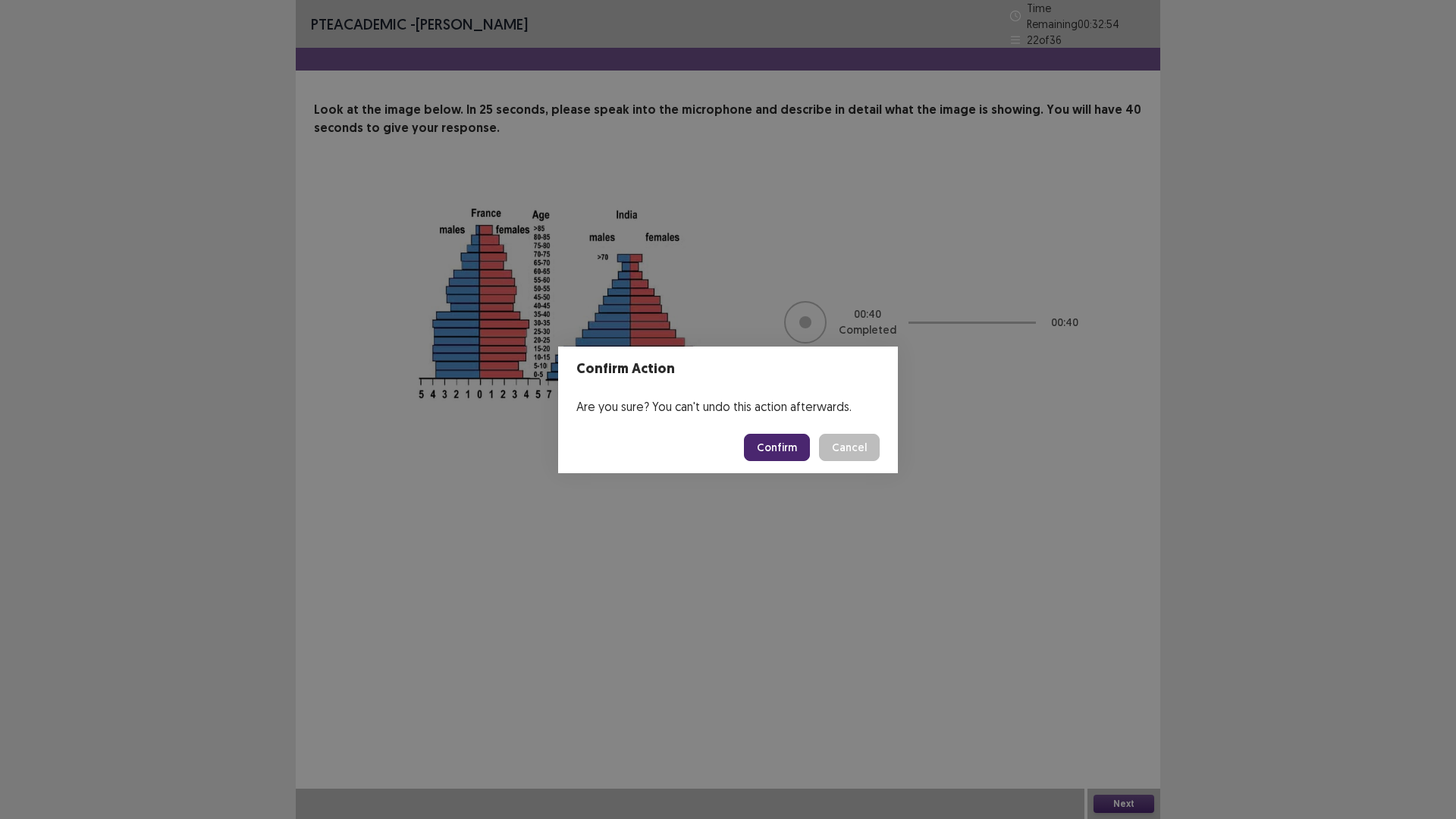
click at [775, 450] on button "Confirm" at bounding box center [777, 447] width 66 height 28
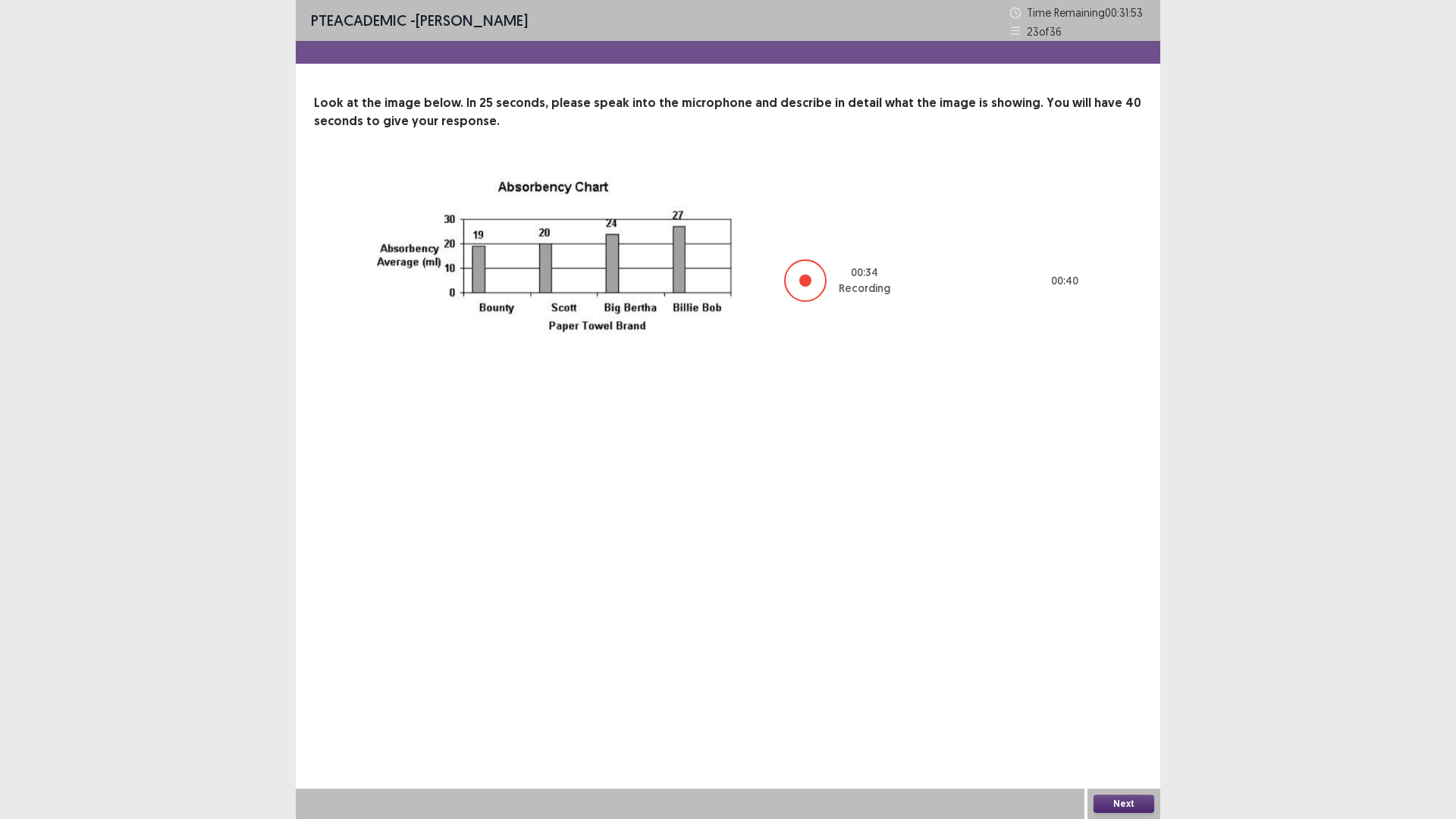
click at [1141, 691] on button "Next" at bounding box center [1123, 804] width 60 height 18
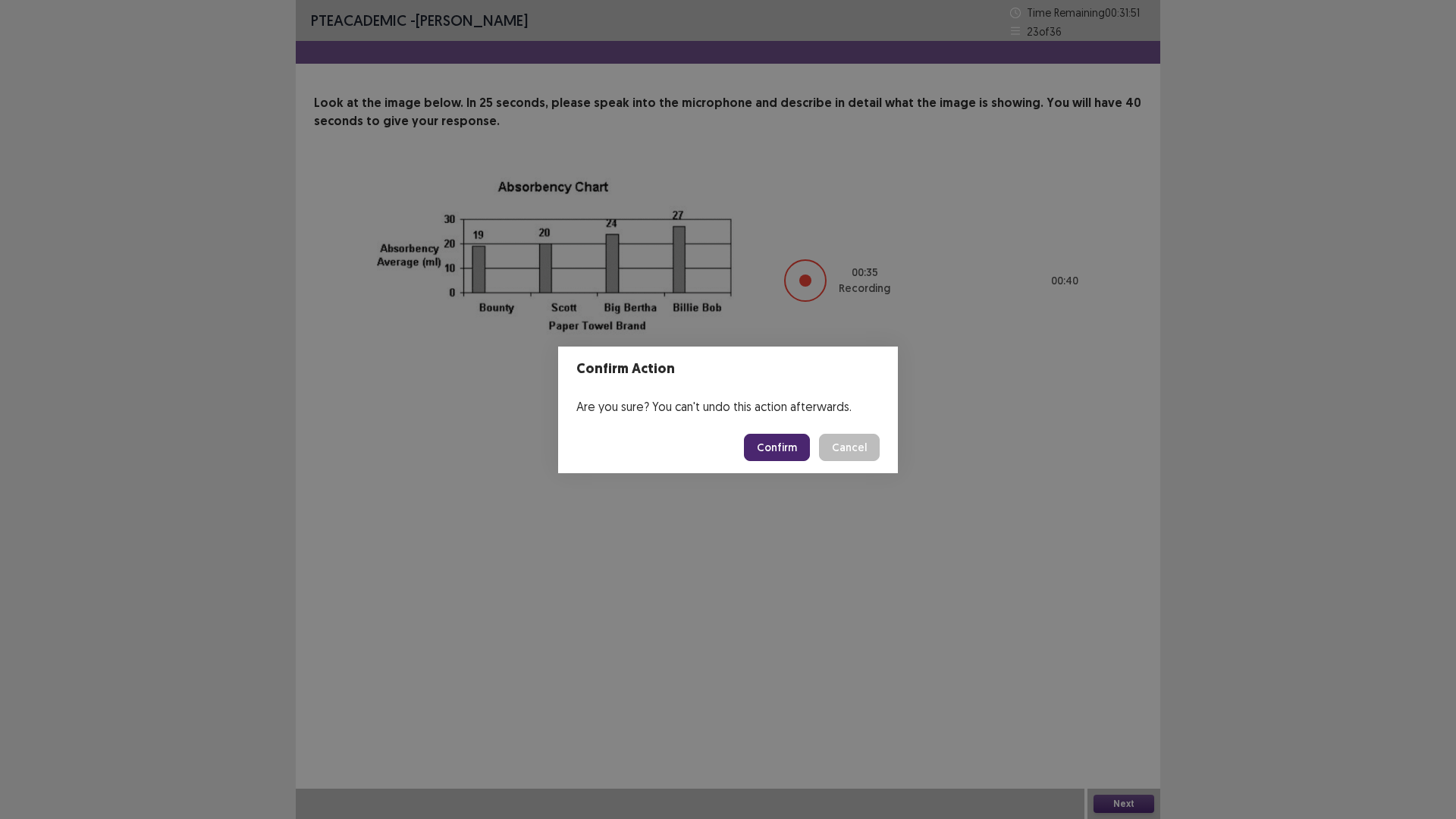
click at [794, 443] on button "Confirm" at bounding box center [777, 447] width 66 height 28
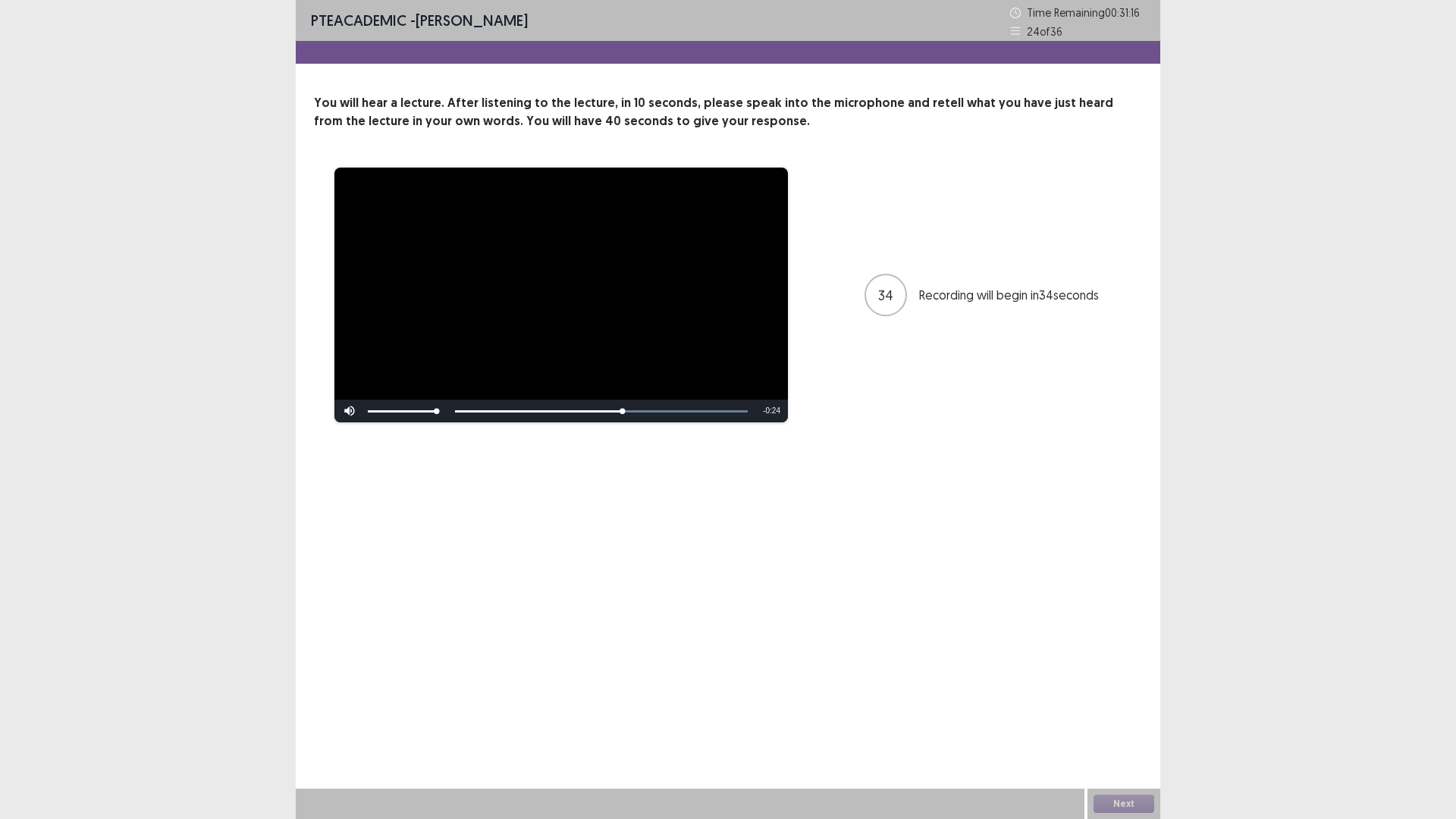
drag, startPoint x: 620, startPoint y: 413, endPoint x: 479, endPoint y: 409, distance: 141.1
click at [481, 409] on div "Skip Backward Skip Forward Mute Current Time 0:31 / Duration 0:55 Loaded : 100.…" at bounding box center [561, 410] width 454 height 23
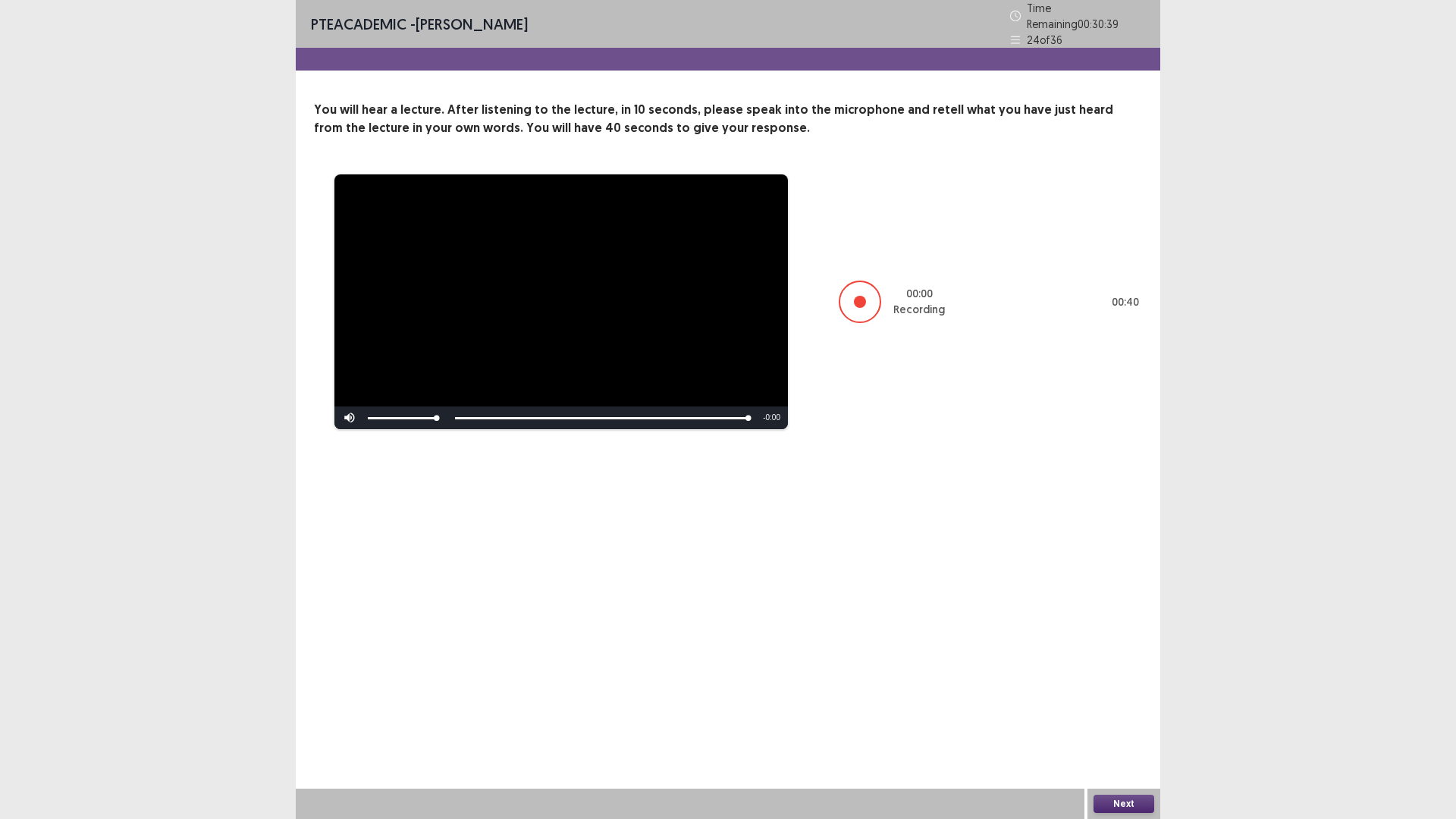
click at [1124, 691] on button "Next" at bounding box center [1123, 804] width 60 height 18
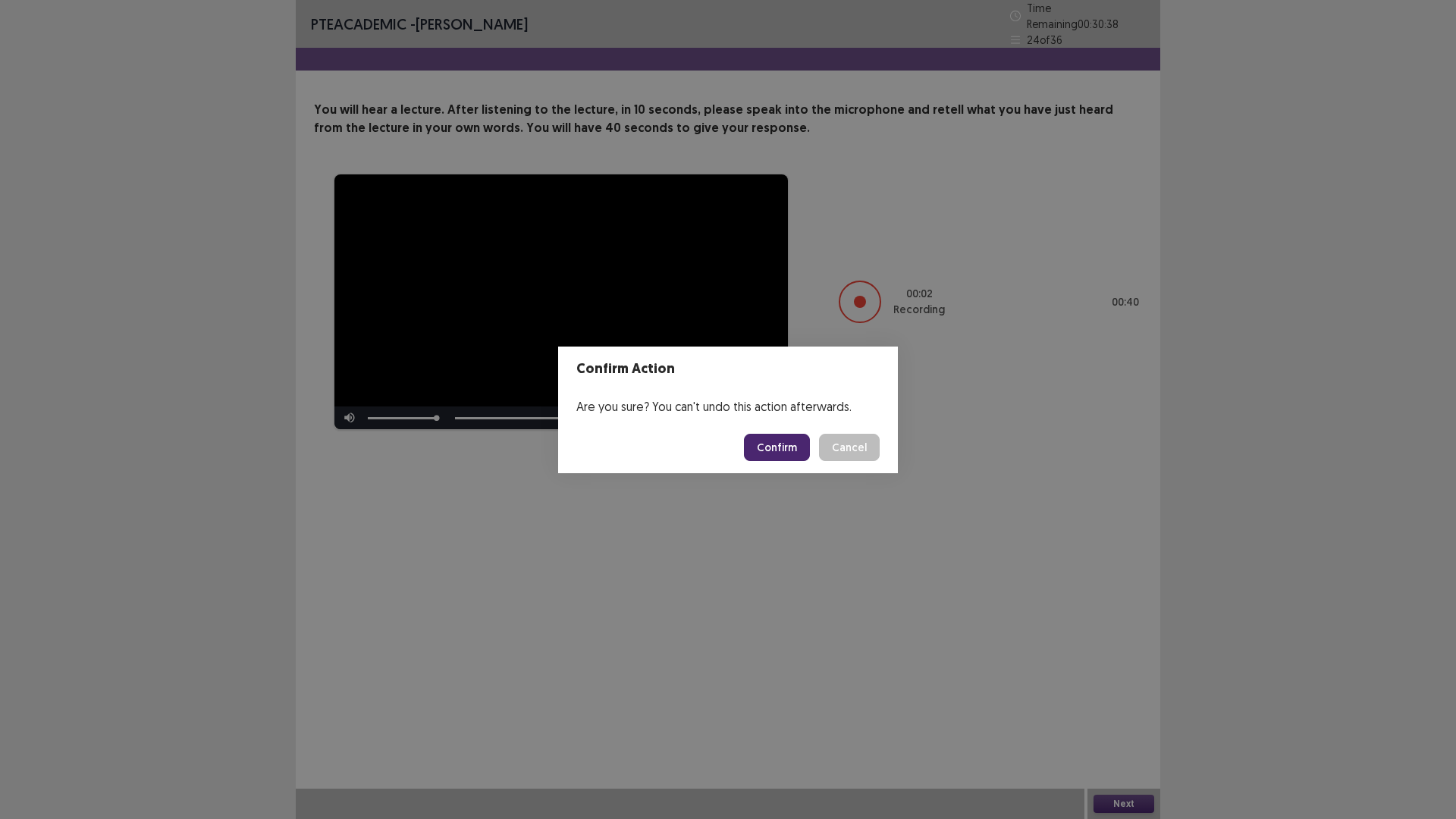
click at [775, 436] on button "Confirm" at bounding box center [777, 447] width 66 height 28
